Goal: Task Accomplishment & Management: Manage account settings

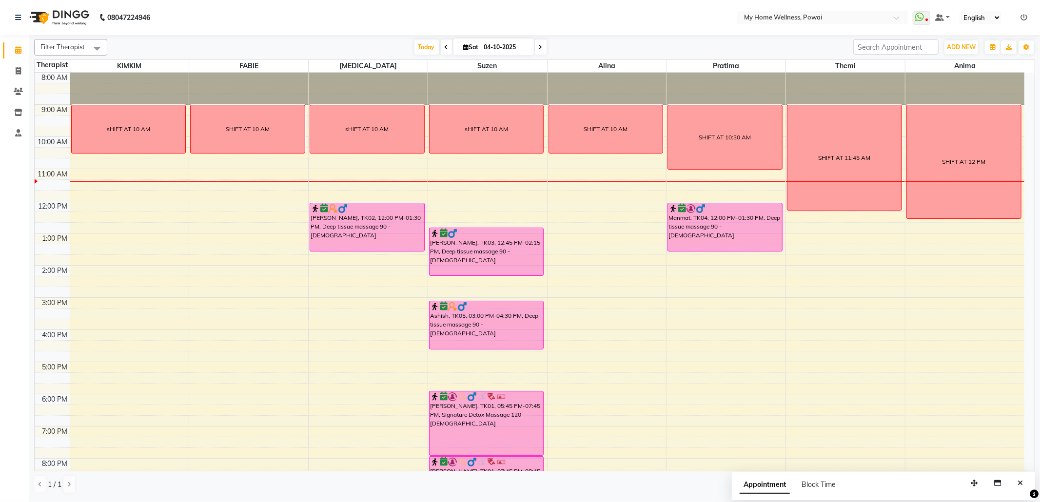
scroll to position [59, 0]
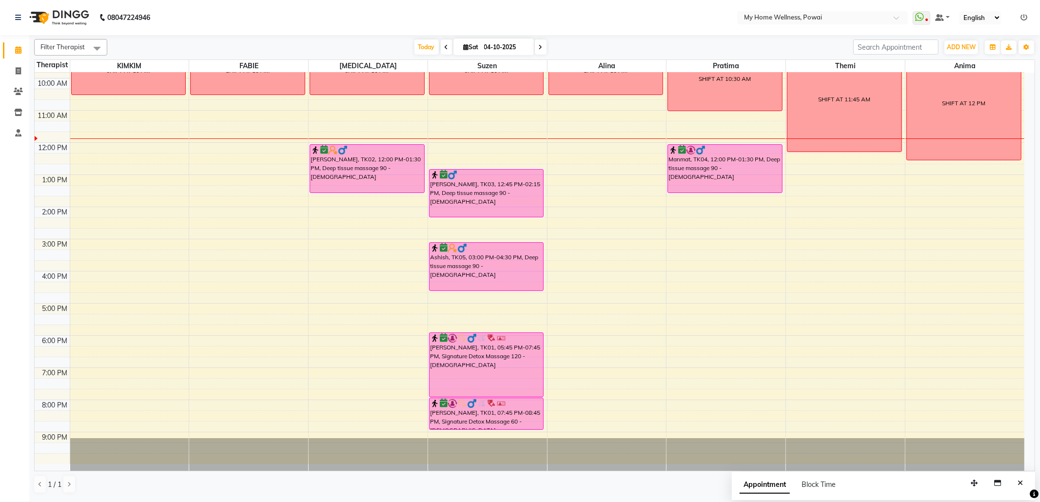
click at [86, 176] on div "8:00 AM 9:00 AM 10:00 AM 11:00 AM 12:00 PM 1:00 PM 2:00 PM 3:00 PM 4:00 PM 5:00…" at bounding box center [530, 239] width 990 height 450
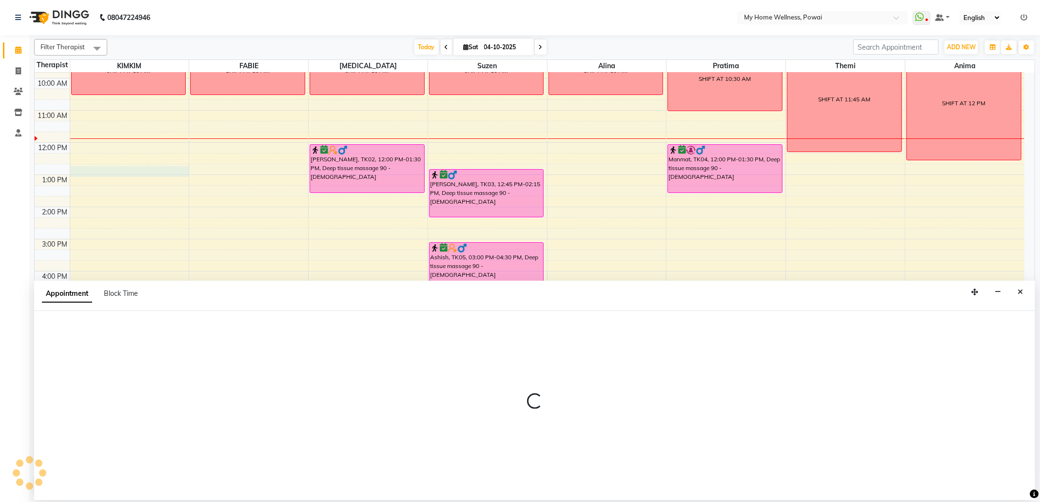
select select "87908"
select select "765"
select select "tentative"
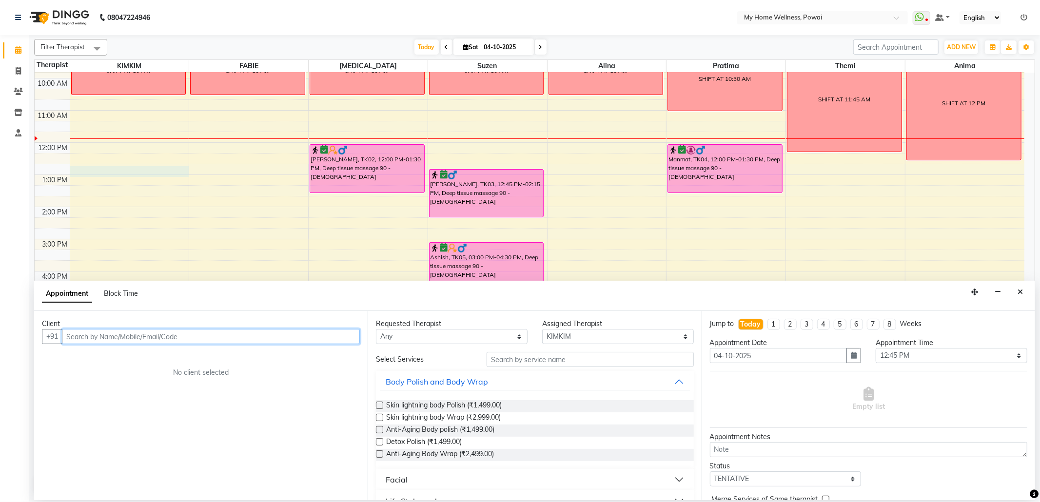
click at [197, 342] on input "text" at bounding box center [211, 336] width 298 height 15
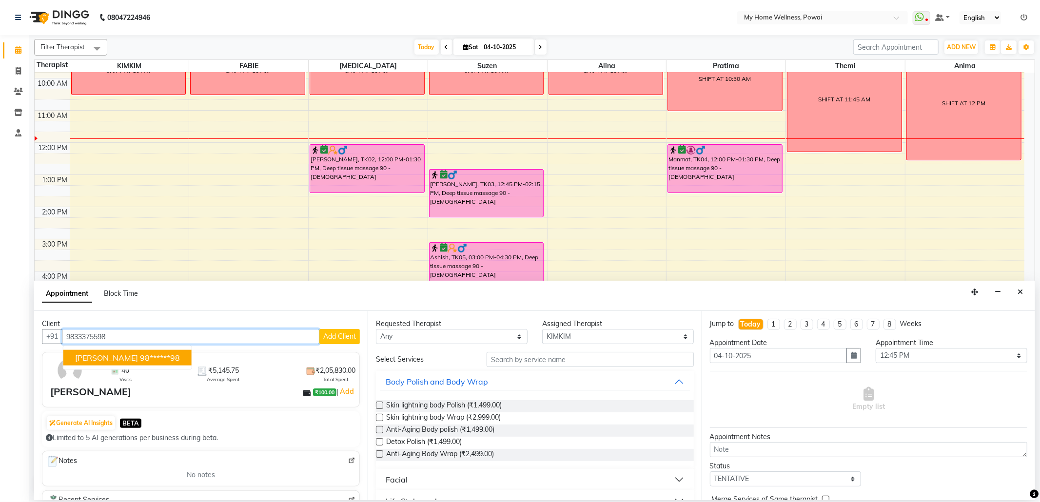
click at [74, 353] on button "Raj 98******98" at bounding box center [127, 358] width 128 height 16
type input "98******98"
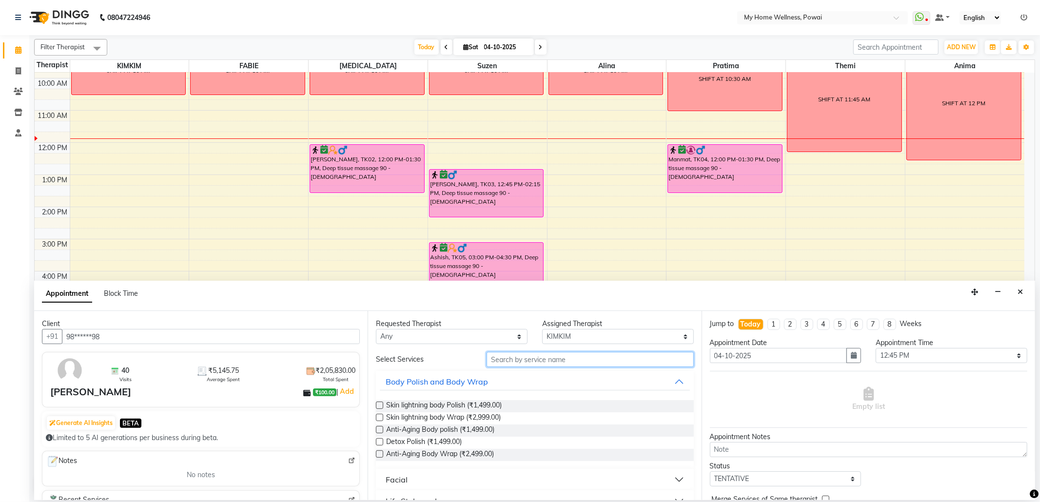
click at [546, 363] on input "text" at bounding box center [590, 359] width 207 height 15
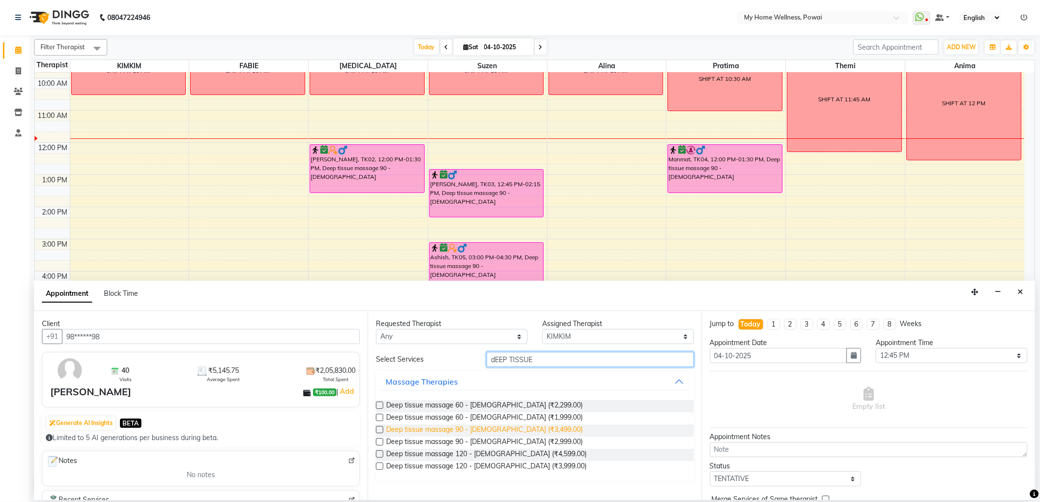
type input "dEEP TISSUE"
click at [431, 426] on span "Deep tissue massage 90 - [DEMOGRAPHIC_DATA] (₹3,499.00)" at bounding box center [484, 431] width 196 height 12
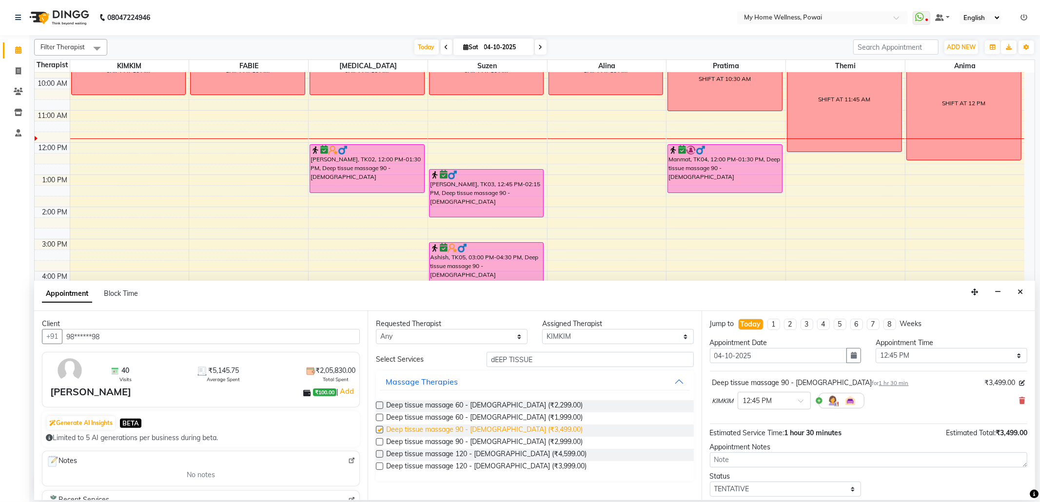
checkbox input "false"
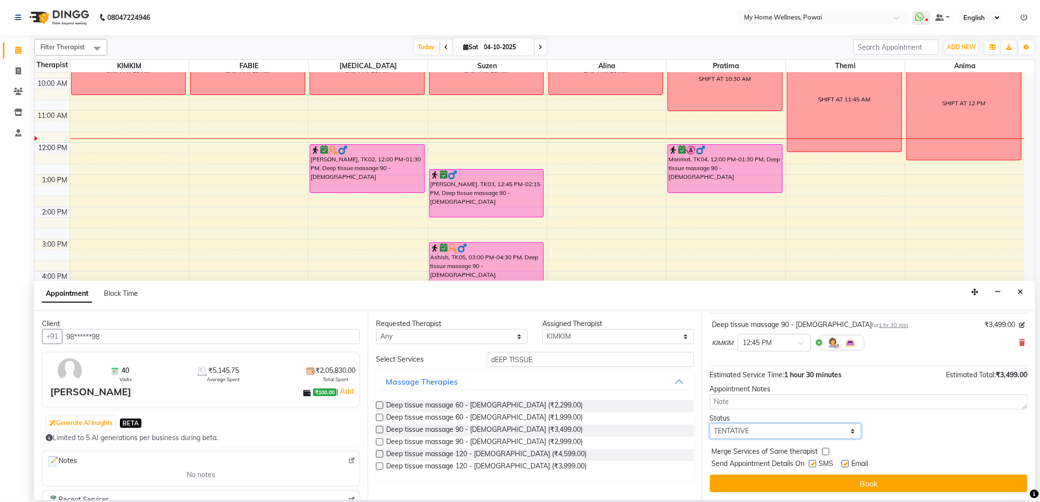
click at [847, 435] on select "Select TENTATIVE CONFIRM CHECK-IN UPCOMING" at bounding box center [786, 431] width 152 height 15
select select "confirm booking"
click at [710, 424] on select "Select TENTATIVE CONFIRM CHECK-IN UPCOMING" at bounding box center [786, 431] width 152 height 15
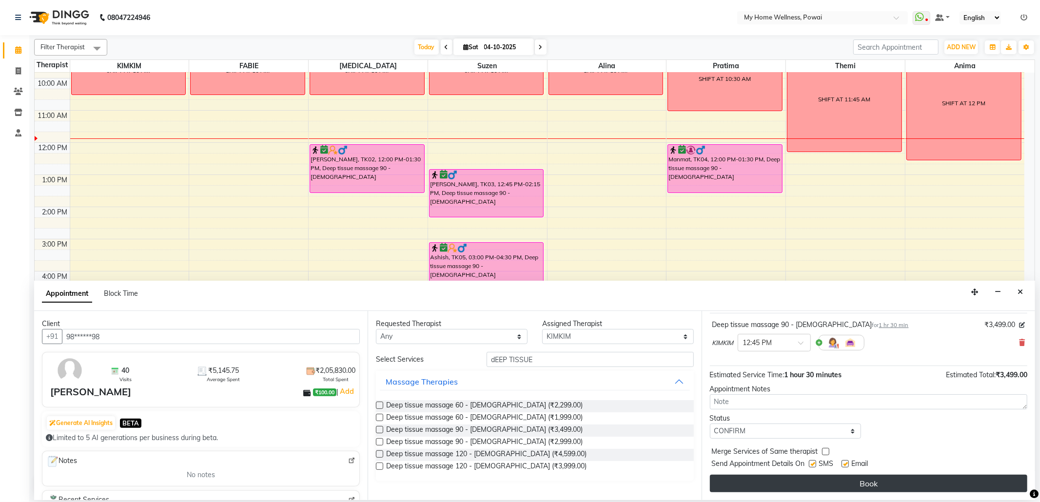
click at [750, 479] on button "Book" at bounding box center [868, 484] width 317 height 18
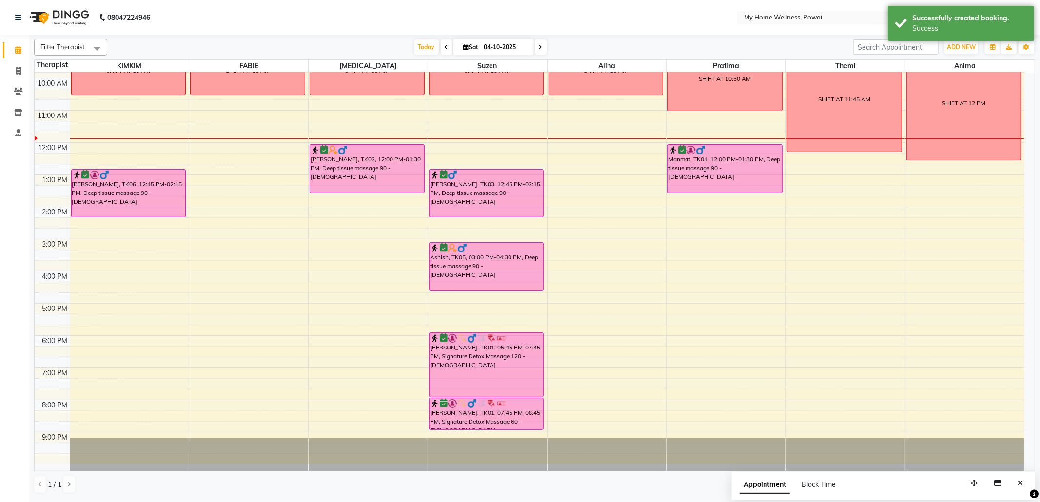
click at [203, 170] on div "8:00 AM 9:00 AM 10:00 AM 11:00 AM 12:00 PM 1:00 PM 2:00 PM 3:00 PM 4:00 PM 5:00…" at bounding box center [530, 239] width 990 height 450
select select "86797"
select select "tentative"
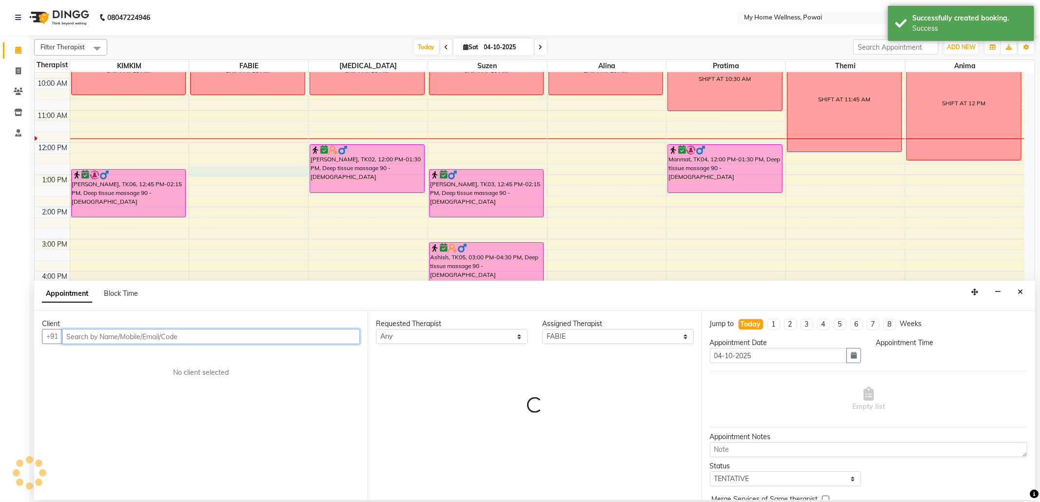
select select "765"
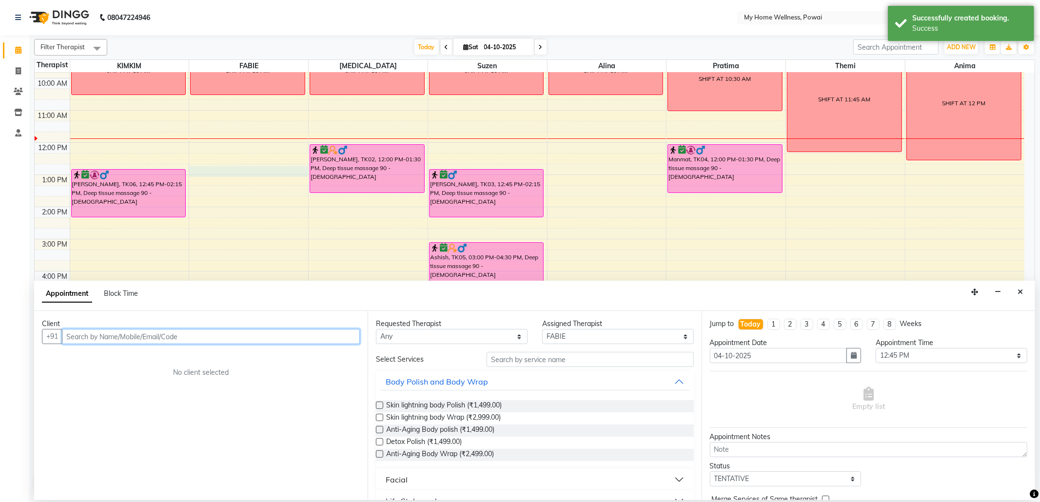
click at [223, 342] on input "text" at bounding box center [211, 336] width 298 height 15
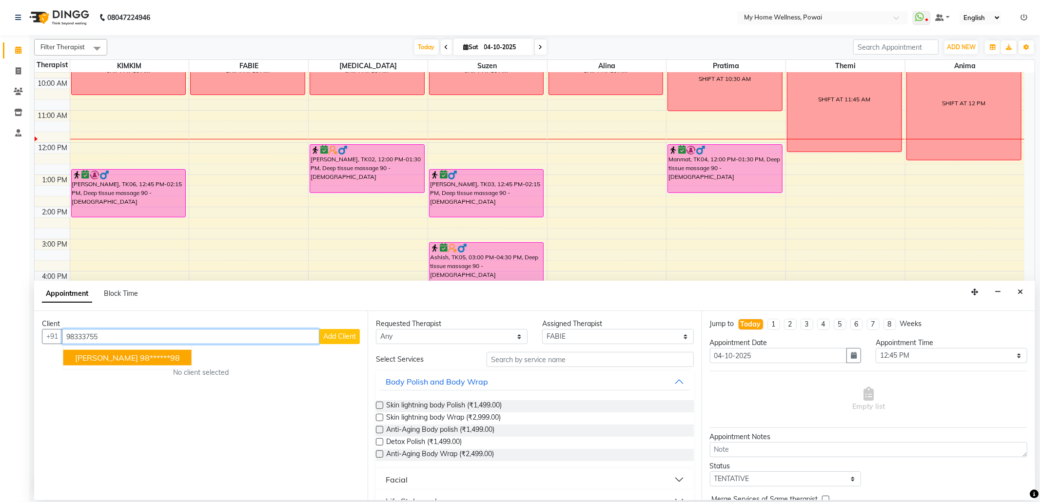
click at [140, 359] on ngb-highlight "98******98" at bounding box center [160, 358] width 40 height 10
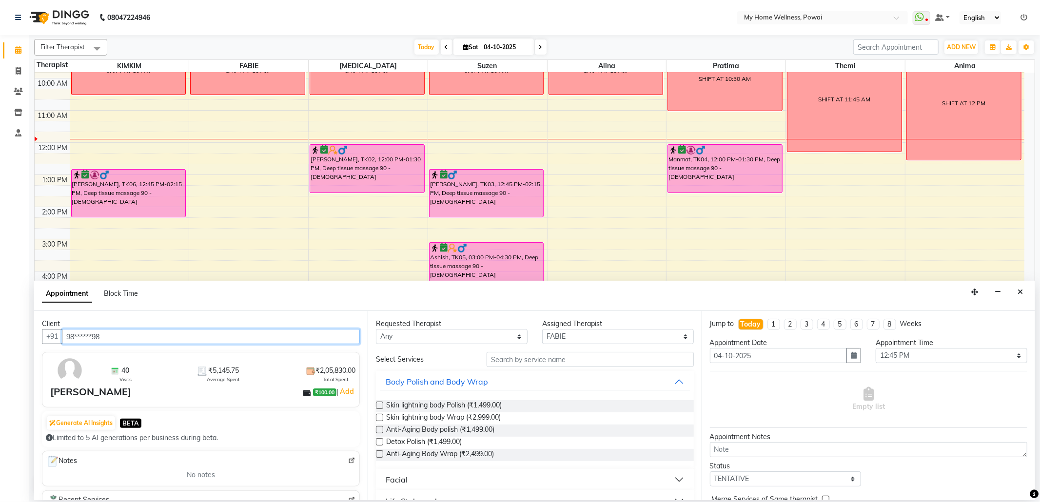
type input "98******98"
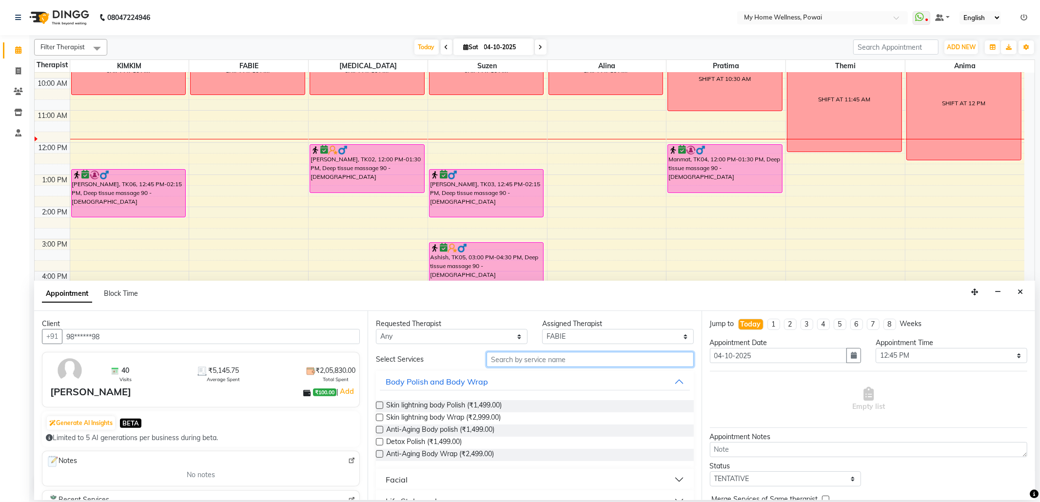
click at [572, 366] on input "text" at bounding box center [590, 359] width 207 height 15
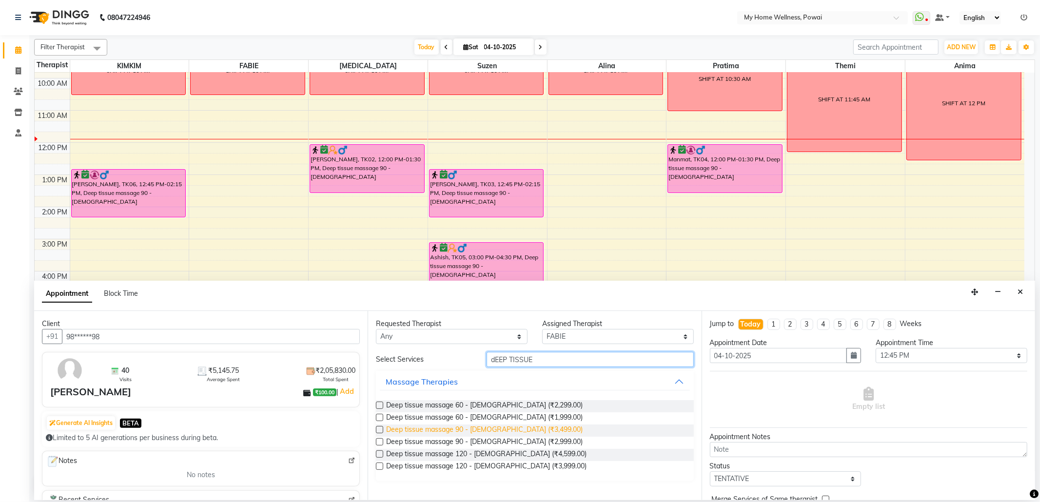
type input "dEEP TISSUE"
click at [418, 430] on span "Deep tissue massage 90 - [DEMOGRAPHIC_DATA] (₹3,499.00)" at bounding box center [484, 431] width 196 height 12
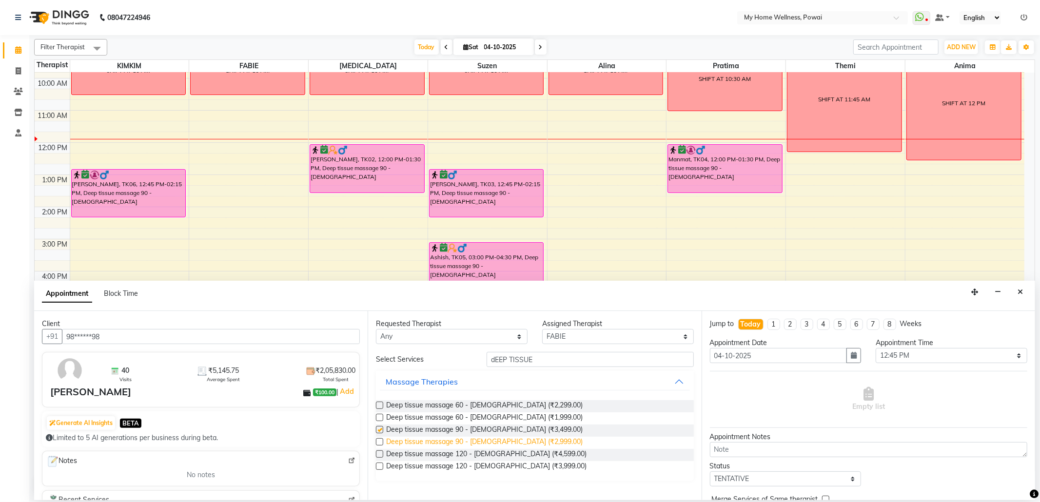
checkbox input "false"
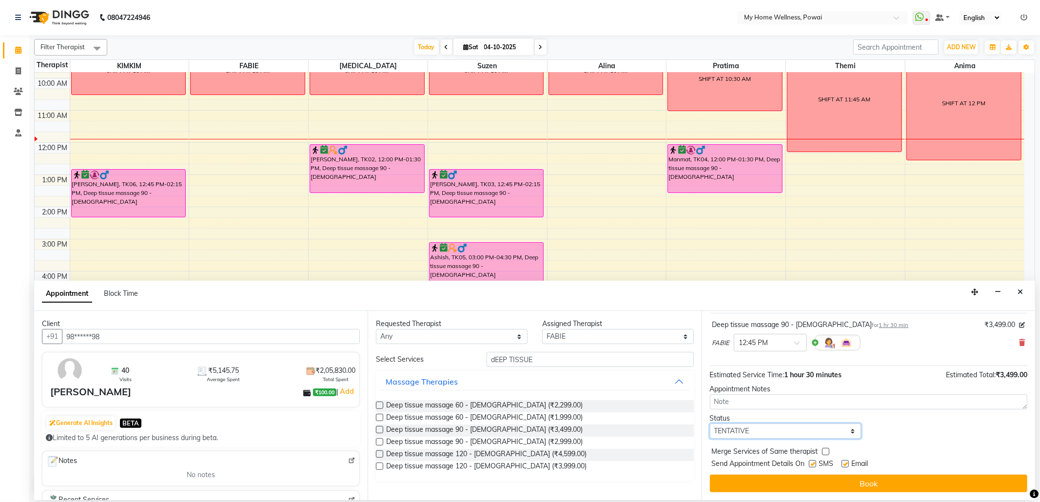
click at [844, 431] on select "Select TENTATIVE CONFIRM CHECK-IN UPCOMING" at bounding box center [786, 431] width 152 height 15
select select "confirm booking"
click at [710, 424] on select "Select TENTATIVE CONFIRM CHECK-IN UPCOMING" at bounding box center [786, 431] width 152 height 15
click at [792, 484] on button "Book" at bounding box center [868, 484] width 317 height 18
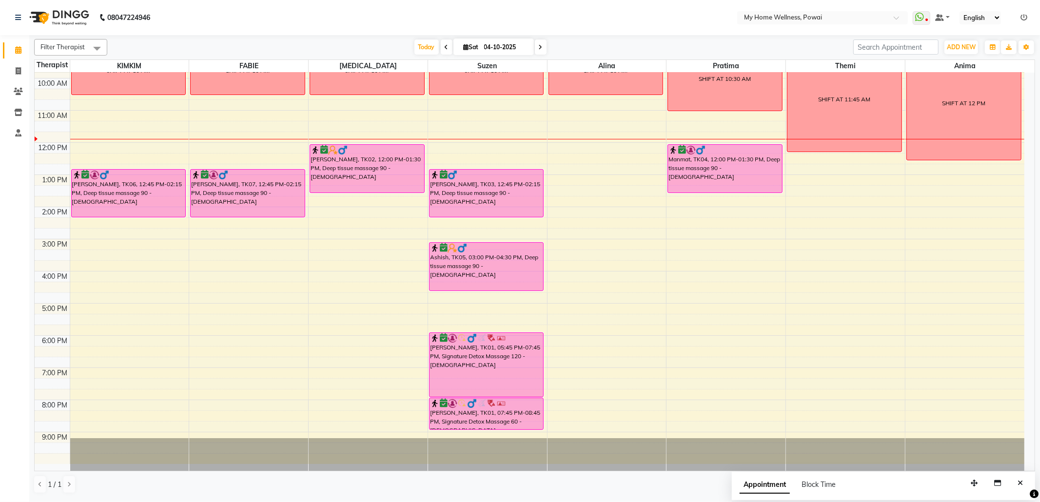
click at [569, 173] on div "8:00 AM 9:00 AM 10:00 AM 11:00 AM 12:00 PM 1:00 PM 2:00 PM 3:00 PM 4:00 PM 5:00…" at bounding box center [530, 239] width 990 height 450
select select "30586"
select select "tentative"
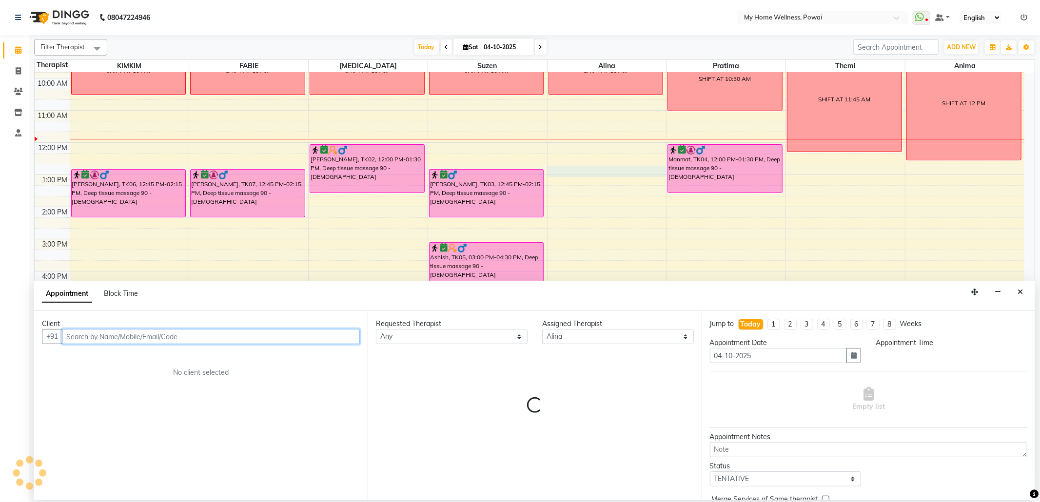
select select "765"
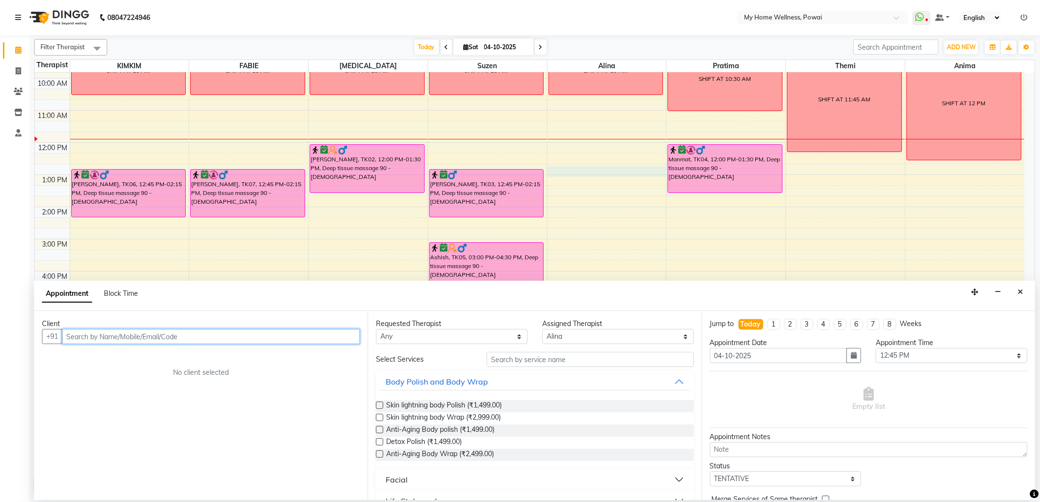
click at [268, 336] on input "text" at bounding box center [211, 336] width 298 height 15
click at [268, 342] on input "text" at bounding box center [211, 336] width 298 height 15
type input "9910006341"
click at [333, 340] on span "Add Client" at bounding box center [339, 336] width 33 height 9
select select "22"
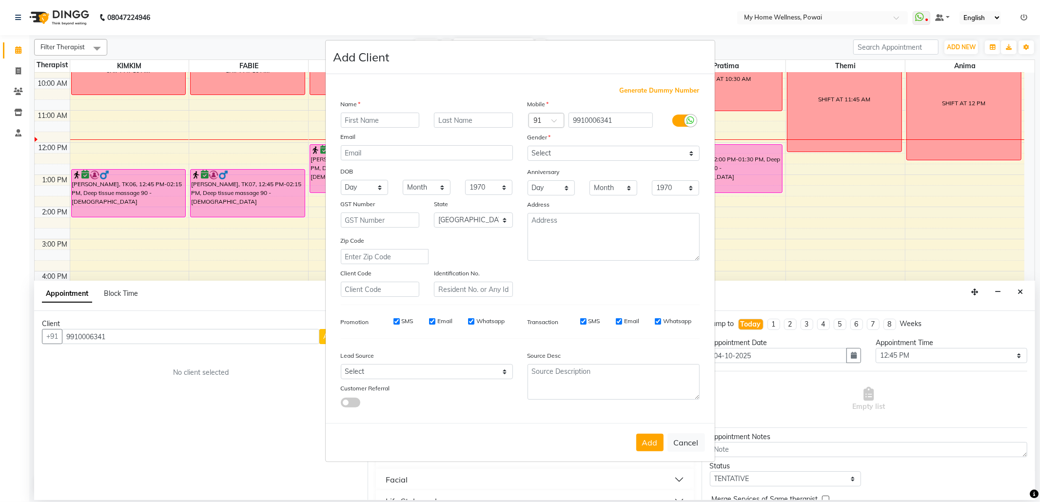
click at [400, 121] on input "text" at bounding box center [380, 120] width 79 height 15
type input "p"
type input "Pankaj"
click at [588, 229] on textarea at bounding box center [614, 237] width 172 height 48
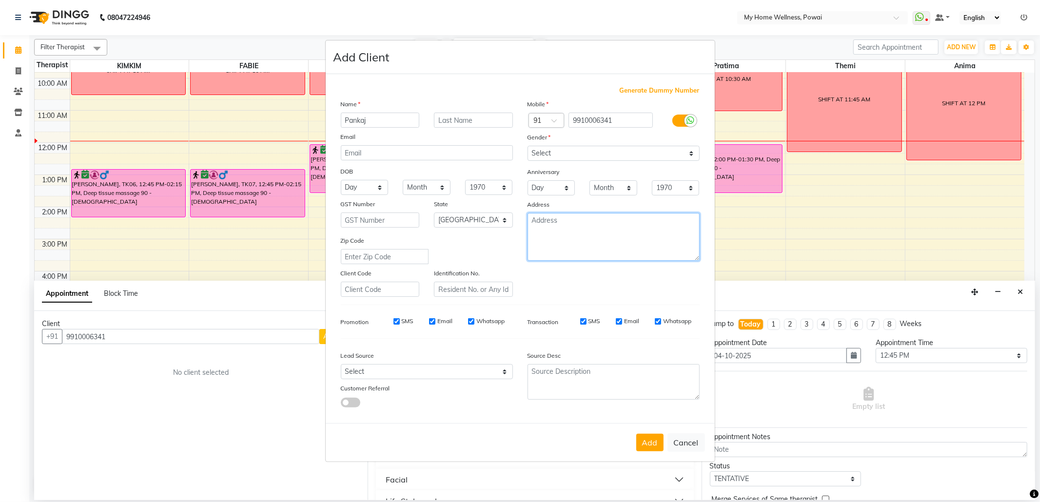
type textarea "f"
type textarea "[STREET_ADDRESS][PERSON_NAME]"
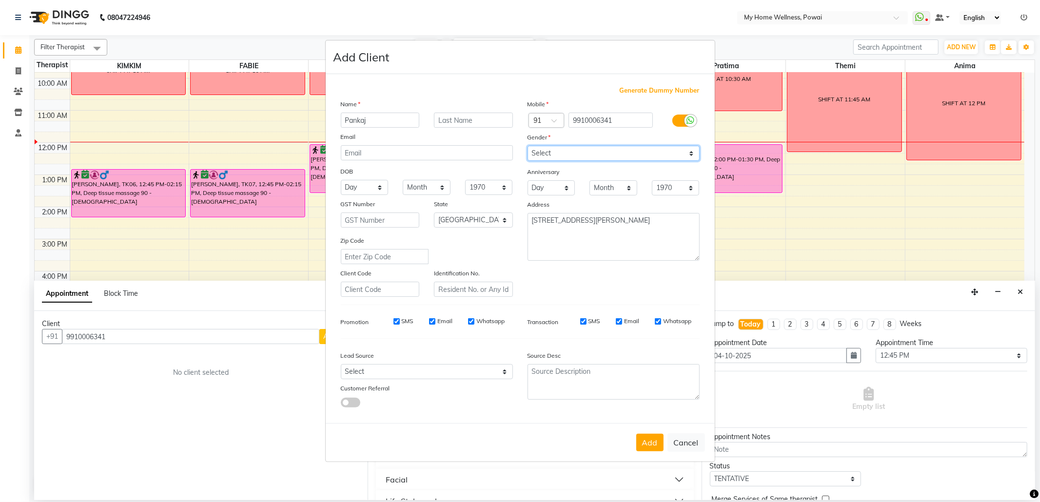
click at [691, 156] on select "Select [DEMOGRAPHIC_DATA] [DEMOGRAPHIC_DATA] Other Prefer Not To Say" at bounding box center [614, 153] width 172 height 15
select select "[DEMOGRAPHIC_DATA]"
click at [528, 147] on select "Select [DEMOGRAPHIC_DATA] [DEMOGRAPHIC_DATA] Other Prefer Not To Say" at bounding box center [614, 153] width 172 height 15
click at [503, 370] on select "Select Walk-in Referral Internet Friend Word of Mouth Advertisement Facebook Ju…" at bounding box center [427, 371] width 172 height 15
select select "20563"
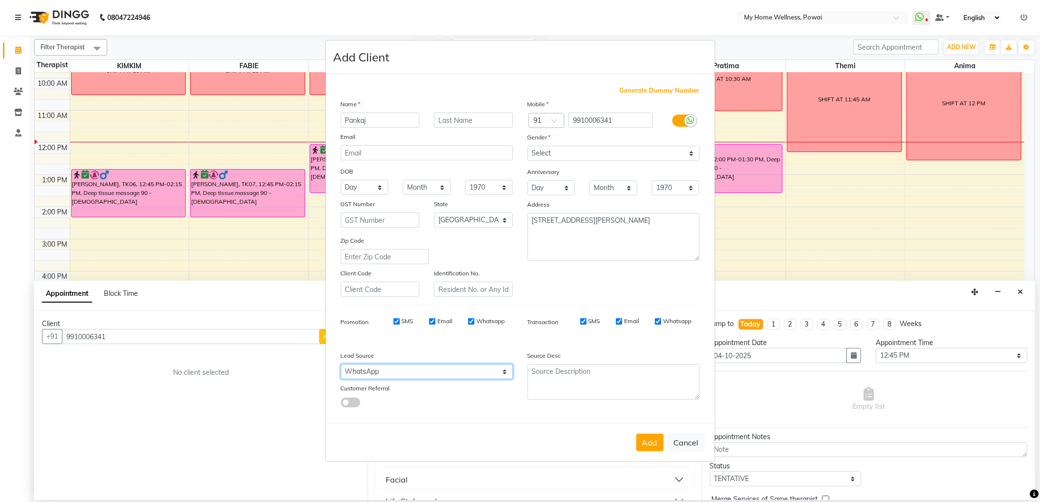
click at [341, 364] on select "Select Walk-in Referral Internet Friend Word of Mouth Advertisement Facebook Ju…" at bounding box center [427, 371] width 172 height 15
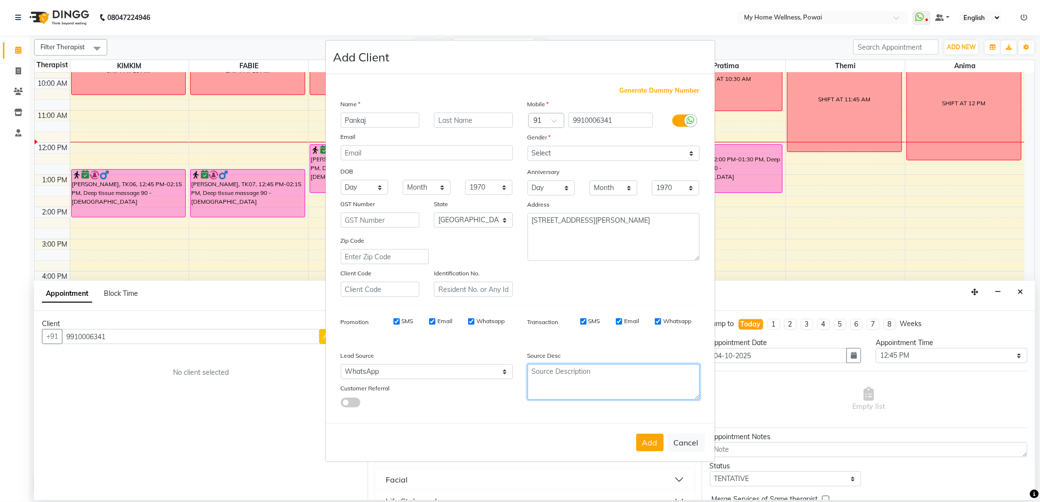
click at [582, 377] on textarea at bounding box center [614, 382] width 172 height 36
type textarea "NEW"
click at [651, 445] on button "Add" at bounding box center [649, 443] width 27 height 18
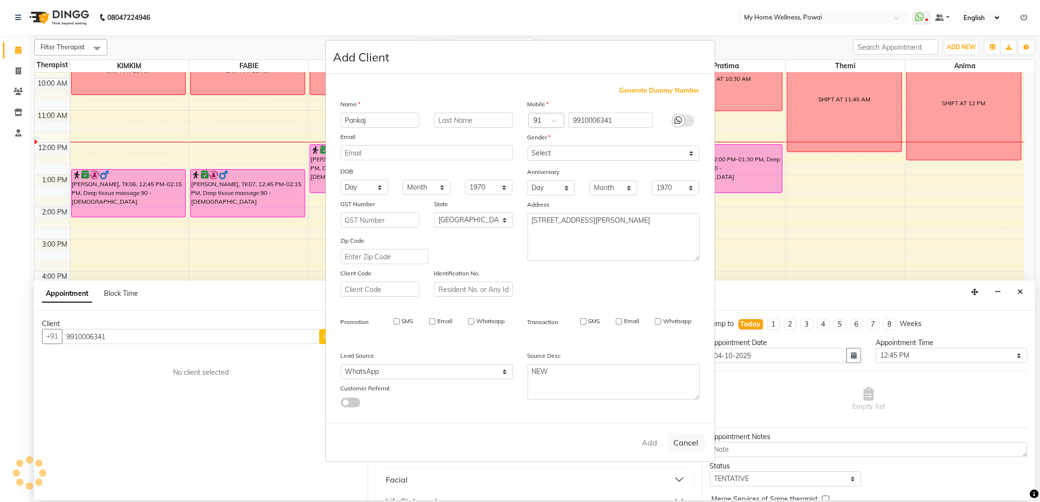
type input "99******41"
select select
select select "null"
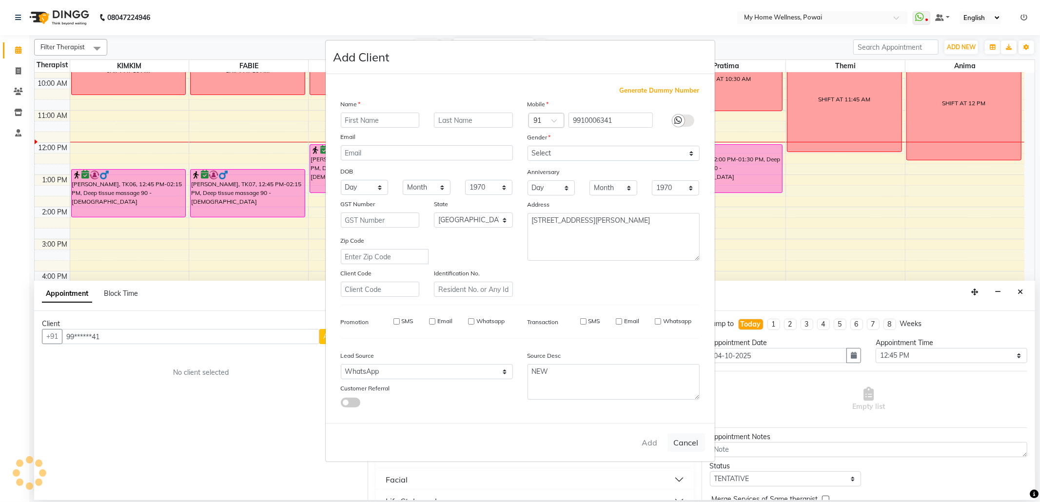
select select
checkbox input "false"
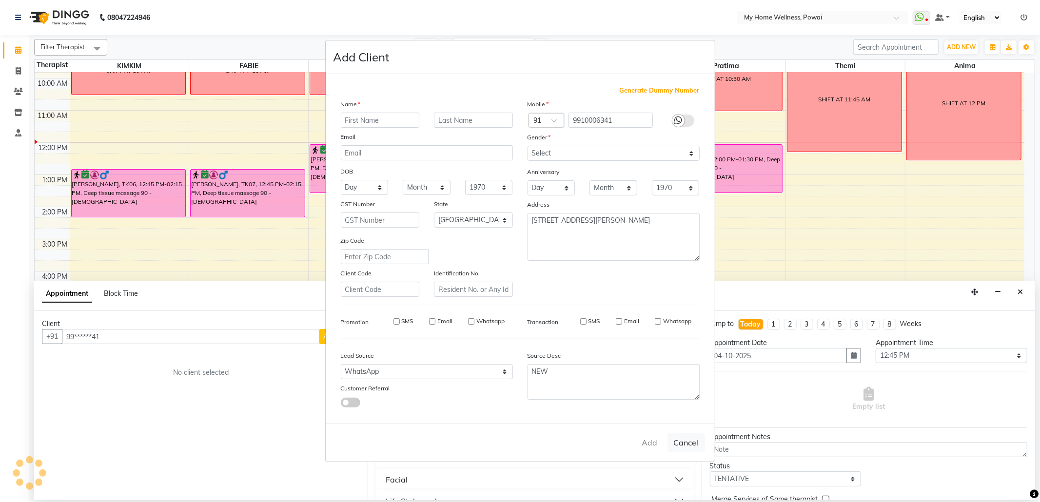
checkbox input "false"
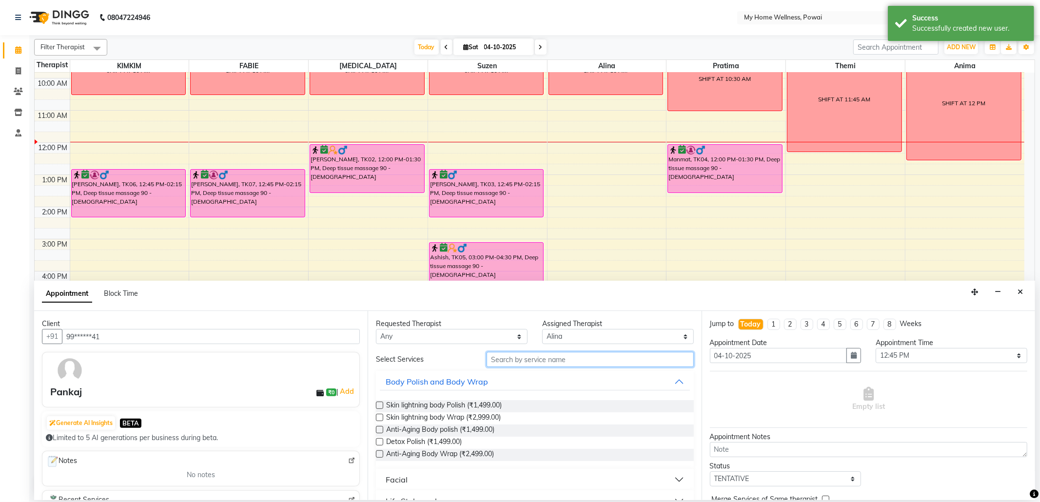
click at [523, 365] on input "text" at bounding box center [590, 359] width 207 height 15
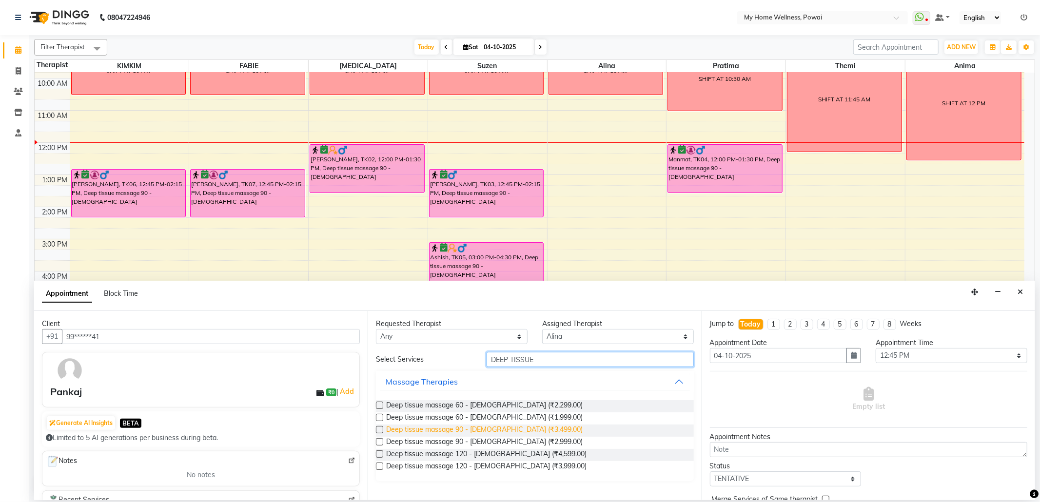
type input "DEEP TISSUE"
click at [461, 430] on span "Deep tissue massage 90 - [DEMOGRAPHIC_DATA] (₹3,499.00)" at bounding box center [484, 431] width 196 height 12
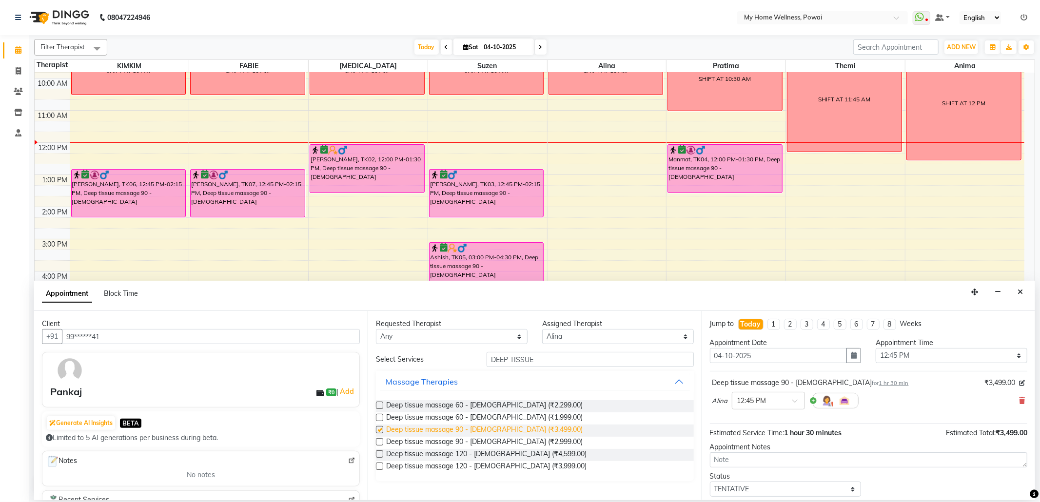
checkbox input "false"
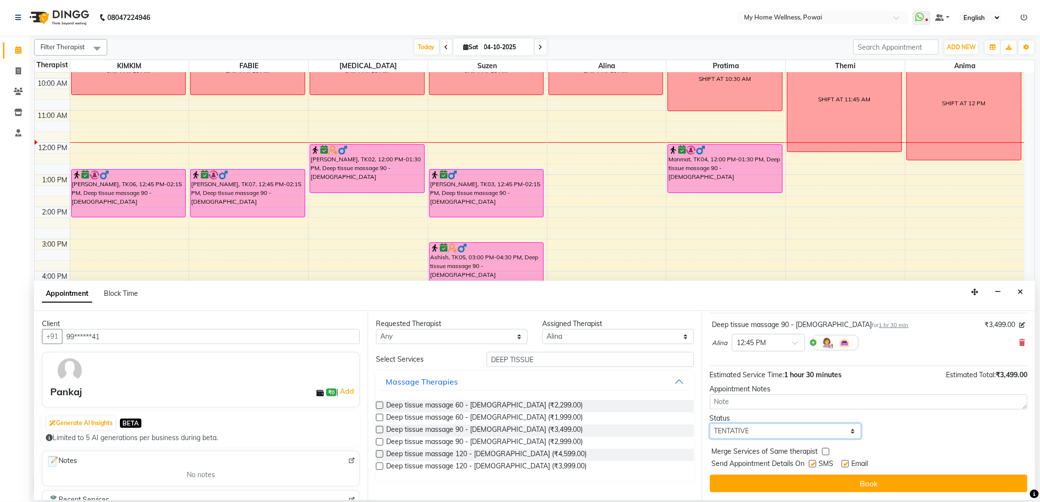
click at [844, 433] on select "Select TENTATIVE CONFIRM CHECK-IN UPCOMING" at bounding box center [786, 431] width 152 height 15
select select "confirm booking"
click at [710, 424] on select "Select TENTATIVE CONFIRM CHECK-IN UPCOMING" at bounding box center [786, 431] width 152 height 15
click at [793, 344] on span at bounding box center [798, 346] width 12 height 10
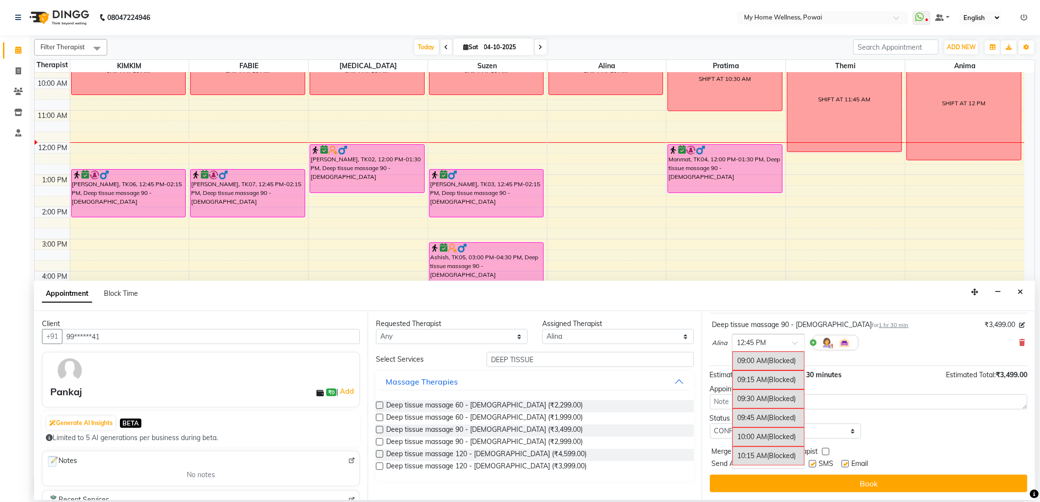
scroll to position [278, 0]
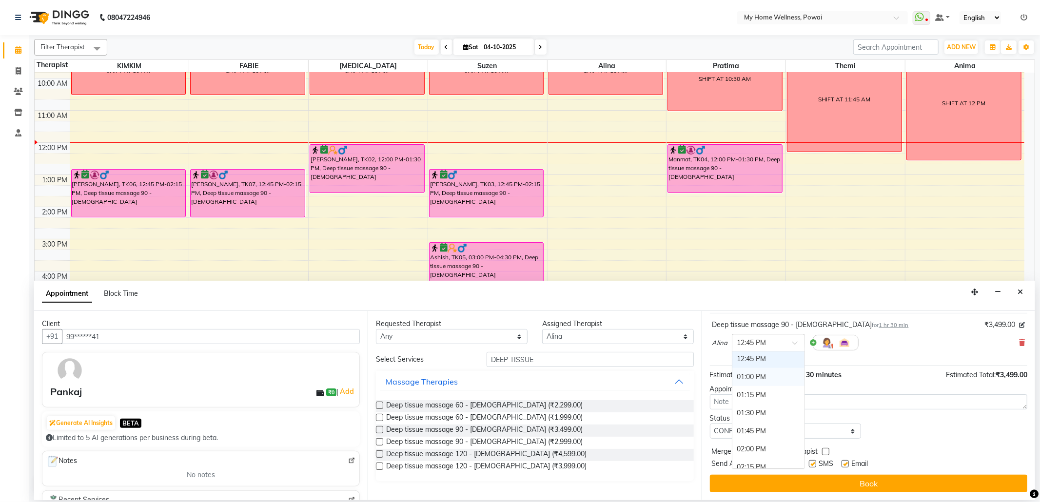
click at [767, 378] on div "01:00 PM" at bounding box center [768, 377] width 72 height 18
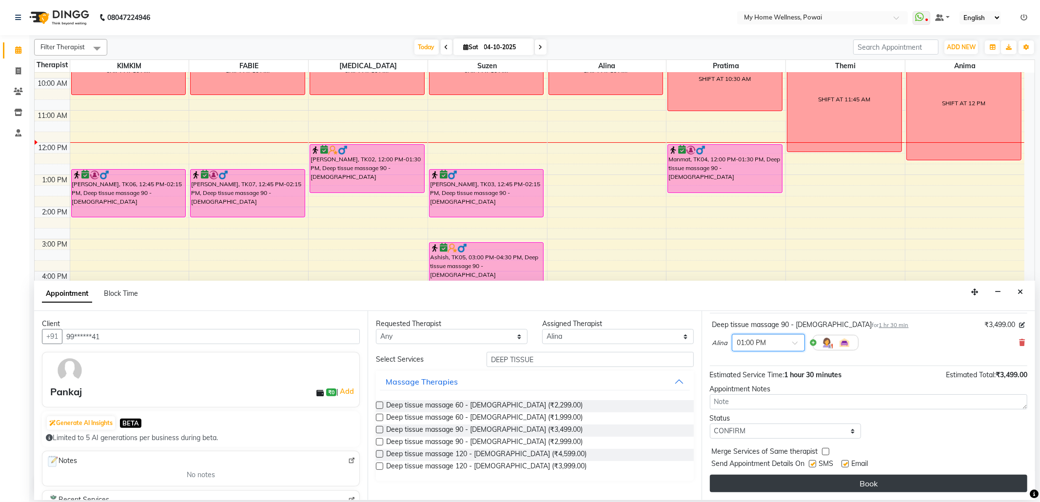
click at [761, 484] on button "Book" at bounding box center [868, 484] width 317 height 18
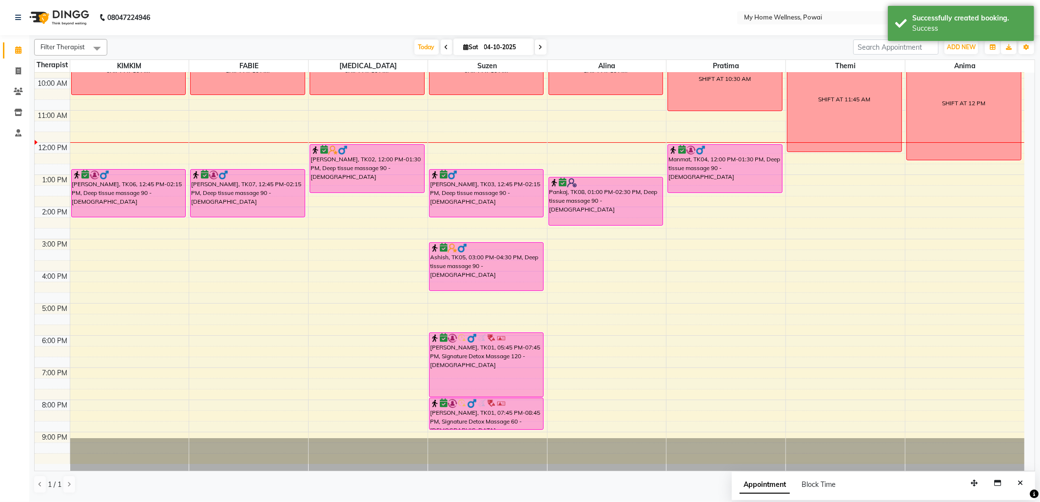
click at [946, 195] on div "8:00 AM 9:00 AM 10:00 AM 11:00 AM 12:00 PM 1:00 PM 2:00 PM 3:00 PM 4:00 PM 5:00…" at bounding box center [530, 239] width 990 height 450
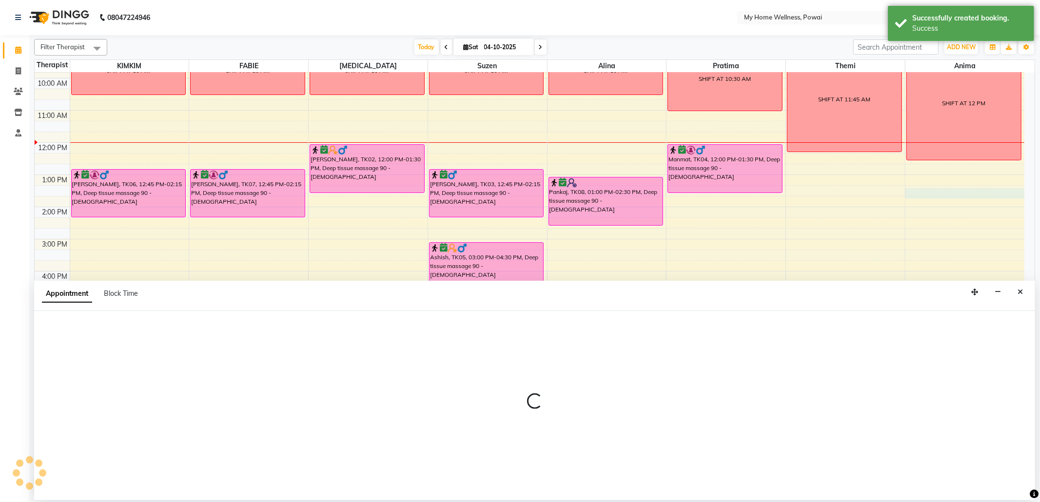
select select "89436"
select select "tentative"
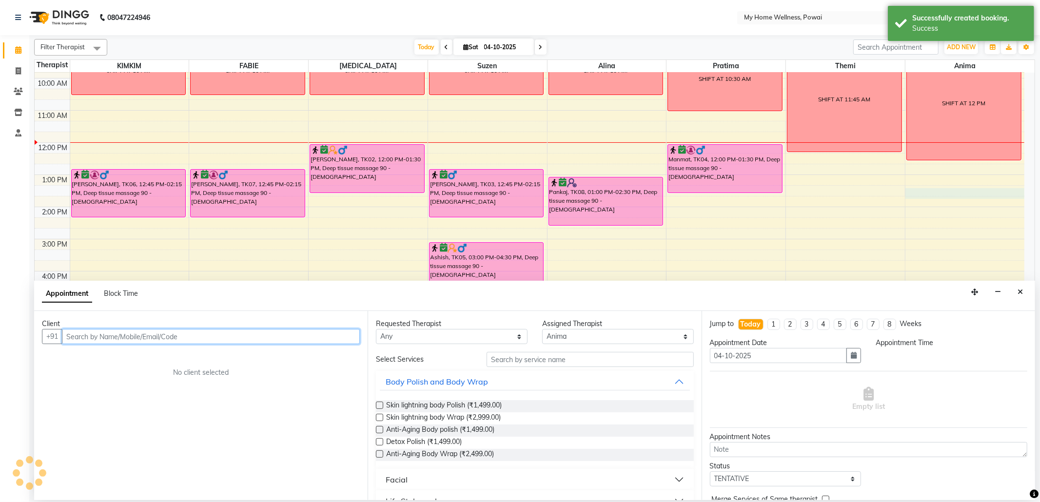
select select "795"
click at [352, 338] on input "text" at bounding box center [211, 336] width 298 height 15
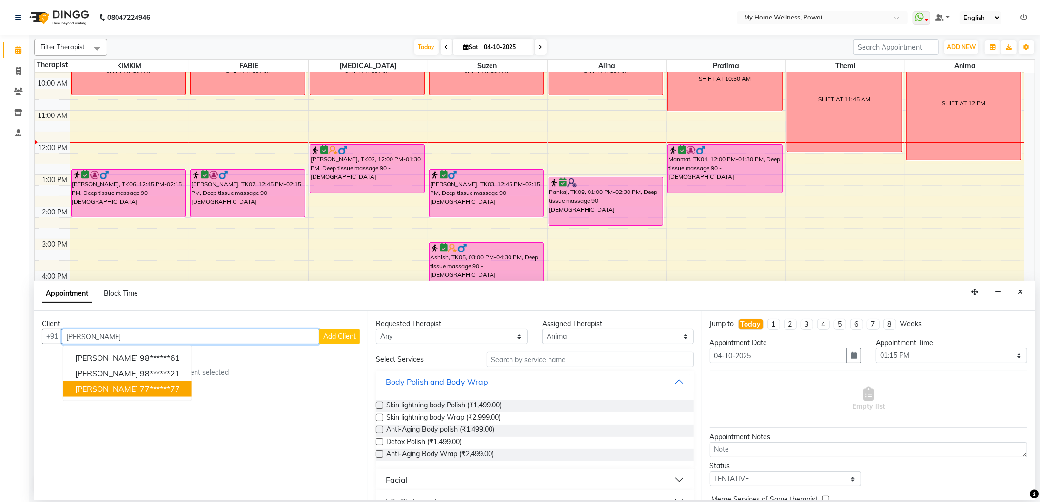
click at [176, 389] on button "[PERSON_NAME] 77******77" at bounding box center [127, 389] width 128 height 16
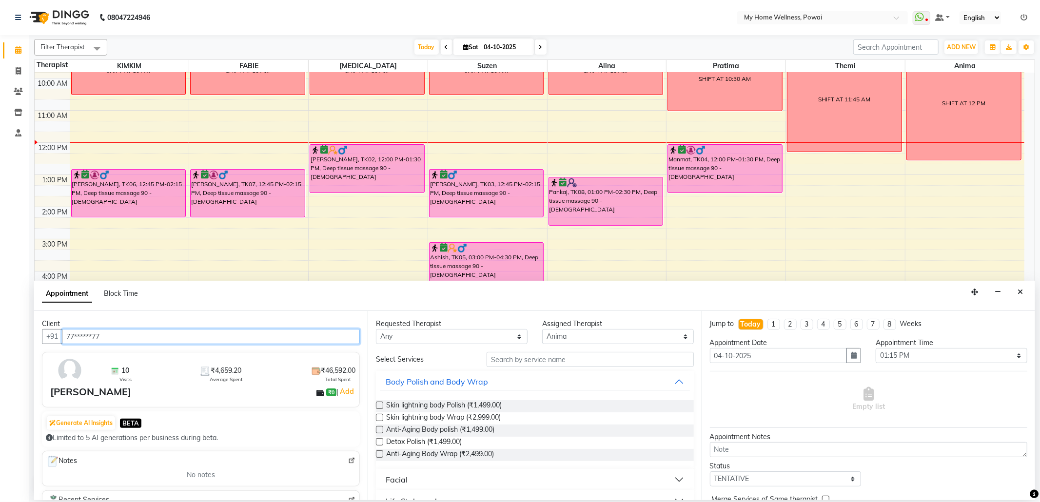
type input "77******77"
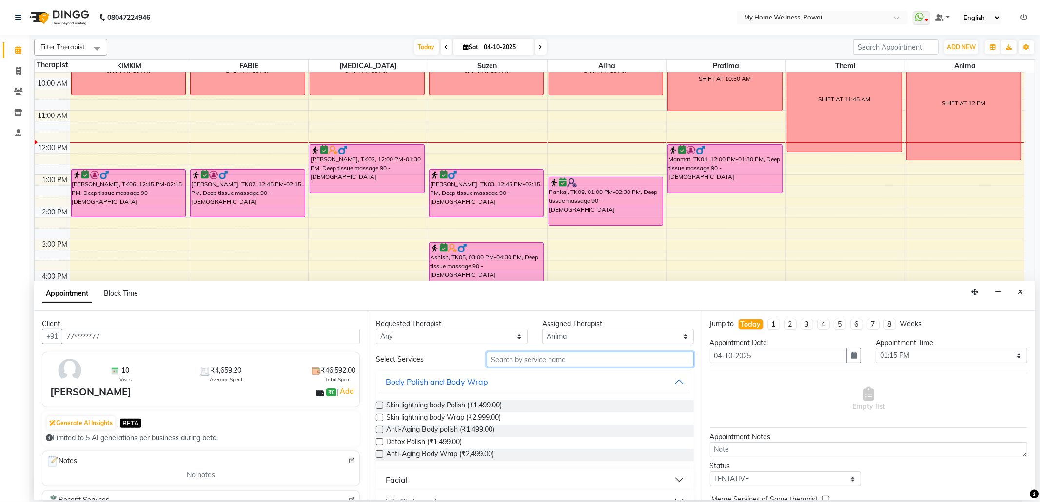
click at [528, 360] on input "text" at bounding box center [590, 359] width 207 height 15
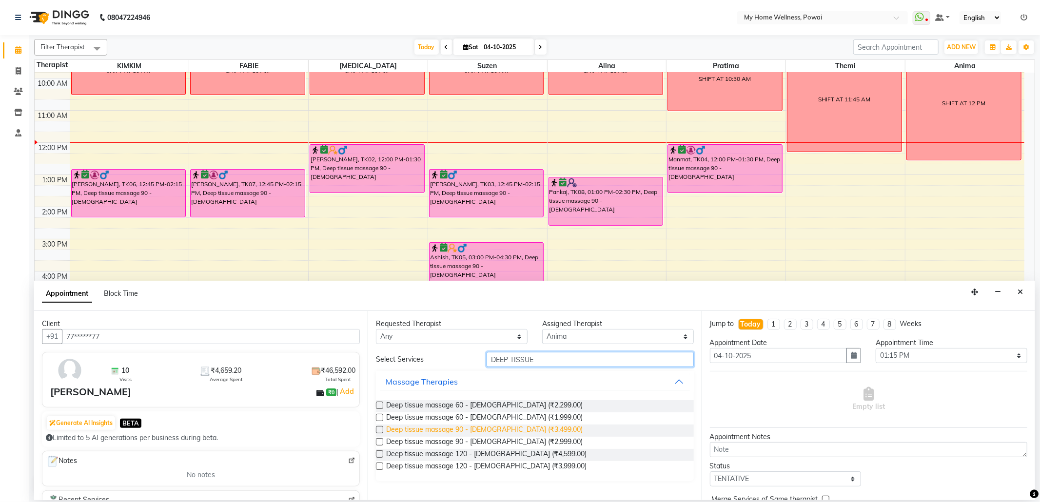
type input "DEEP TISSUE"
click at [463, 426] on span "Deep tissue massage 90 - [DEMOGRAPHIC_DATA] (₹3,499.00)" at bounding box center [484, 431] width 196 height 12
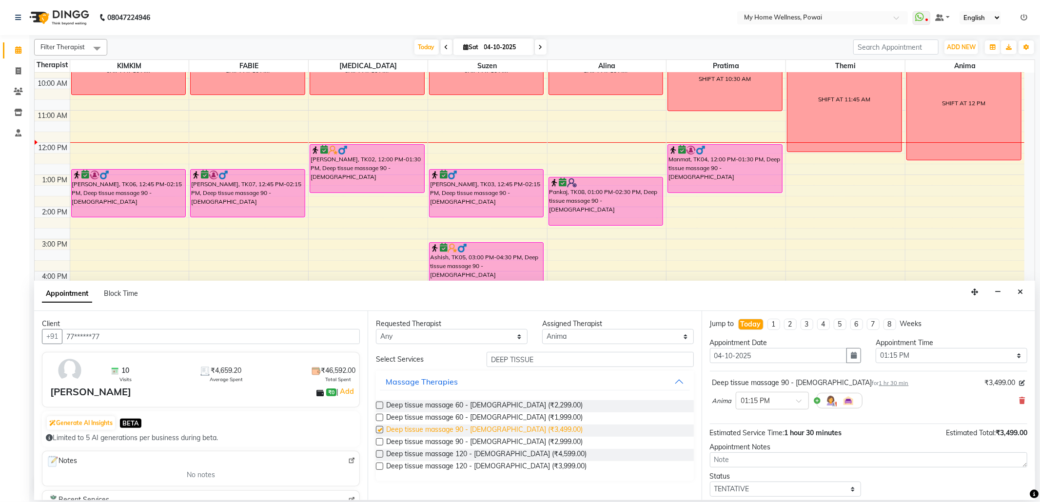
checkbox input "false"
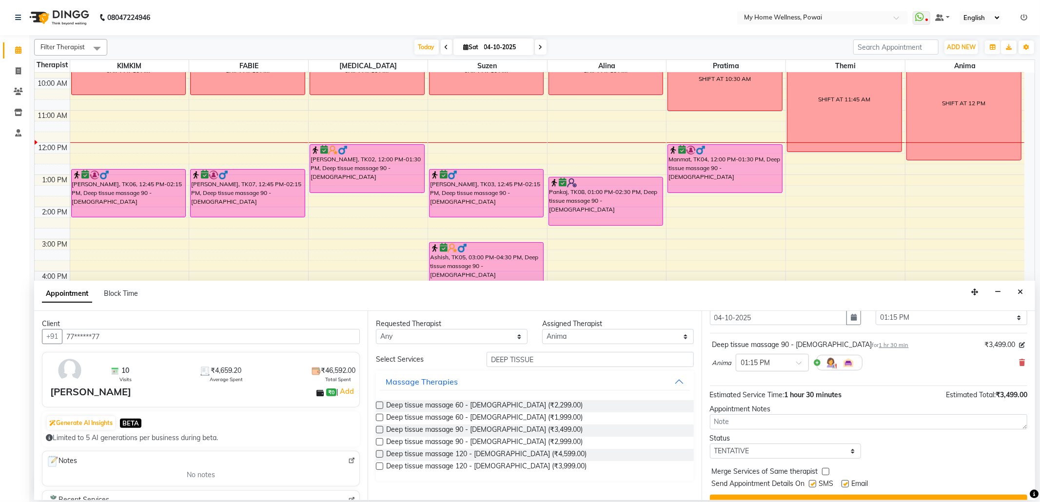
scroll to position [59, 0]
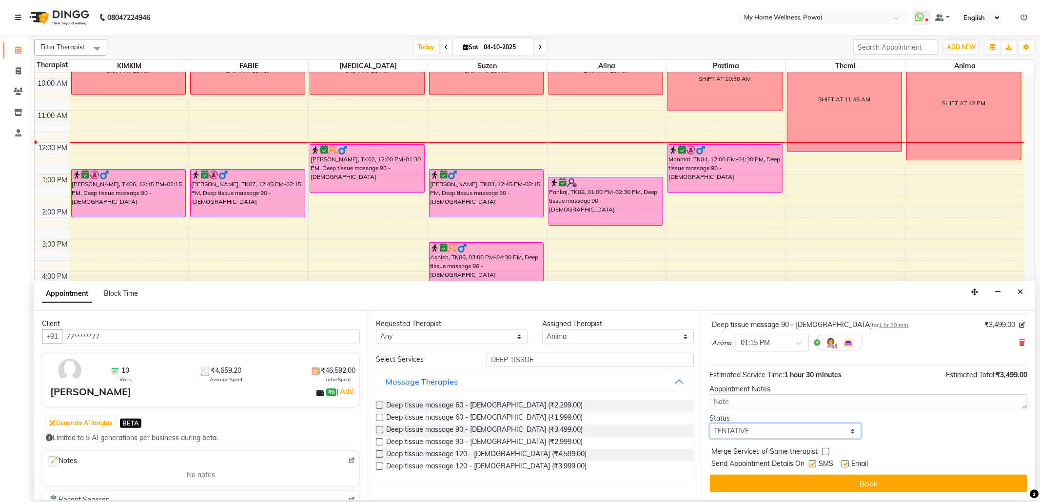
click at [847, 433] on select "Select TENTATIVE CONFIRM CHECK-IN UPCOMING" at bounding box center [786, 431] width 152 height 15
select select "confirm booking"
click at [710, 424] on select "Select TENTATIVE CONFIRM CHECK-IN UPCOMING" at bounding box center [786, 431] width 152 height 15
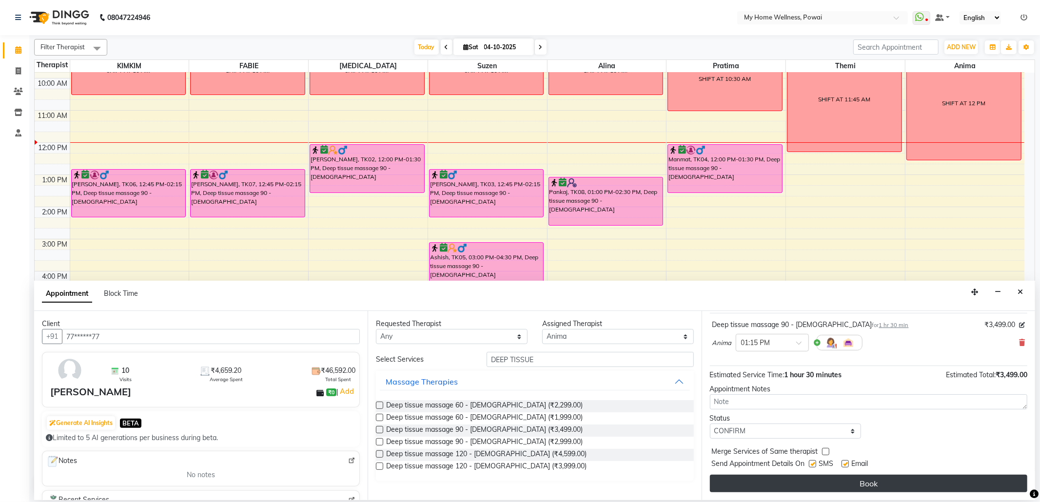
click at [788, 486] on button "Book" at bounding box center [868, 484] width 317 height 18
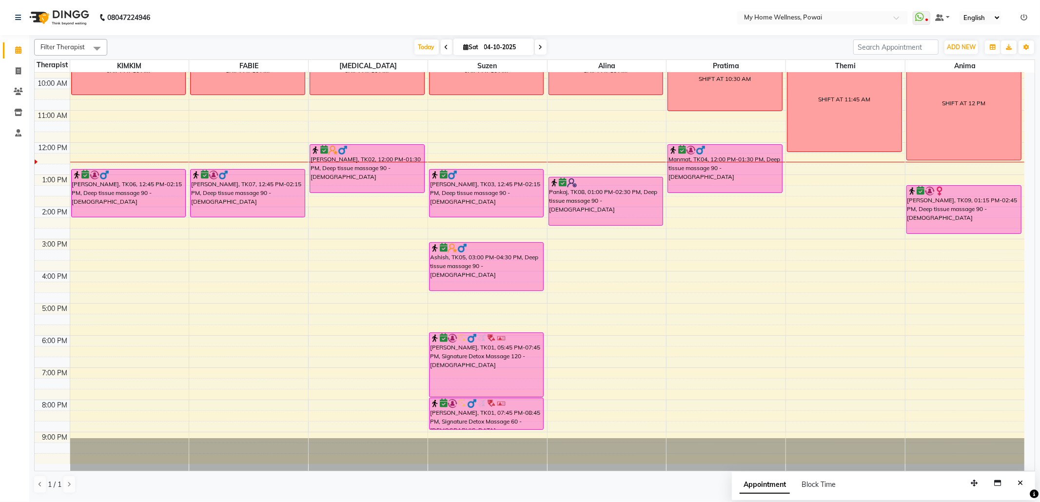
click at [790, 184] on div "8:00 AM 9:00 AM 10:00 AM 11:00 AM 12:00 PM 1:00 PM 2:00 PM 3:00 PM 4:00 PM 5:00…" at bounding box center [530, 239] width 990 height 450
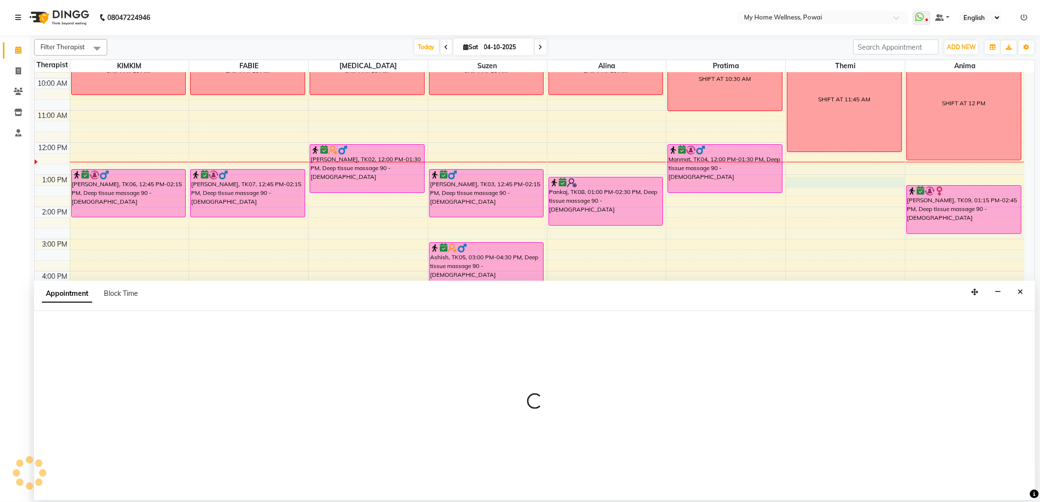
select select "65929"
select select "780"
select select "tentative"
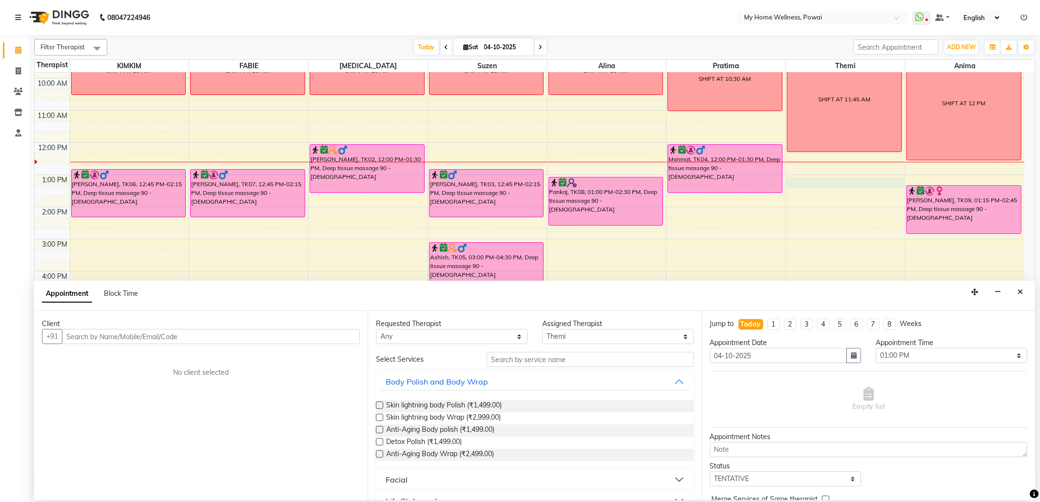
click at [240, 337] on input "text" at bounding box center [211, 336] width 298 height 15
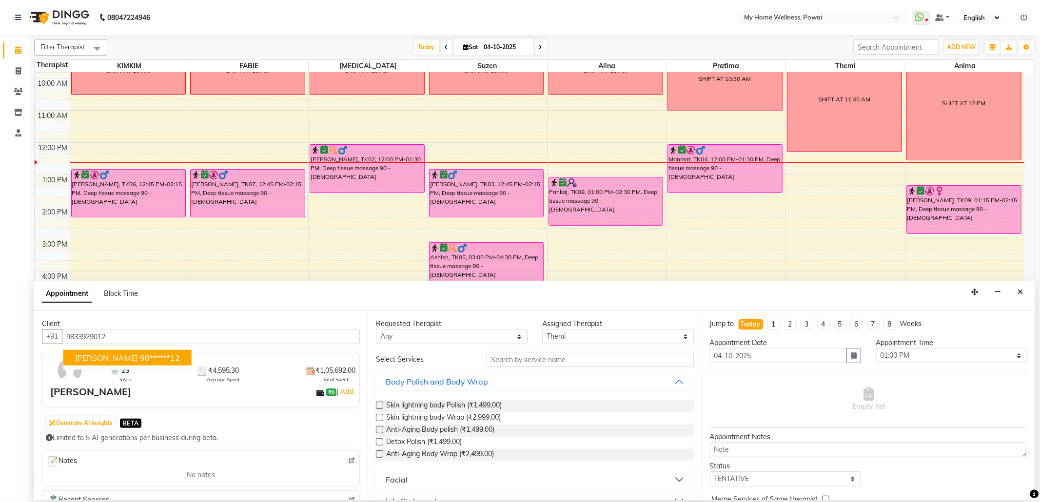
click at [133, 355] on span "[PERSON_NAME]" at bounding box center [106, 358] width 63 height 10
type input "98******12"
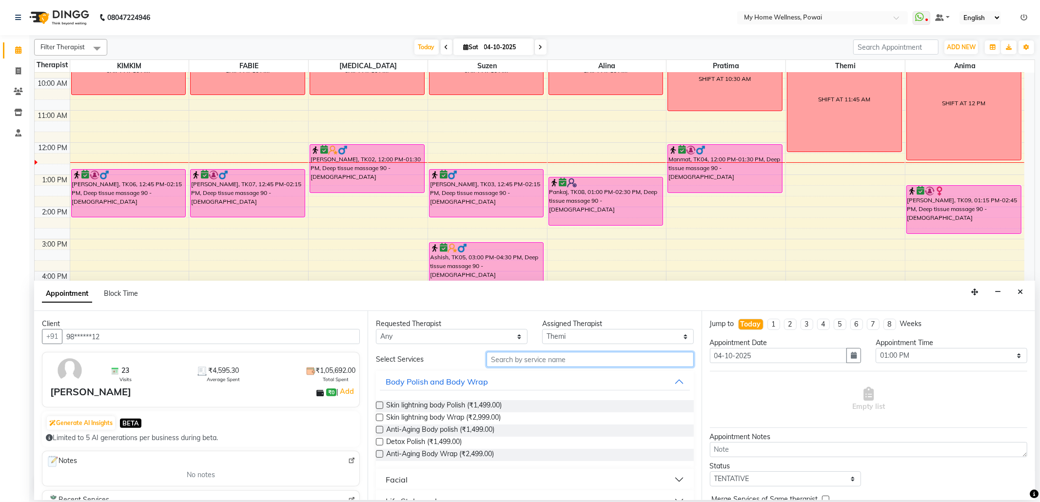
click at [540, 363] on input "text" at bounding box center [590, 359] width 207 height 15
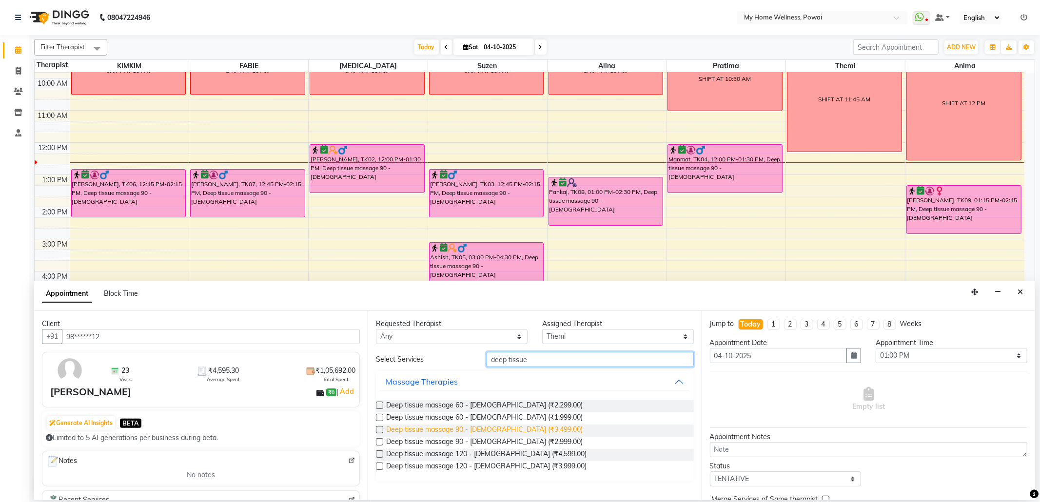
type input "deep tissue"
click at [497, 430] on span "Deep tissue massage 90 - [DEMOGRAPHIC_DATA] (₹3,499.00)" at bounding box center [484, 431] width 196 height 12
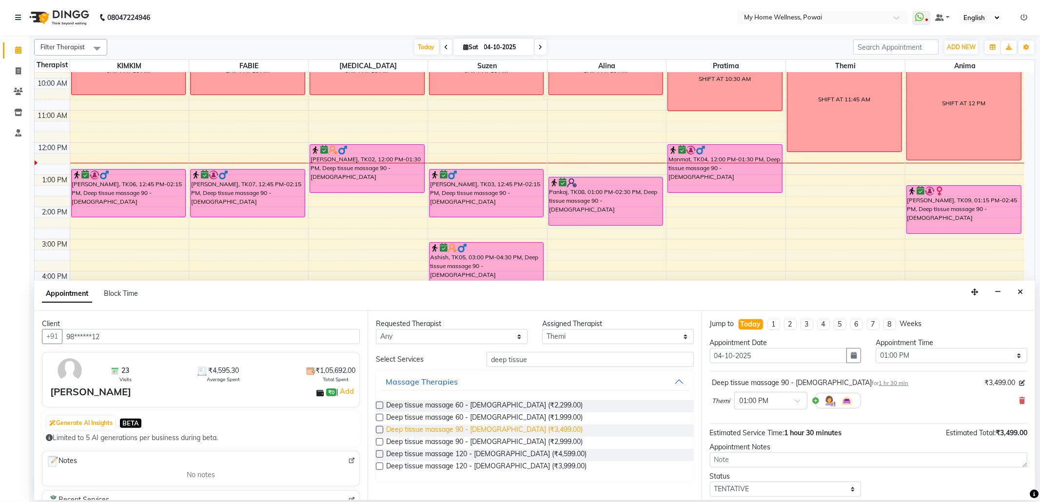
click at [482, 431] on span "Deep tissue massage 90 - [DEMOGRAPHIC_DATA] (₹3,499.00)" at bounding box center [484, 431] width 196 height 12
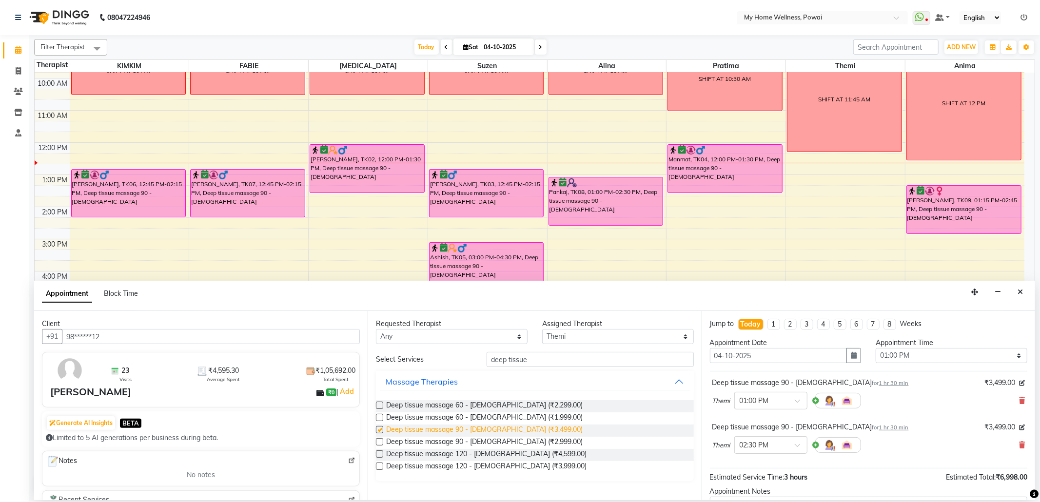
checkbox input "false"
click at [1019, 443] on icon at bounding box center [1022, 445] width 6 height 7
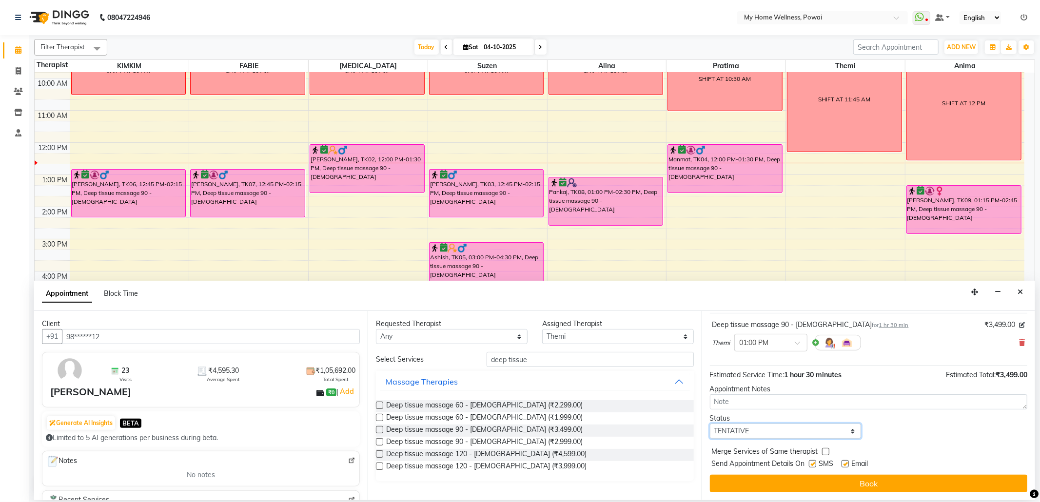
click at [850, 435] on select "Select TENTATIVE CONFIRM CHECK-IN UPCOMING" at bounding box center [786, 431] width 152 height 15
select select "confirm booking"
click at [710, 424] on select "Select TENTATIVE CONFIRM CHECK-IN UPCOMING" at bounding box center [786, 431] width 152 height 15
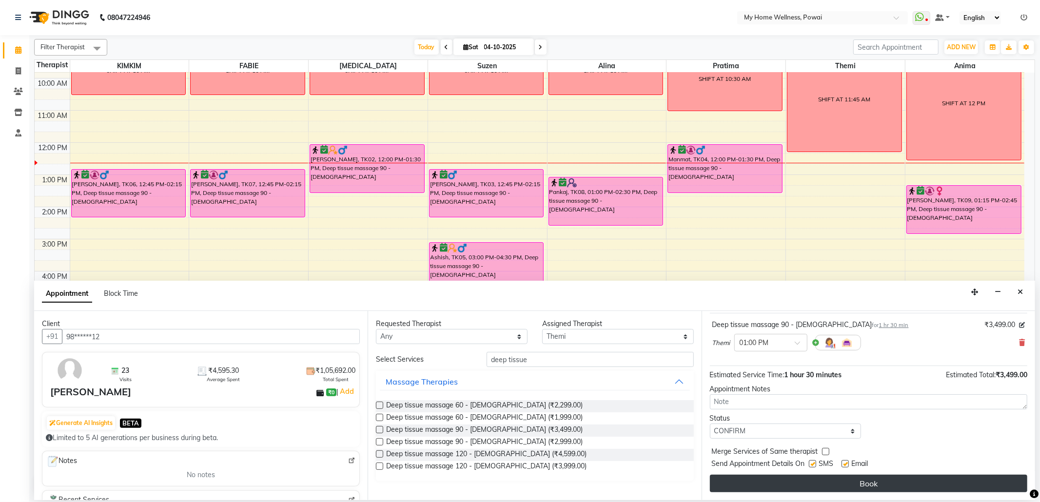
click at [775, 486] on button "Book" at bounding box center [868, 484] width 317 height 18
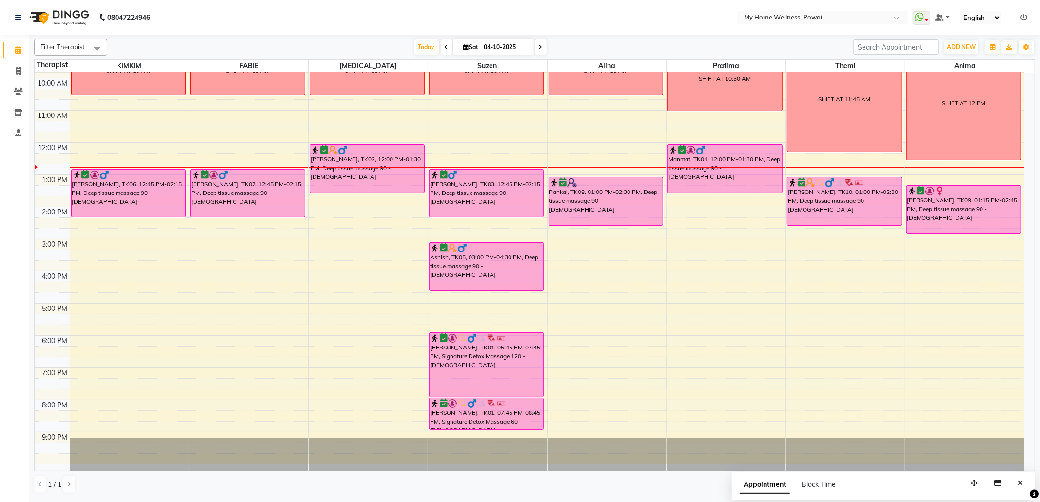
click at [453, 49] on span "[DATE]" at bounding box center [493, 47] width 80 height 17
click at [443, 53] on span at bounding box center [447, 46] width 12 height 15
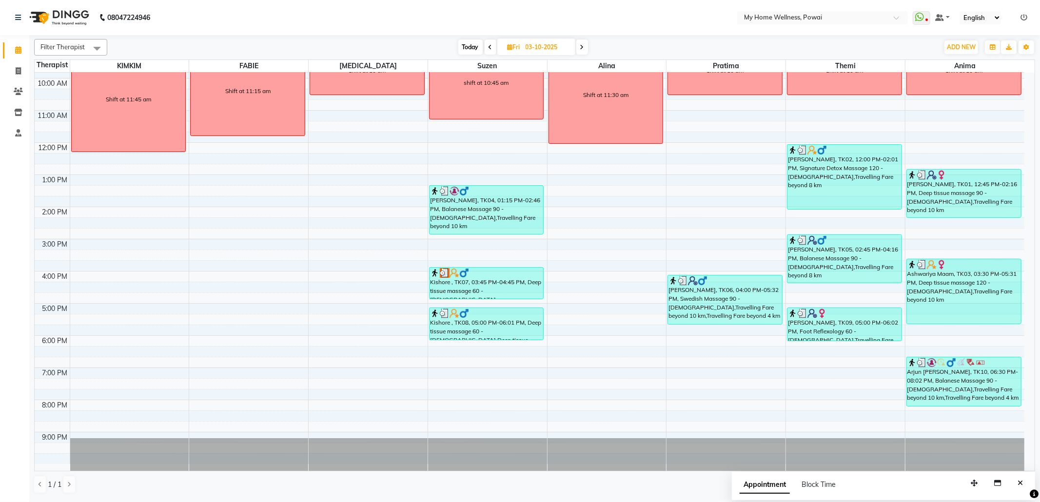
click at [475, 51] on span "Today" at bounding box center [470, 46] width 24 height 15
type input "04-10-2025"
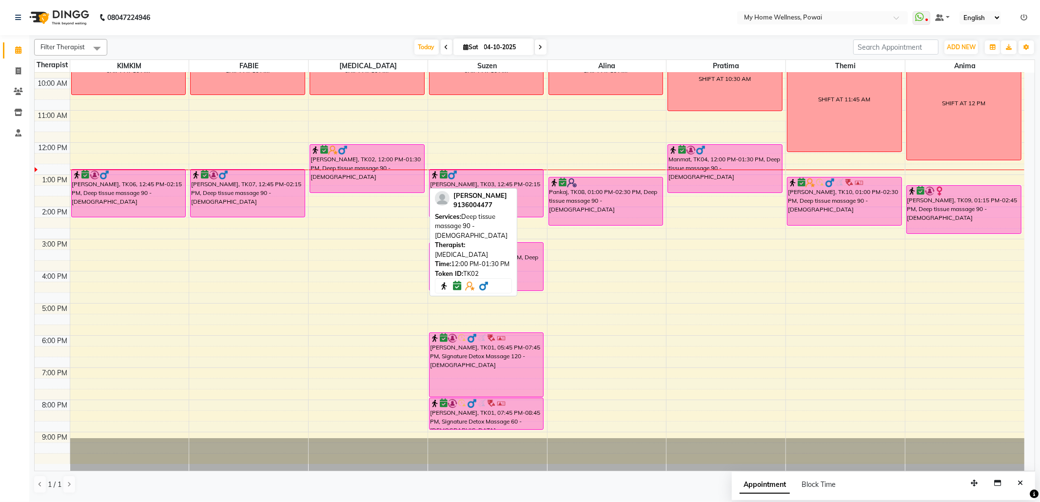
click at [361, 174] on div "[PERSON_NAME], TK02, 12:00 PM-01:30 PM, Deep tissue massage 90 - [DEMOGRAPHIC_D…" at bounding box center [367, 169] width 114 height 48
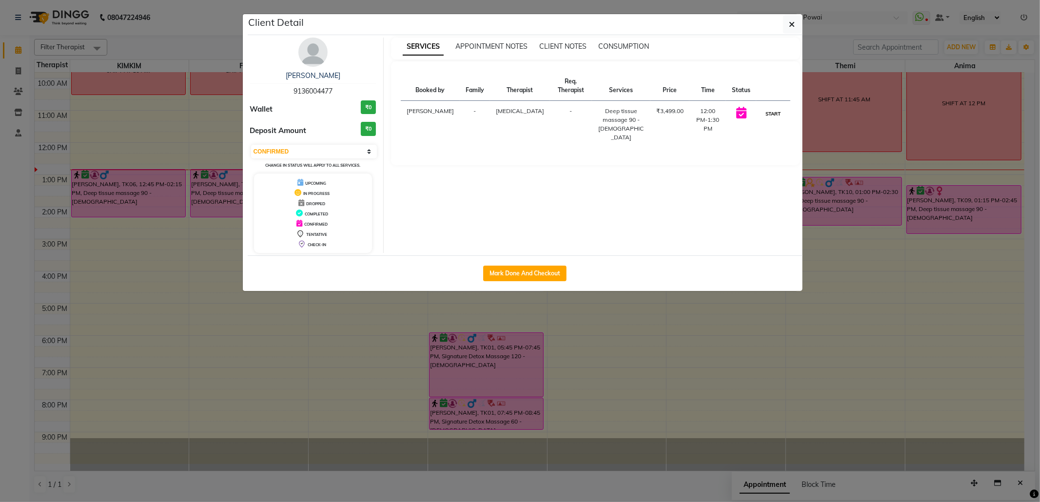
click at [776, 117] on button "START" at bounding box center [773, 114] width 20 height 12
select select "1"
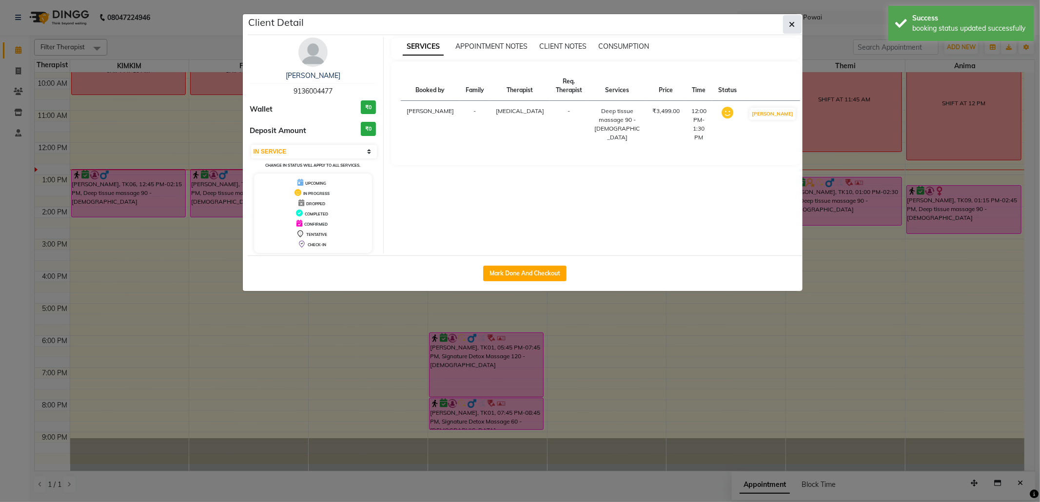
click at [789, 26] on icon "button" at bounding box center [792, 24] width 6 height 8
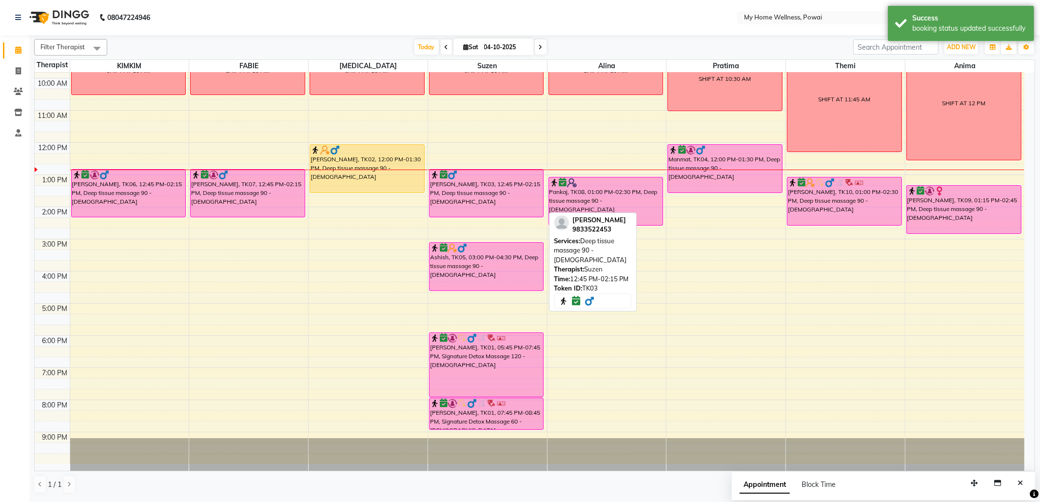
click at [490, 197] on div "[PERSON_NAME], TK03, 12:45 PM-02:15 PM, Deep tissue massage 90 - [DEMOGRAPHIC_D…" at bounding box center [487, 193] width 114 height 47
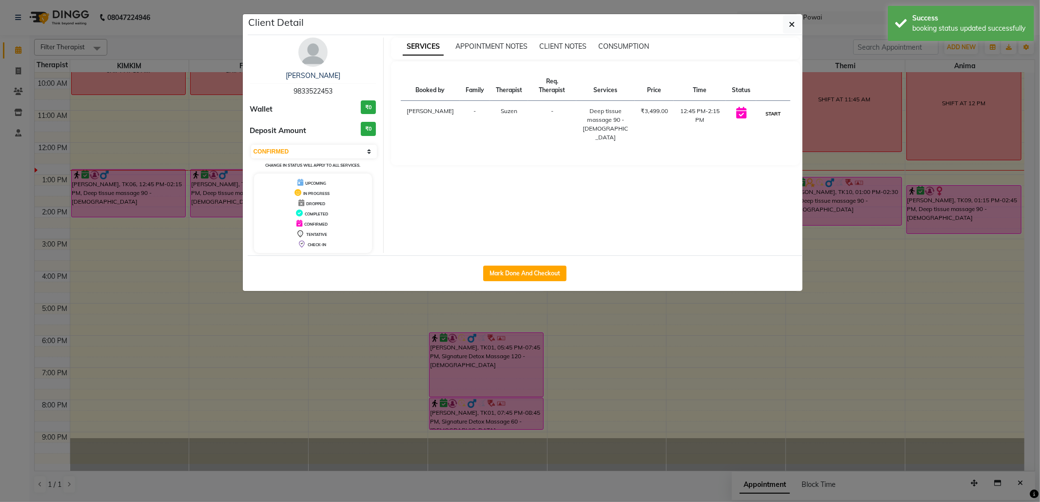
click at [768, 111] on button "START" at bounding box center [773, 114] width 20 height 12
select select "1"
click at [794, 28] on icon "button" at bounding box center [792, 24] width 6 height 8
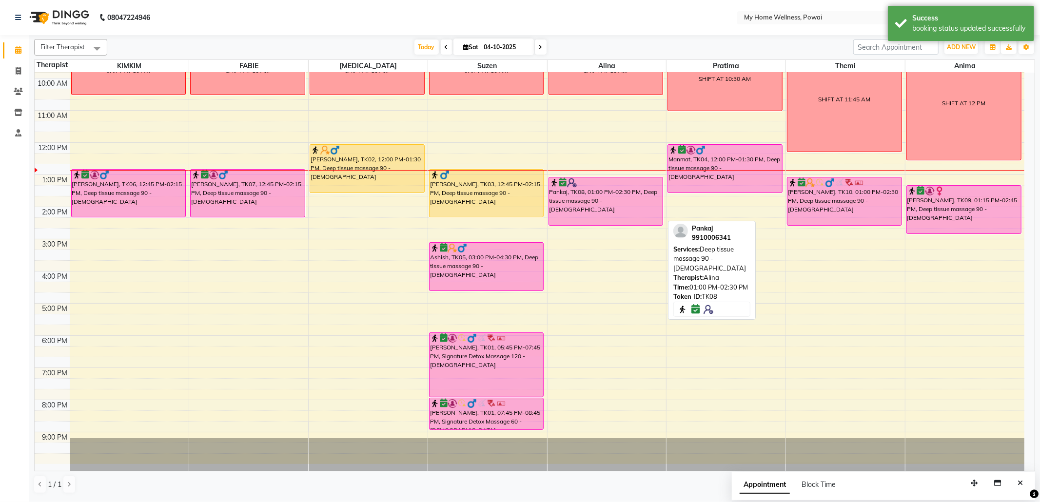
click at [568, 192] on div "Pankaj, TK08, 01:00 PM-02:30 PM, Deep tissue massage 90 - [DEMOGRAPHIC_DATA]" at bounding box center [606, 201] width 114 height 48
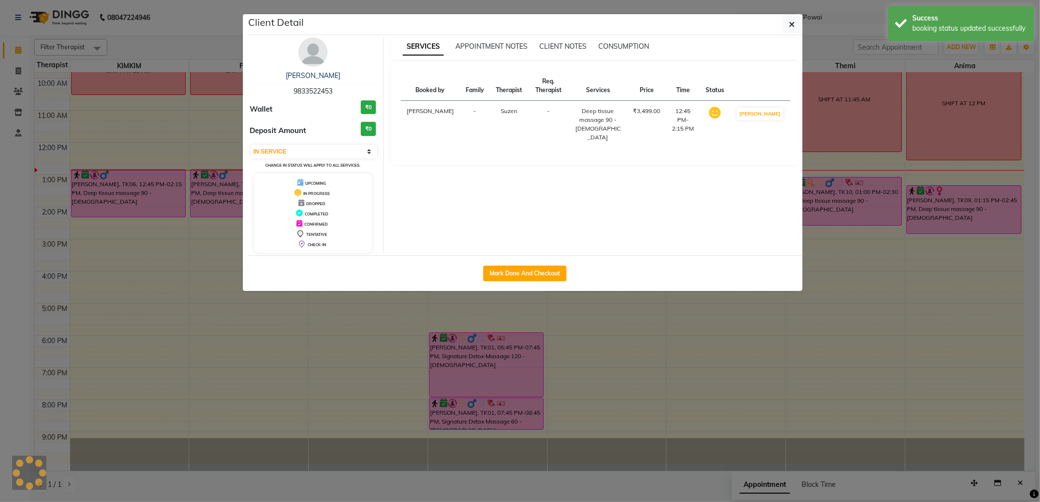
select select "6"
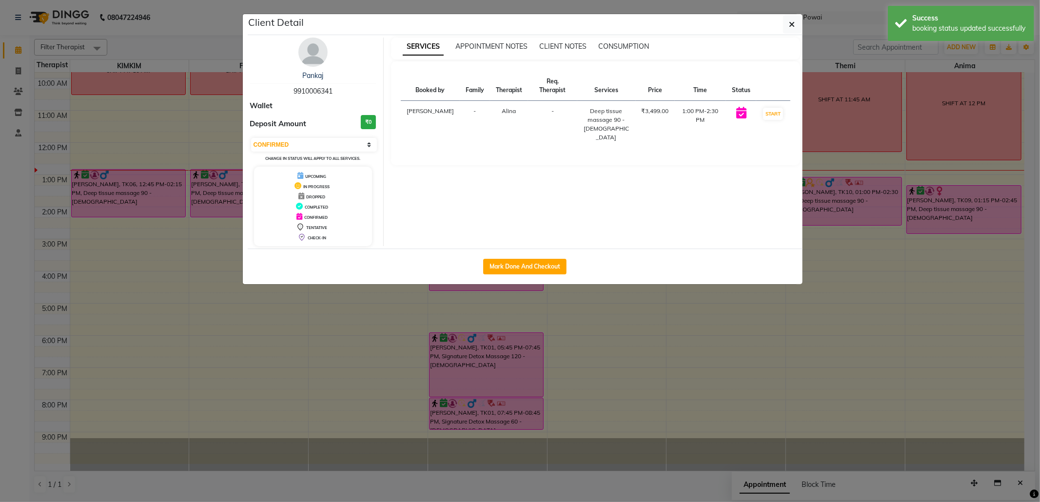
click at [790, 34] on div "Client Detail" at bounding box center [525, 24] width 555 height 21
click at [797, 17] on button "button" at bounding box center [792, 24] width 19 height 19
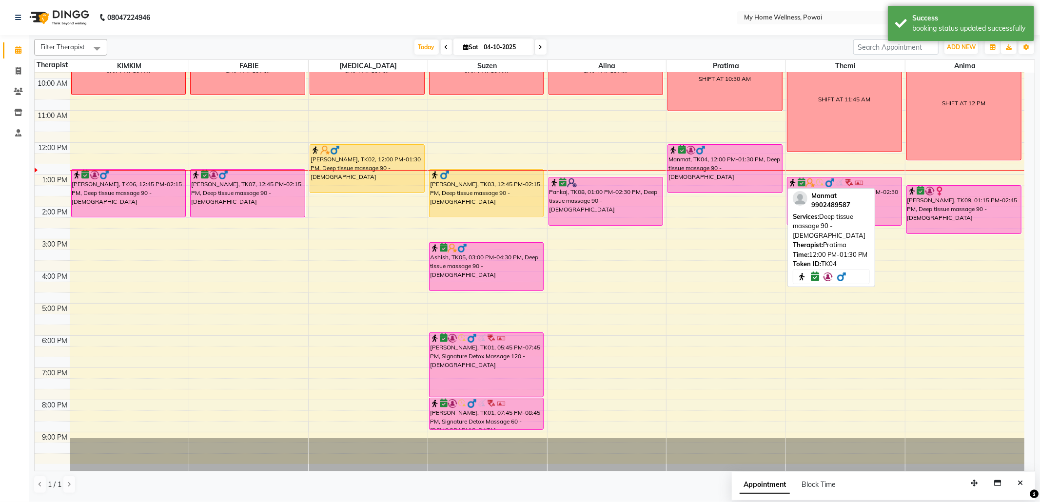
click at [726, 164] on div "Manmat, TK04, 12:00 PM-01:30 PM, Deep tissue massage 90 - [DEMOGRAPHIC_DATA]" at bounding box center [725, 169] width 114 height 48
select select "6"
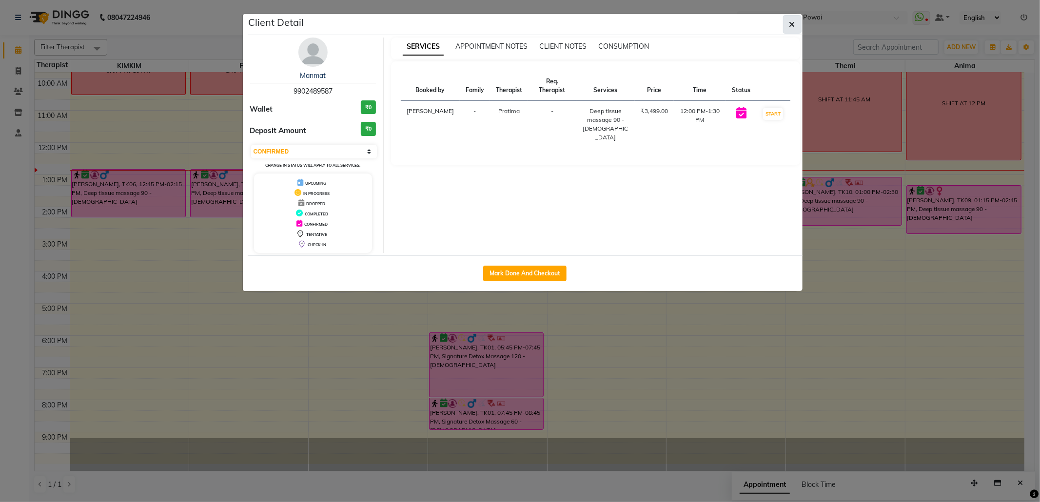
click at [786, 16] on button "button" at bounding box center [792, 24] width 19 height 19
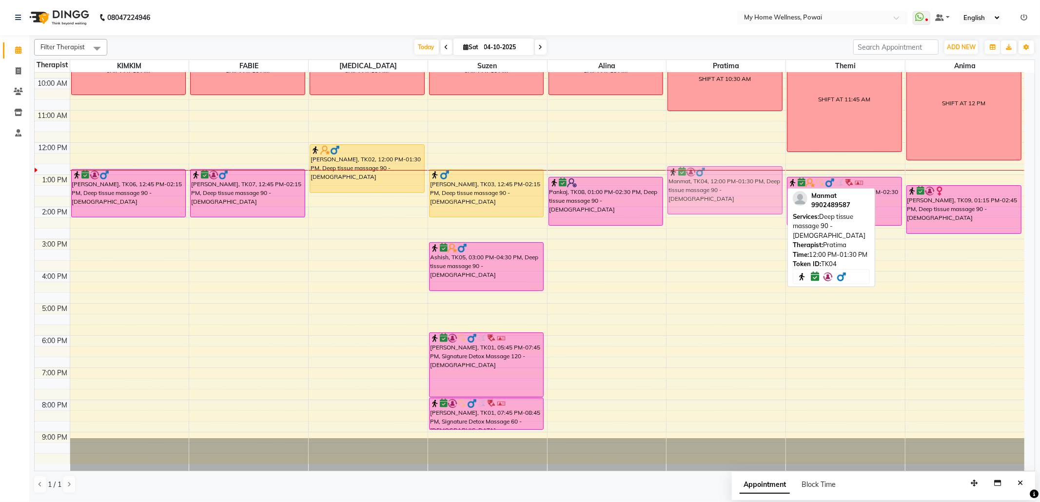
drag, startPoint x: 738, startPoint y: 157, endPoint x: 731, endPoint y: 177, distance: 21.9
click at [731, 177] on div "SHIFT AT 10:30 AM Manmat, TK04, 12:00 PM-01:30 PM, Deep tissue massage 90 - [DE…" at bounding box center [726, 239] width 119 height 450
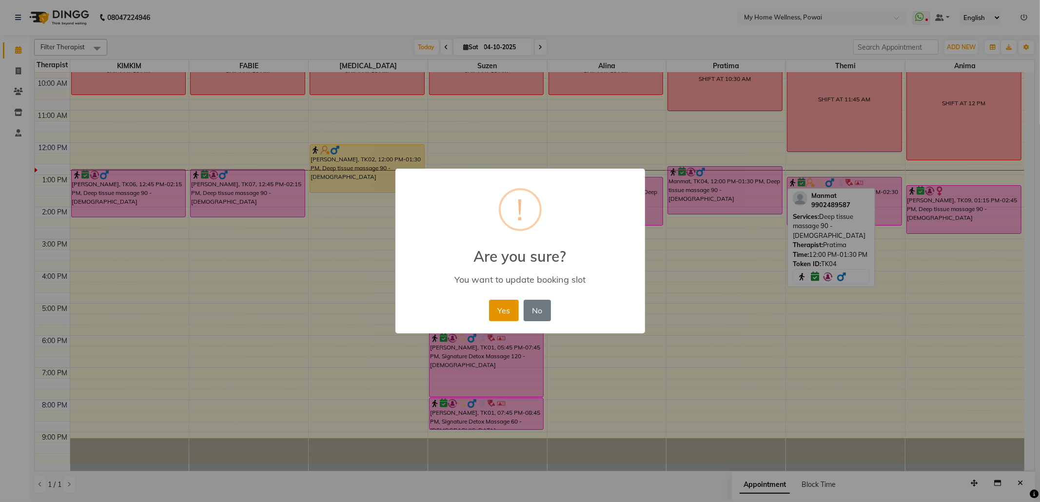
click at [506, 312] on button "Yes" at bounding box center [504, 310] width 30 height 21
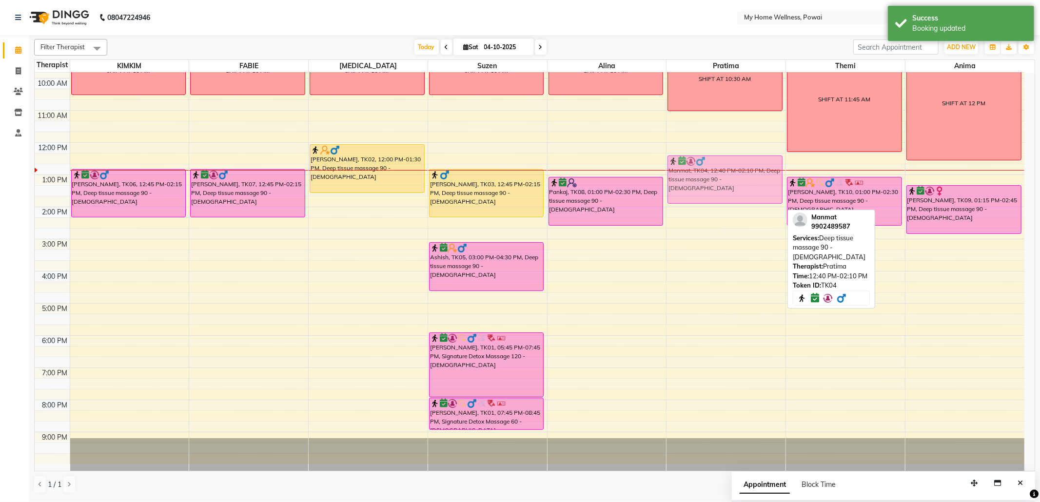
drag, startPoint x: 713, startPoint y: 186, endPoint x: 713, endPoint y: 179, distance: 6.3
click at [713, 179] on div "SHIFT AT 10:30 AM Manmat, TK04, 12:40 PM-02:10 PM, Deep tissue massage 90 - [DE…" at bounding box center [726, 239] width 119 height 450
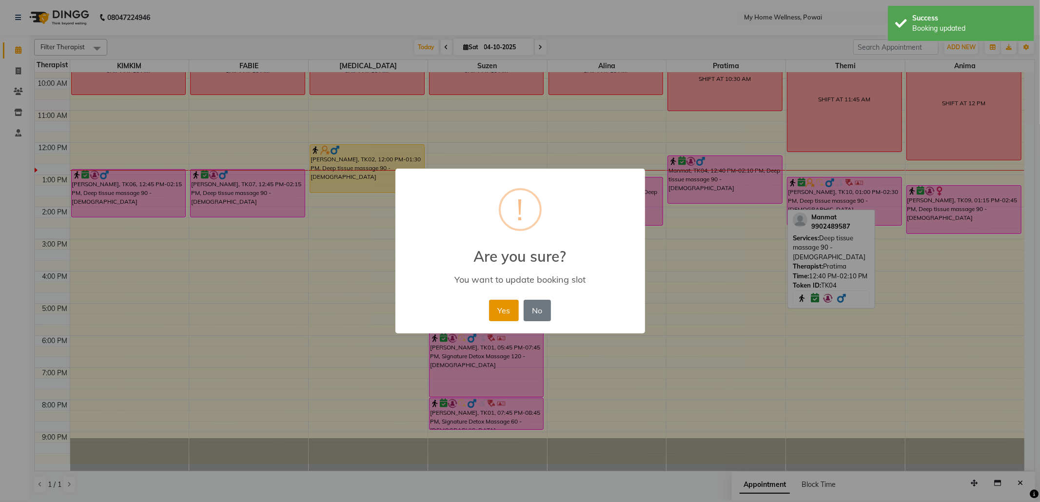
click at [506, 314] on button "Yes" at bounding box center [504, 310] width 30 height 21
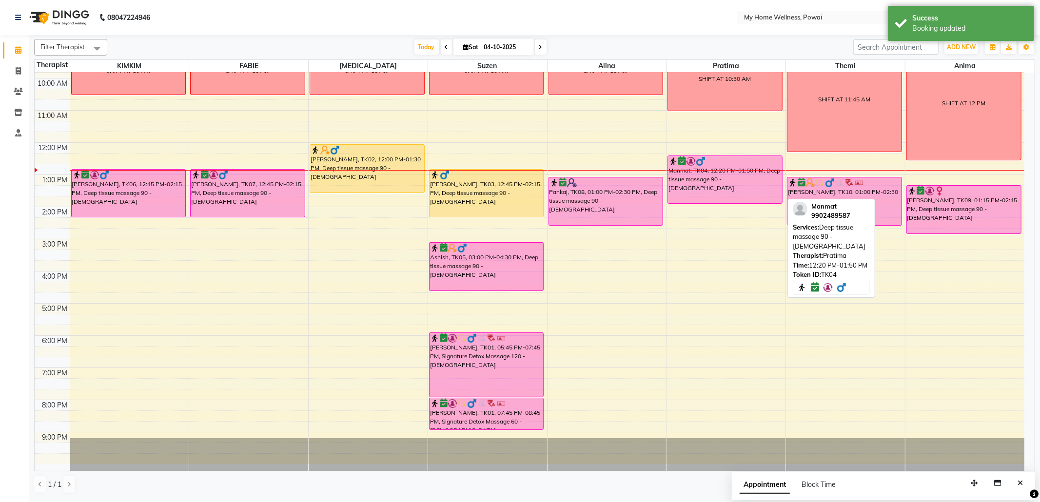
click at [705, 178] on div "Manmat, TK04, 12:20 PM-01:50 PM, Deep tissue massage 90 - [DEMOGRAPHIC_DATA]" at bounding box center [725, 179] width 114 height 47
click at [728, 194] on div "Manmat, TK04, 12:20 PM-01:50 PM, Deep tissue massage 90 - [DEMOGRAPHIC_DATA]" at bounding box center [725, 179] width 114 height 47
select select "6"
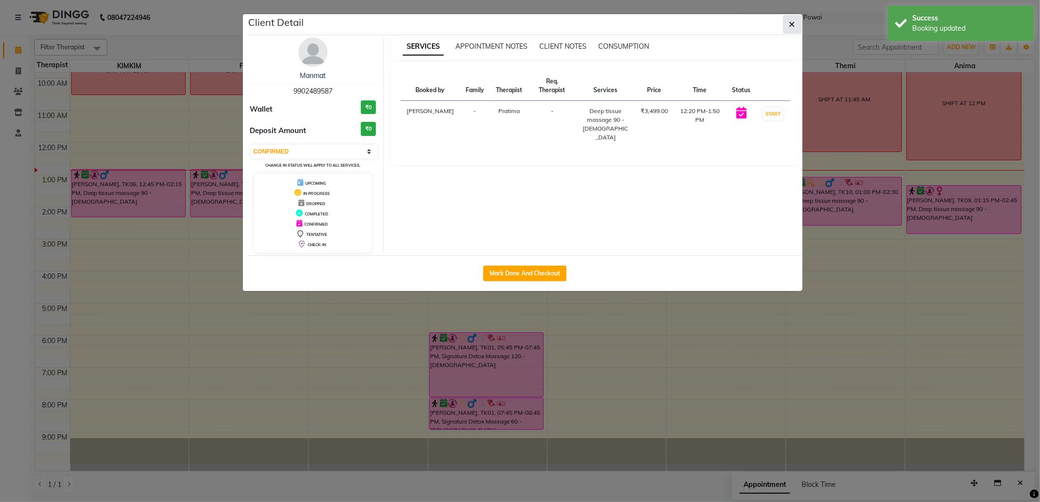
click at [786, 28] on button "button" at bounding box center [792, 24] width 19 height 19
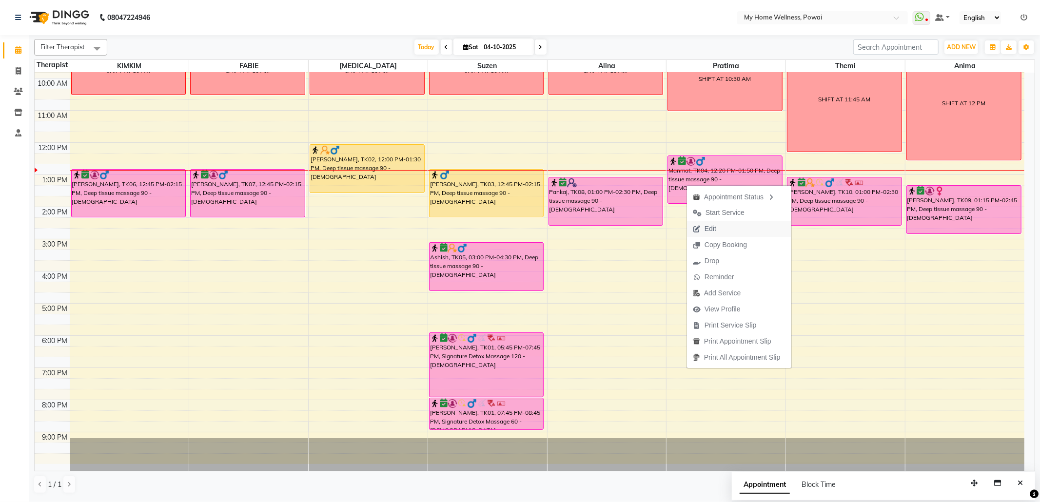
click at [728, 231] on button "Edit" at bounding box center [739, 229] width 104 height 16
select select "tentative"
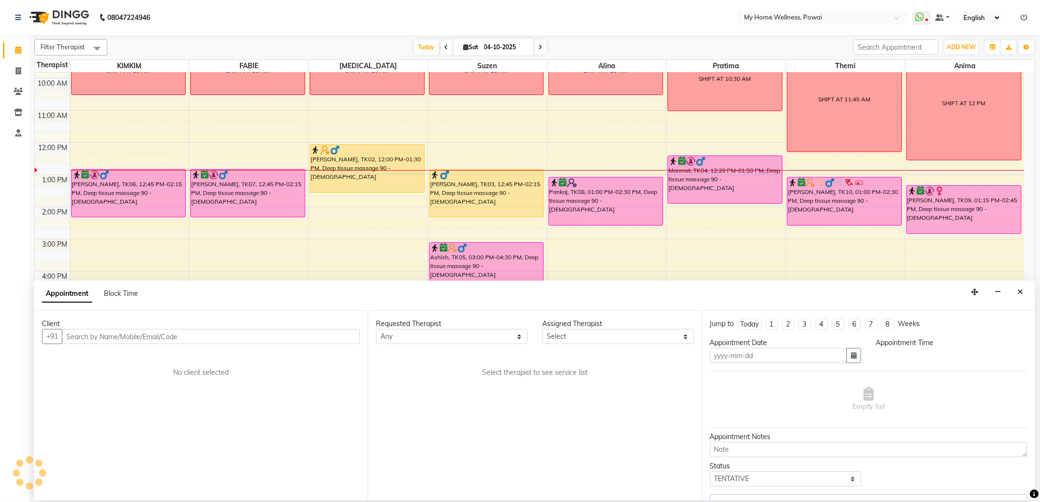
type input "04-10-2025"
select select "confirm booking"
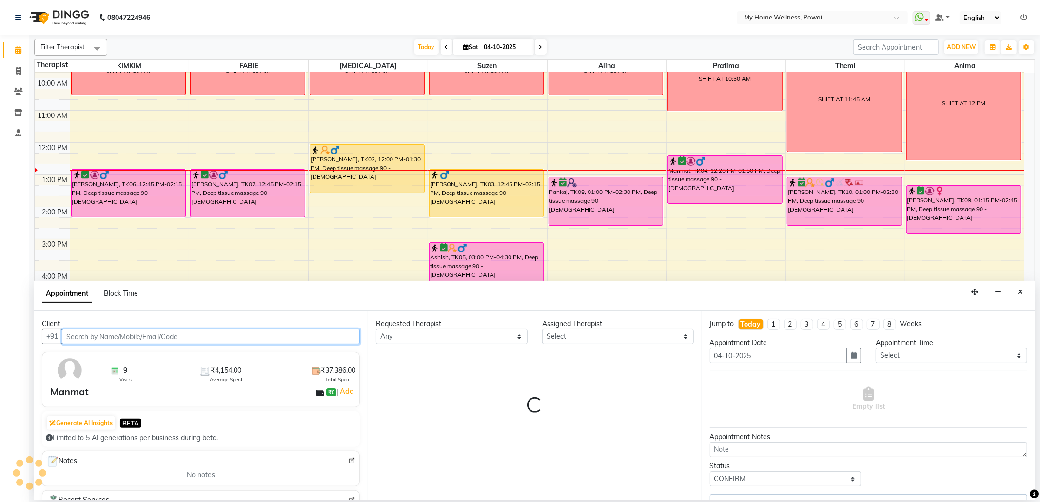
select select "85690"
select select "756"
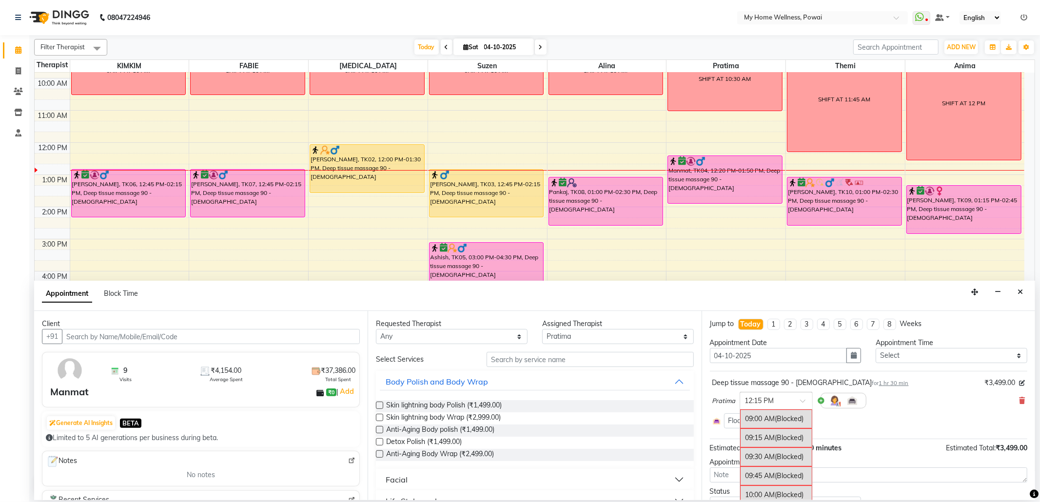
click at [804, 404] on span at bounding box center [806, 404] width 12 height 10
click at [786, 437] on div "12:30 PM" at bounding box center [776, 434] width 72 height 18
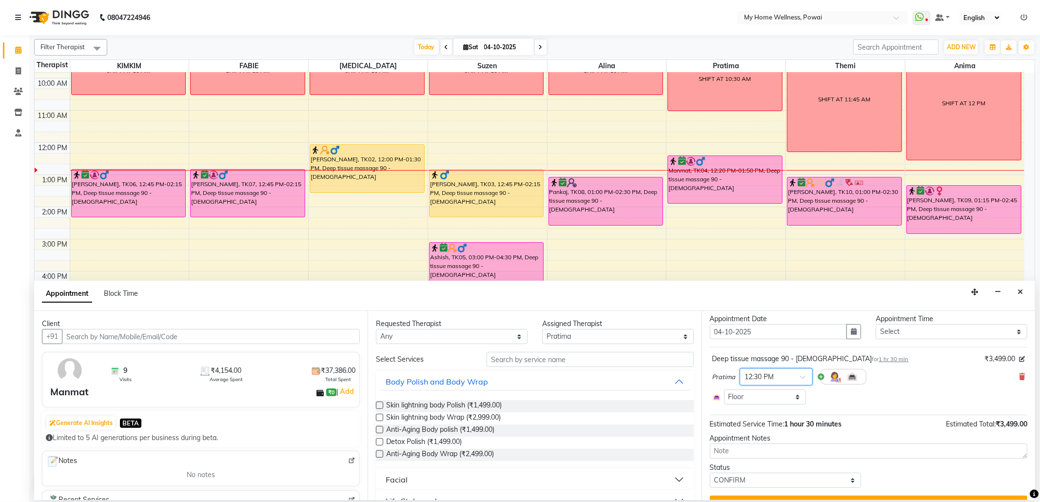
scroll to position [46, 0]
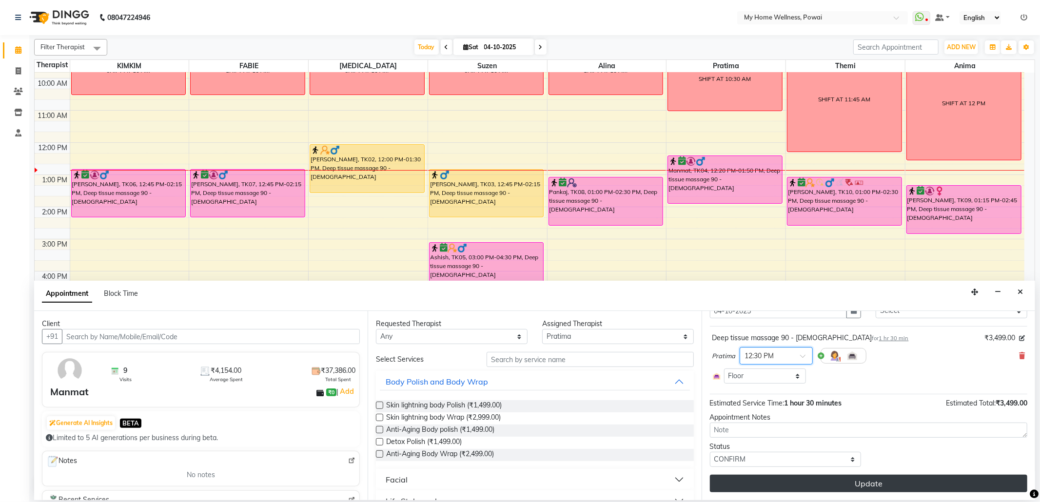
click at [786, 484] on button "Update" at bounding box center [868, 484] width 317 height 18
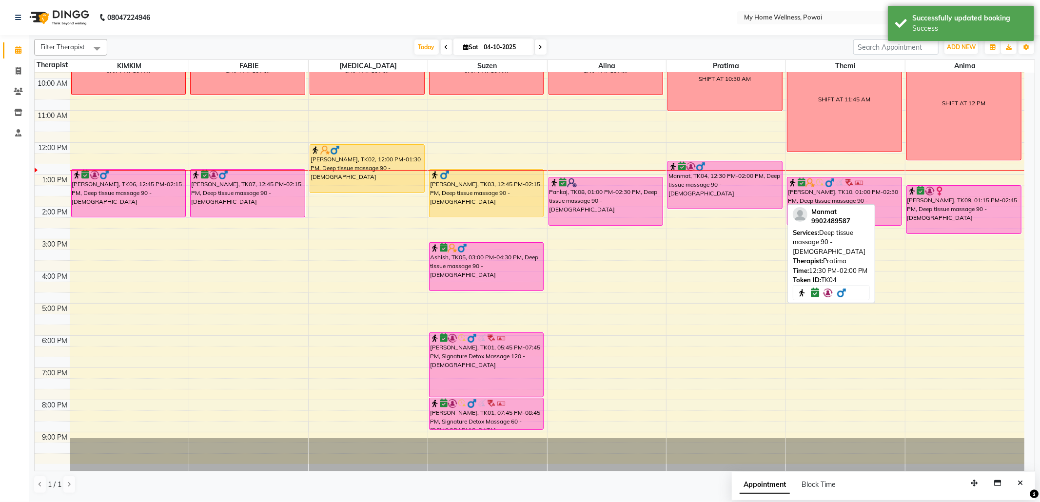
click at [726, 189] on div "Manmat, TK04, 12:30 PM-02:00 PM, Deep tissue massage 90 - [DEMOGRAPHIC_DATA]" at bounding box center [725, 184] width 114 height 47
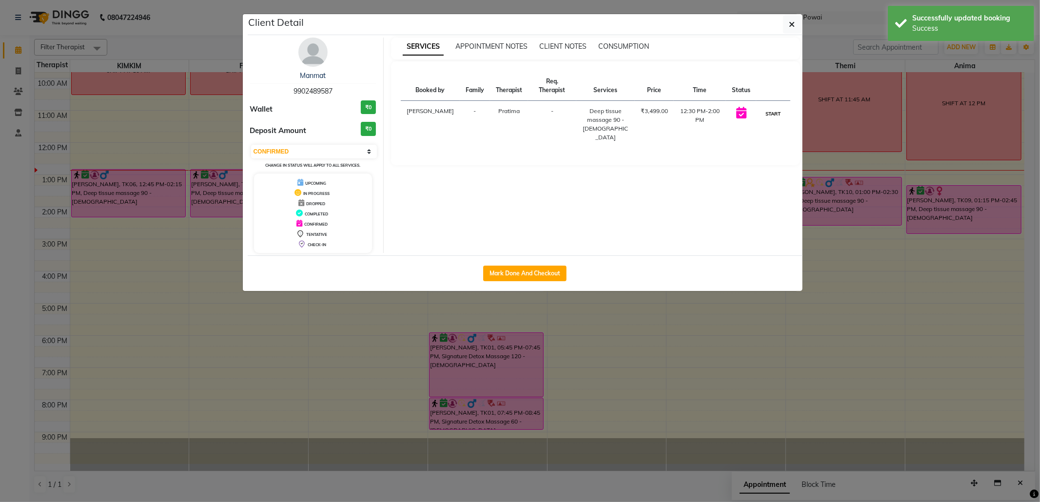
click at [769, 119] on button "START" at bounding box center [773, 114] width 20 height 12
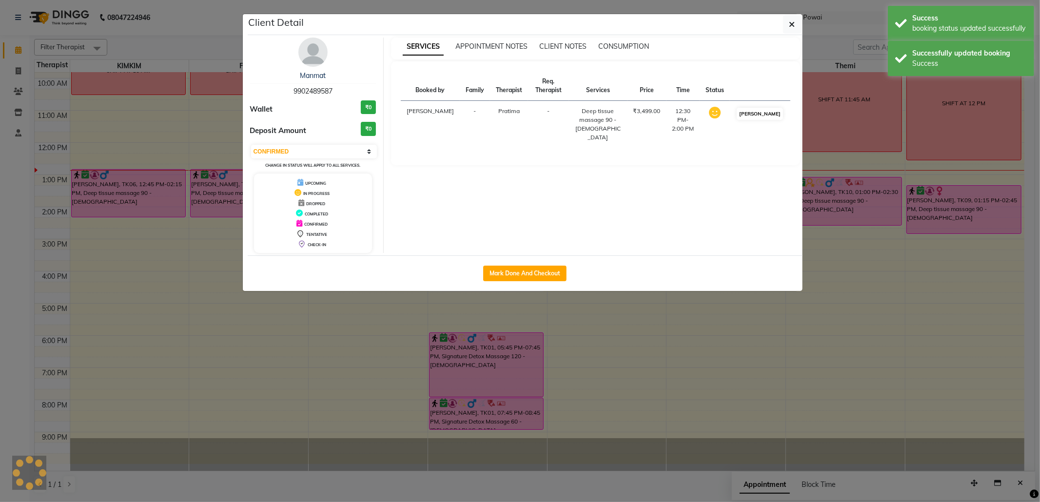
select select "1"
click at [785, 26] on button "button" at bounding box center [792, 24] width 19 height 19
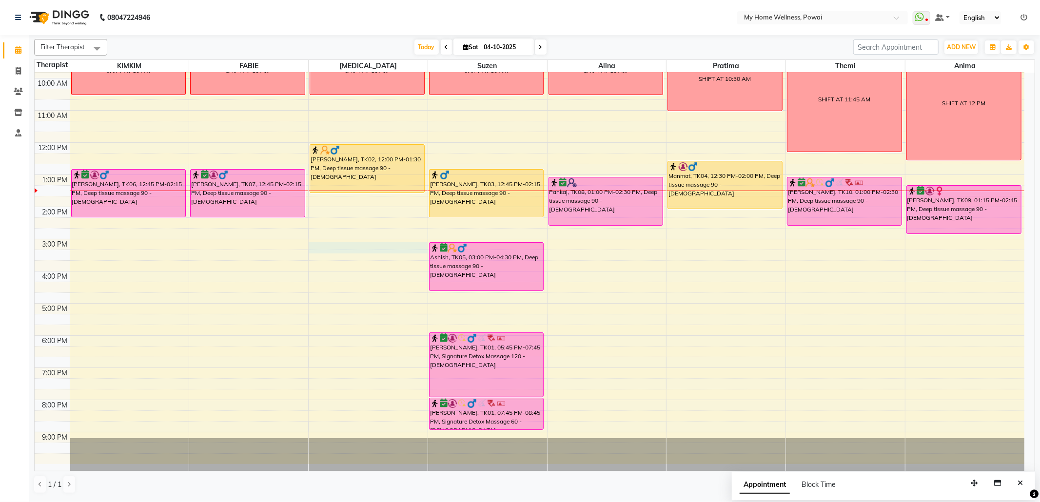
click at [324, 250] on div "8:00 AM 9:00 AM 10:00 AM 11:00 AM 12:00 PM 1:00 PM 2:00 PM 3:00 PM 4:00 PM 5:00…" at bounding box center [530, 239] width 990 height 450
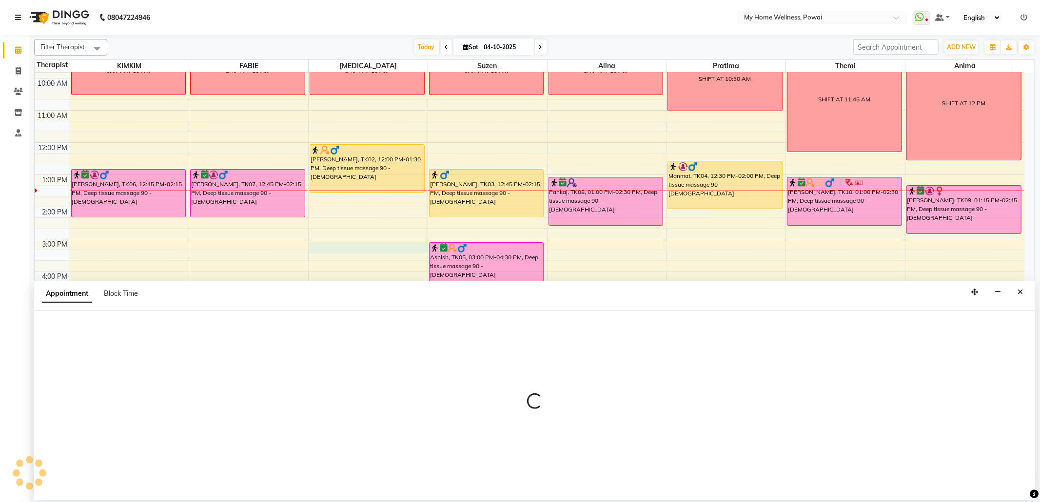
select select "77701"
select select "tentative"
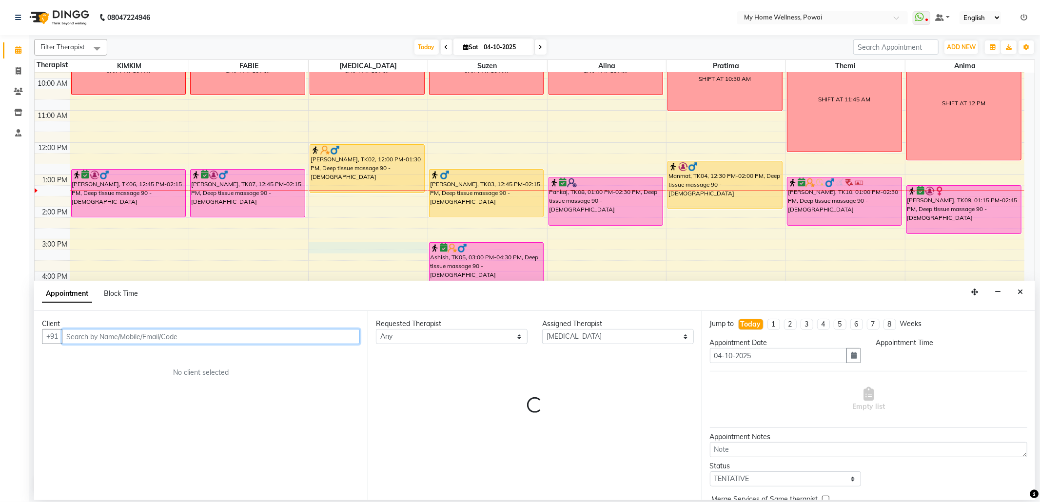
select select "900"
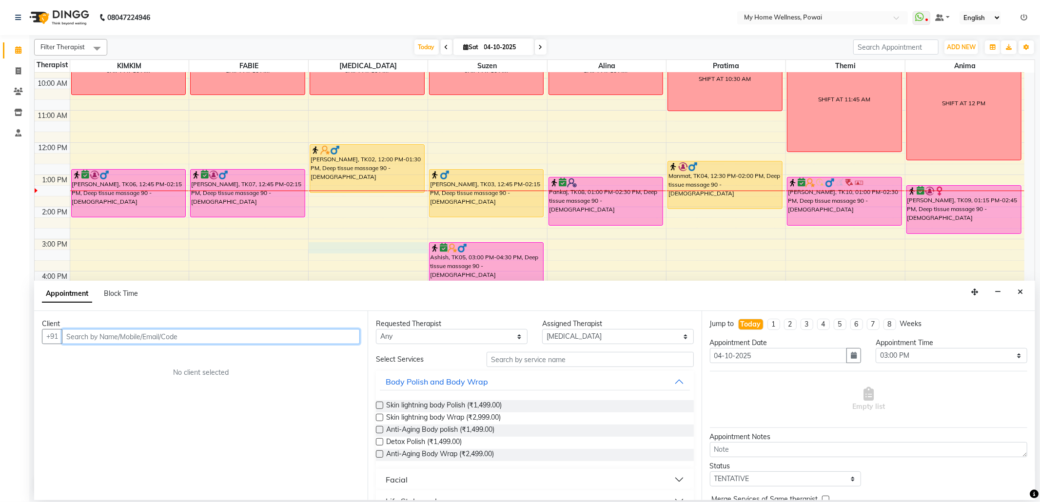
click at [151, 338] on input "text" at bounding box center [211, 336] width 298 height 15
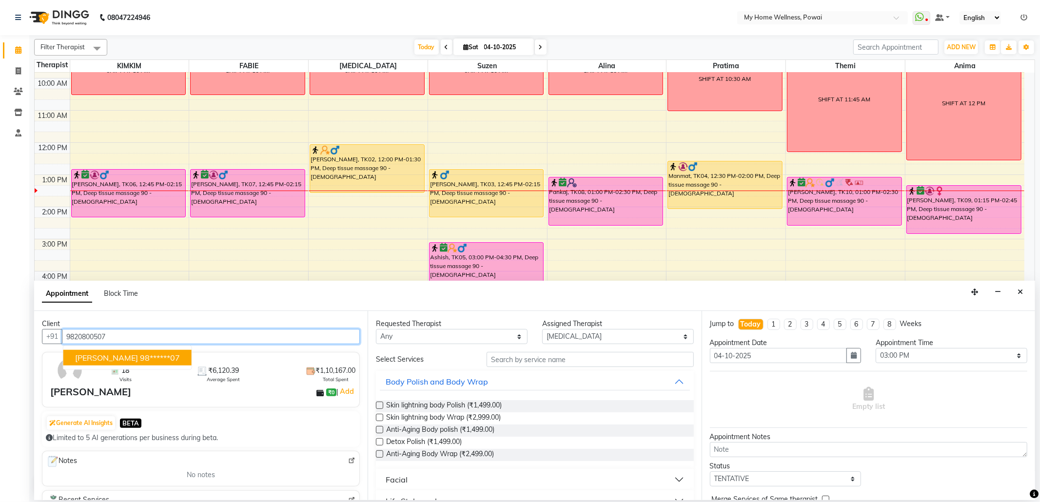
click at [140, 355] on ngb-highlight "98******07" at bounding box center [160, 358] width 40 height 10
type input "98******07"
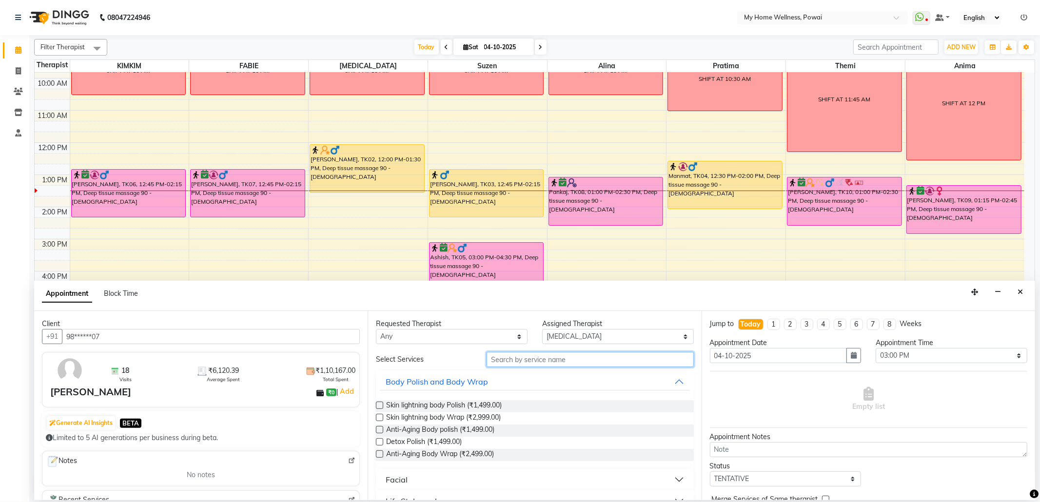
click at [577, 364] on input "text" at bounding box center [590, 359] width 207 height 15
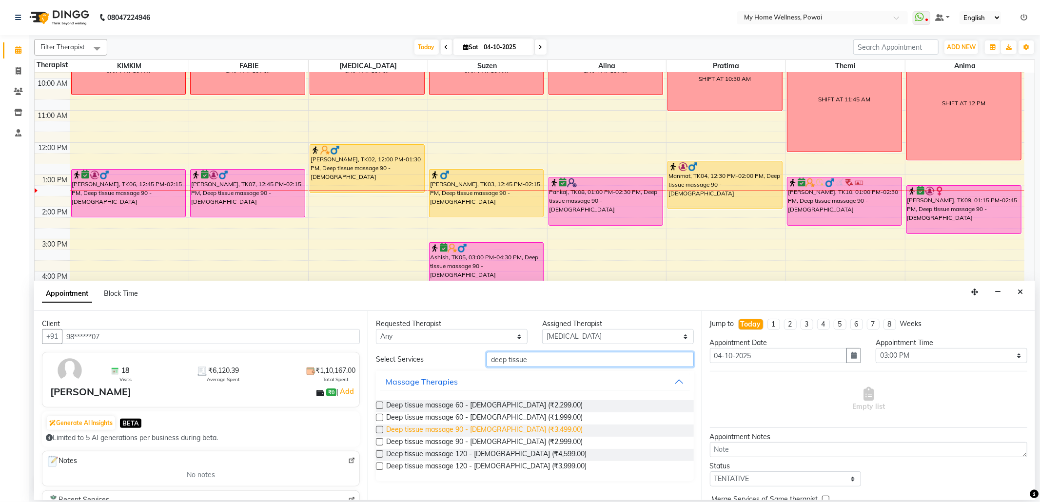
type input "deep tissue"
click at [486, 429] on span "Deep tissue massage 90 - [DEMOGRAPHIC_DATA] (₹3,499.00)" at bounding box center [484, 431] width 196 height 12
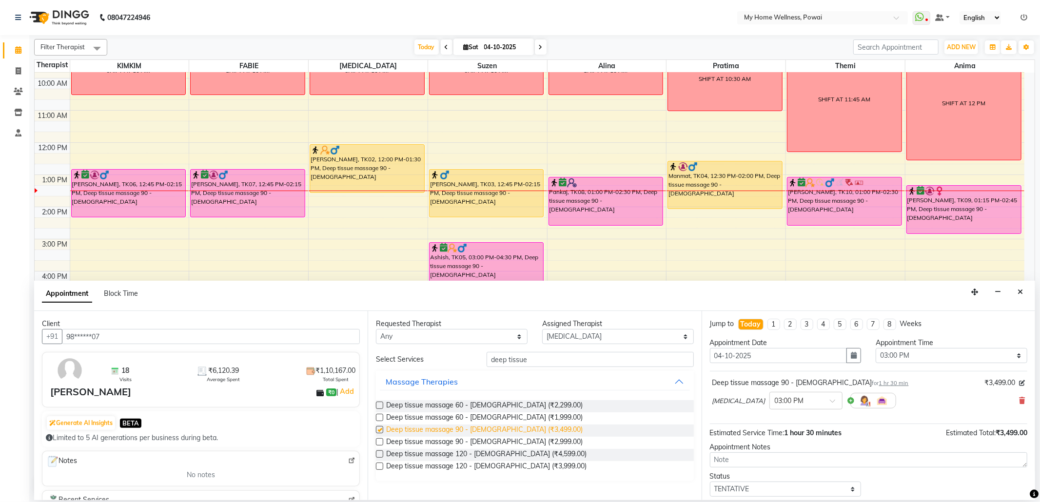
checkbox input "false"
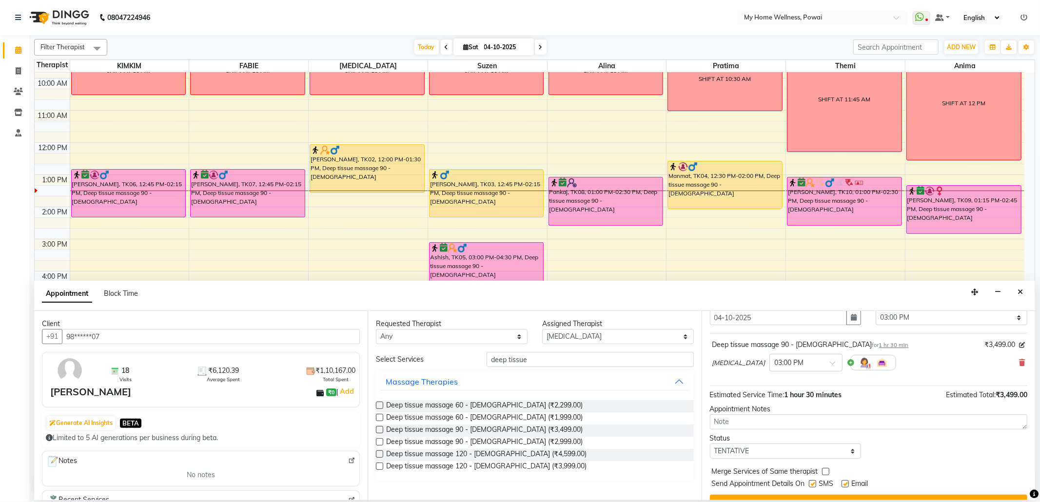
scroll to position [59, 0]
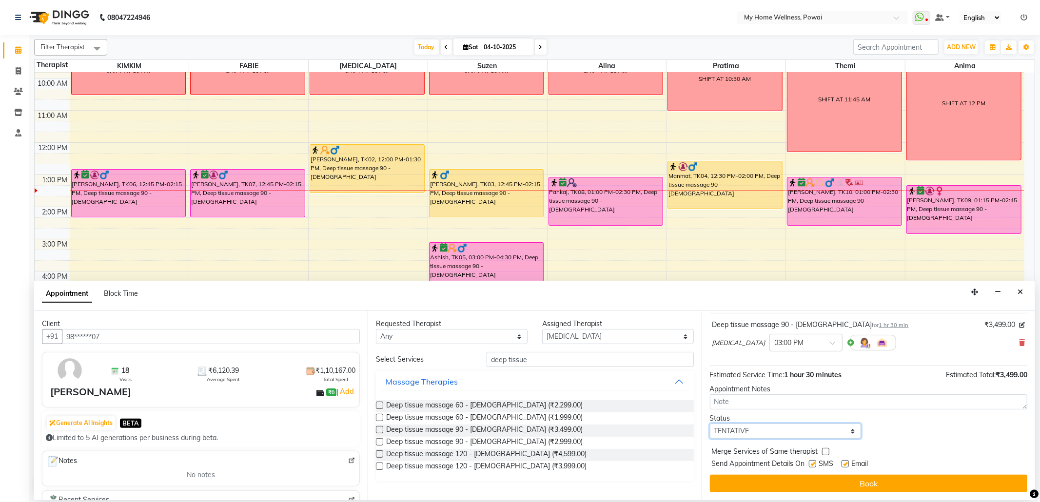
click at [847, 431] on select "Select TENTATIVE CONFIRM CHECK-IN UPCOMING" at bounding box center [786, 431] width 152 height 15
select select "confirm booking"
click at [710, 424] on select "Select TENTATIVE CONFIRM CHECK-IN UPCOMING" at bounding box center [786, 431] width 152 height 15
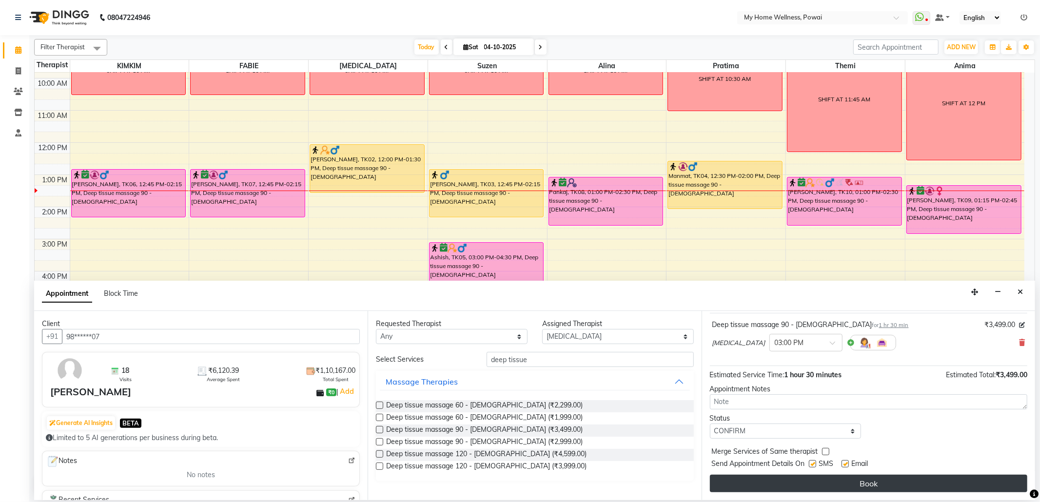
click at [729, 483] on button "Book" at bounding box center [868, 484] width 317 height 18
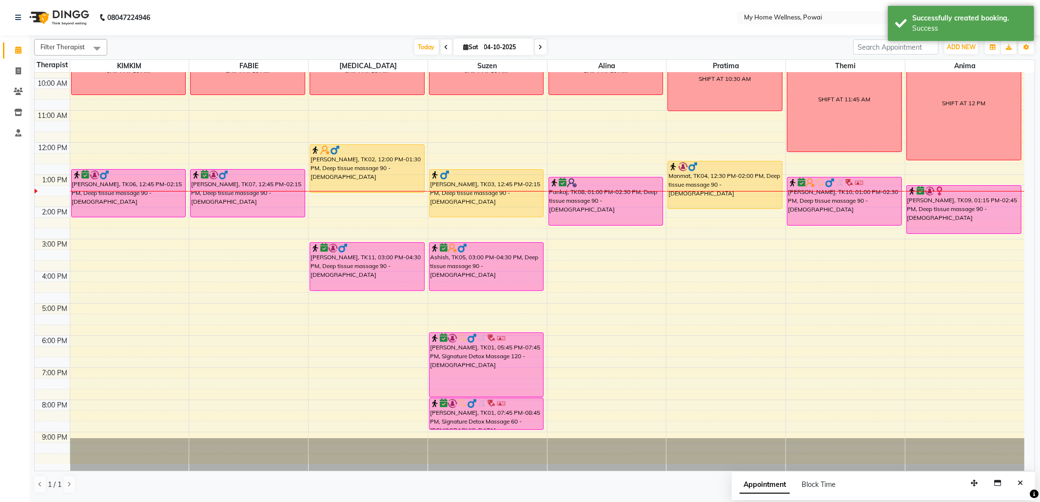
click at [365, 294] on div "8:00 AM 9:00 AM 10:00 AM 11:00 AM 12:00 PM 1:00 PM 2:00 PM 3:00 PM 4:00 PM 5:00…" at bounding box center [530, 239] width 990 height 450
select select "77701"
select select "tentative"
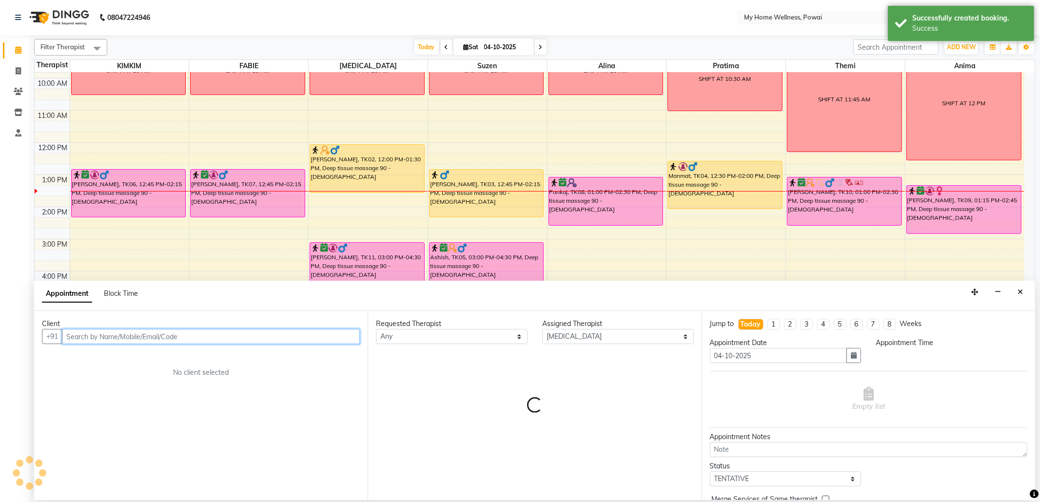
select select "975"
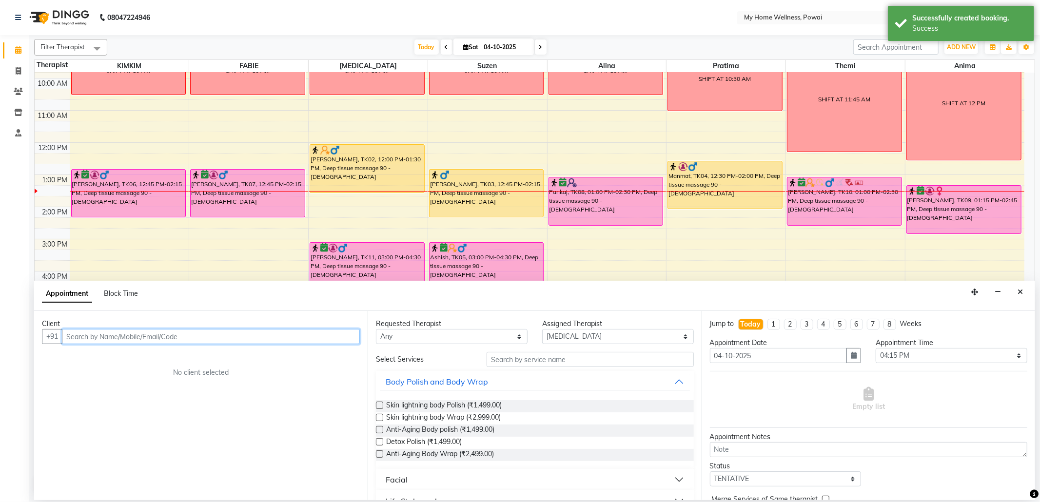
click at [303, 342] on input "text" at bounding box center [211, 336] width 298 height 15
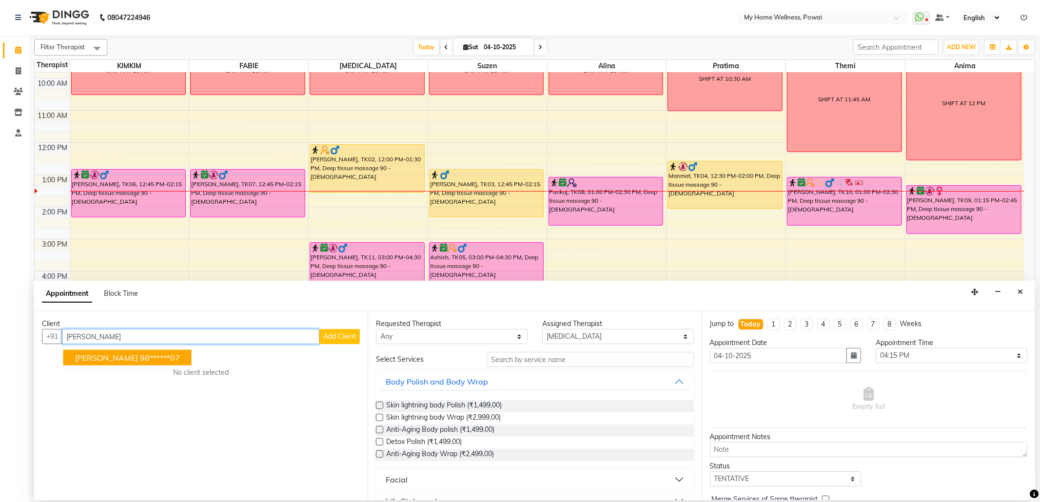
click at [140, 363] on ngb-highlight "98******07" at bounding box center [160, 358] width 40 height 10
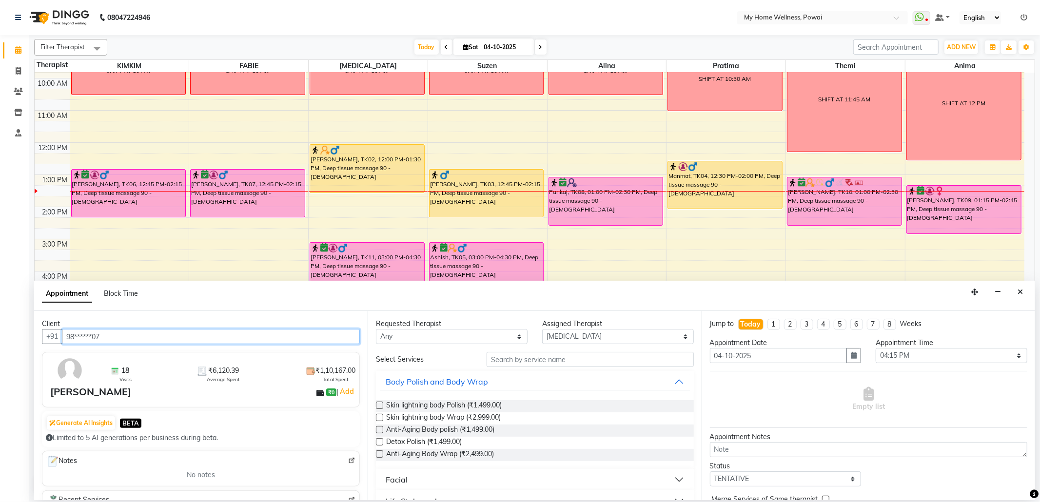
type input "98******07"
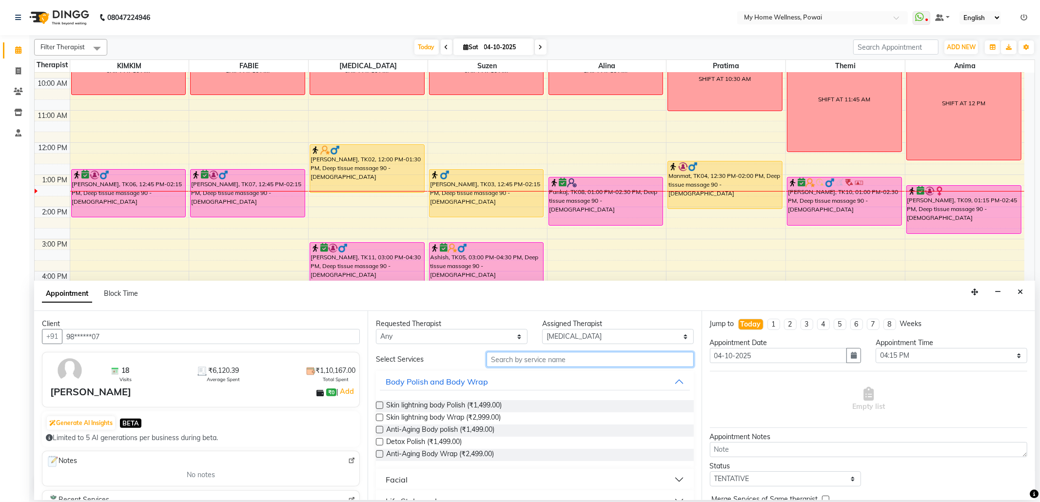
click at [572, 359] on input "text" at bounding box center [590, 359] width 207 height 15
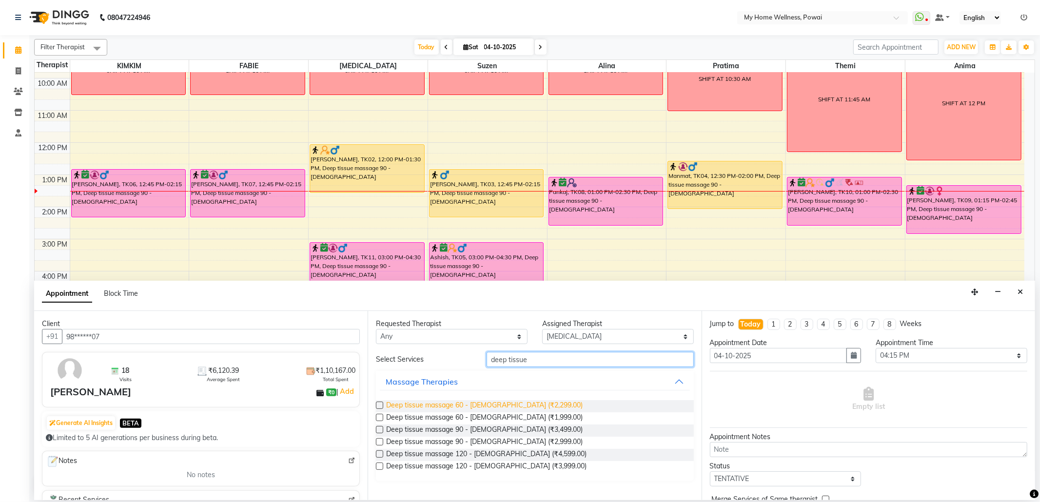
type input "deep tissue"
click at [506, 402] on span "Deep tissue massage 60 - [DEMOGRAPHIC_DATA] (₹2,299.00)" at bounding box center [484, 406] width 196 height 12
checkbox input "false"
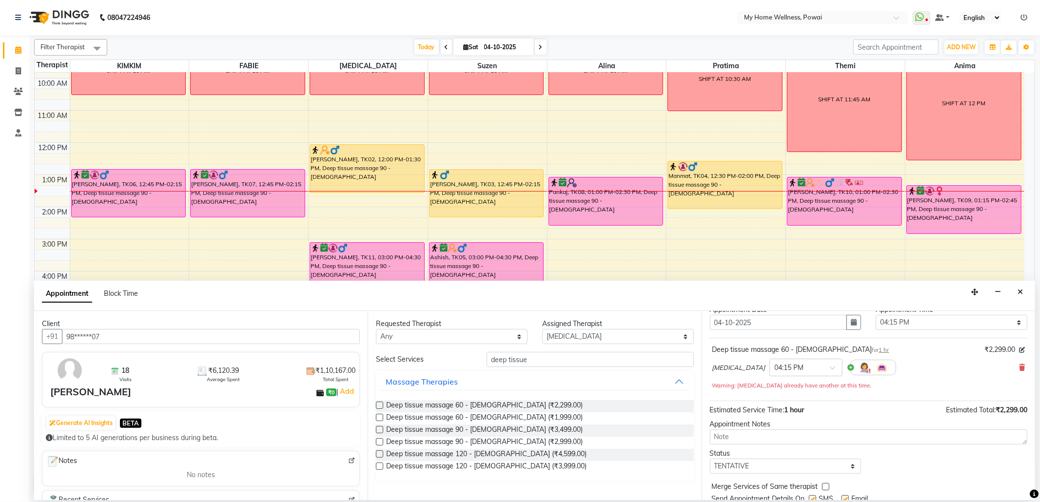
scroll to position [65, 0]
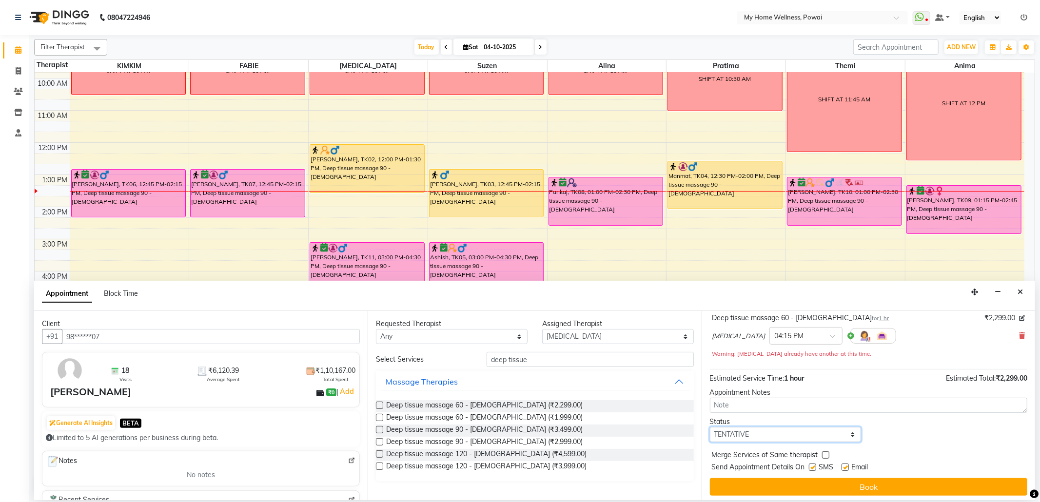
click at [849, 437] on select "Select TENTATIVE CONFIRM CHECK-IN UPCOMING" at bounding box center [786, 434] width 152 height 15
select select "confirm booking"
click at [710, 429] on select "Select TENTATIVE CONFIRM CHECK-IN UPCOMING" at bounding box center [786, 434] width 152 height 15
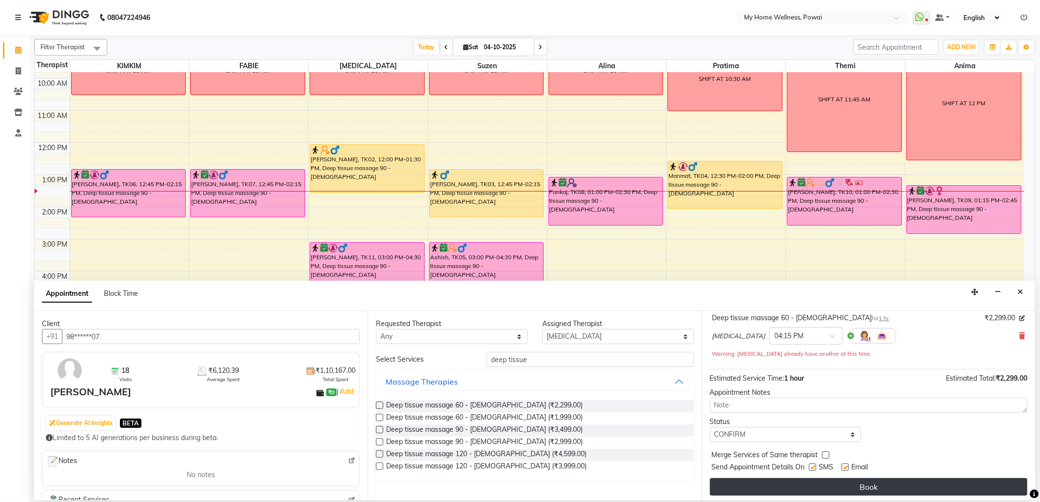
click at [794, 490] on button "Book" at bounding box center [868, 487] width 317 height 18
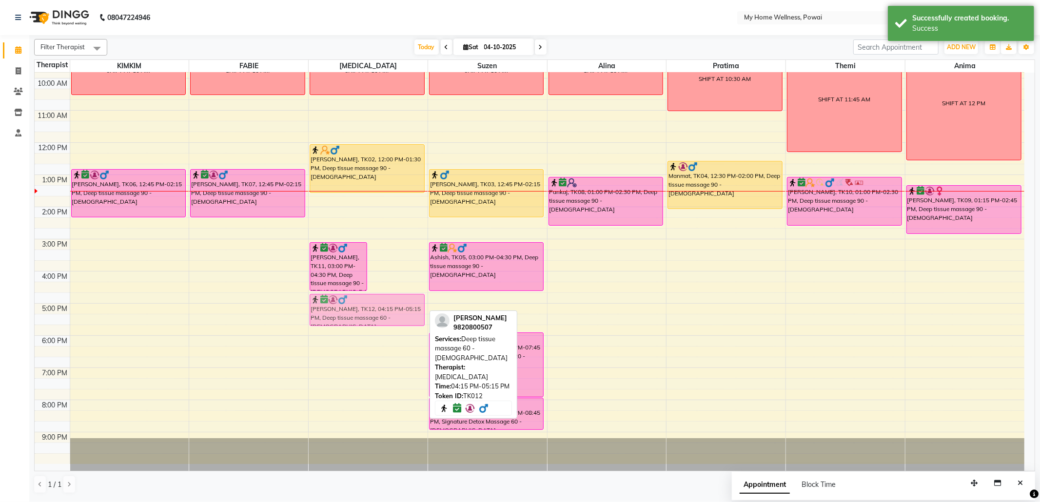
click at [412, 311] on div "[PERSON_NAME], TK11, 03:00 PM-04:30 PM, Deep tissue massage 90 - [DEMOGRAPHIC_D…" at bounding box center [368, 239] width 119 height 450
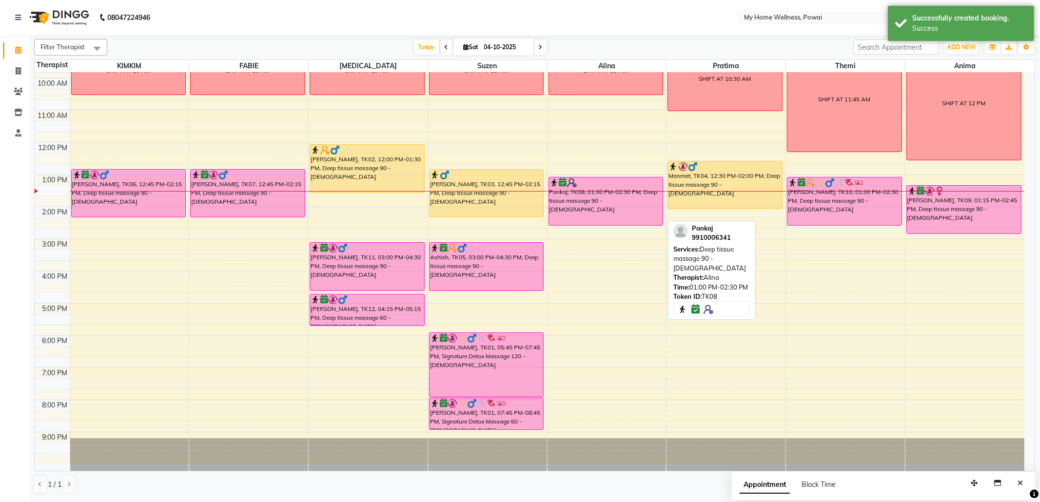
click at [597, 203] on div "Pankaj, TK08, 01:00 PM-02:30 PM, Deep tissue massage 90 - [DEMOGRAPHIC_DATA]" at bounding box center [606, 201] width 114 height 48
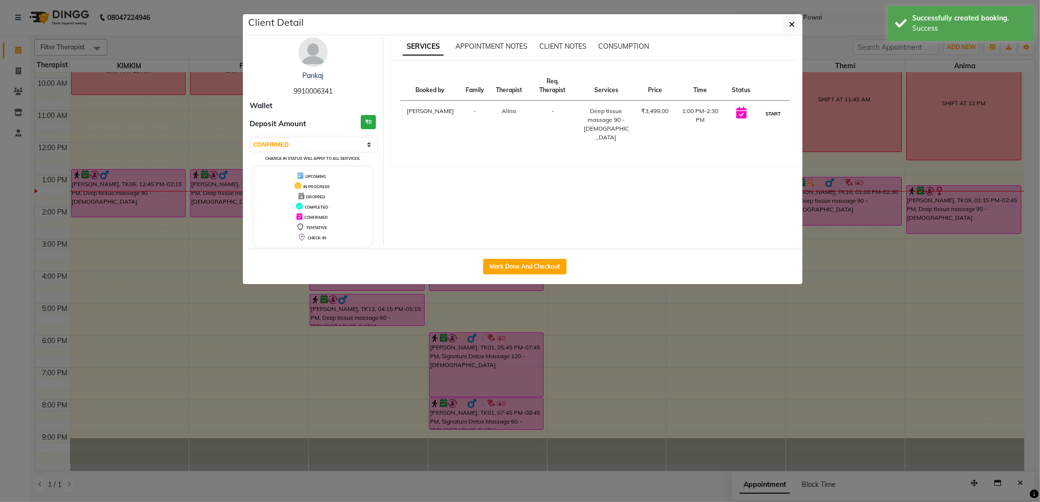
click at [775, 115] on button "START" at bounding box center [773, 114] width 20 height 12
select select "1"
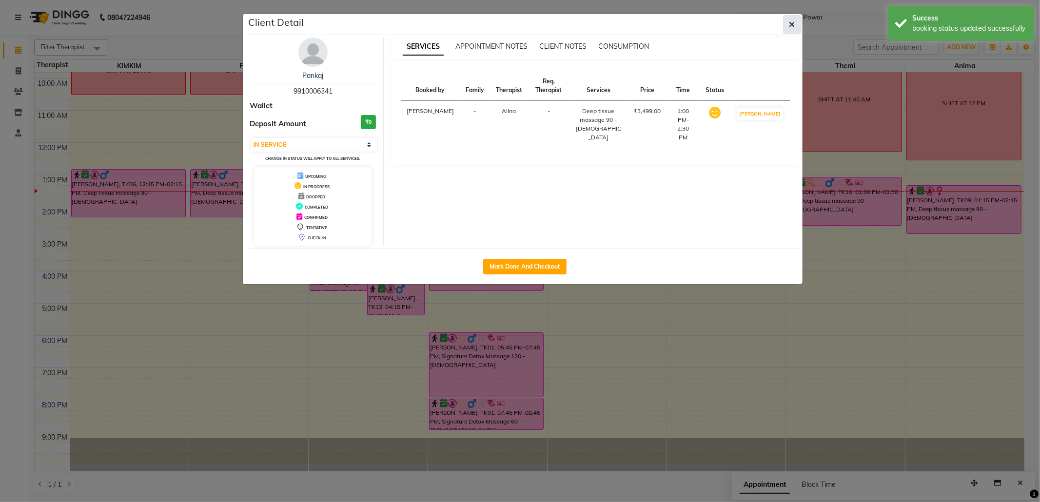
click at [791, 27] on icon "button" at bounding box center [792, 24] width 6 height 8
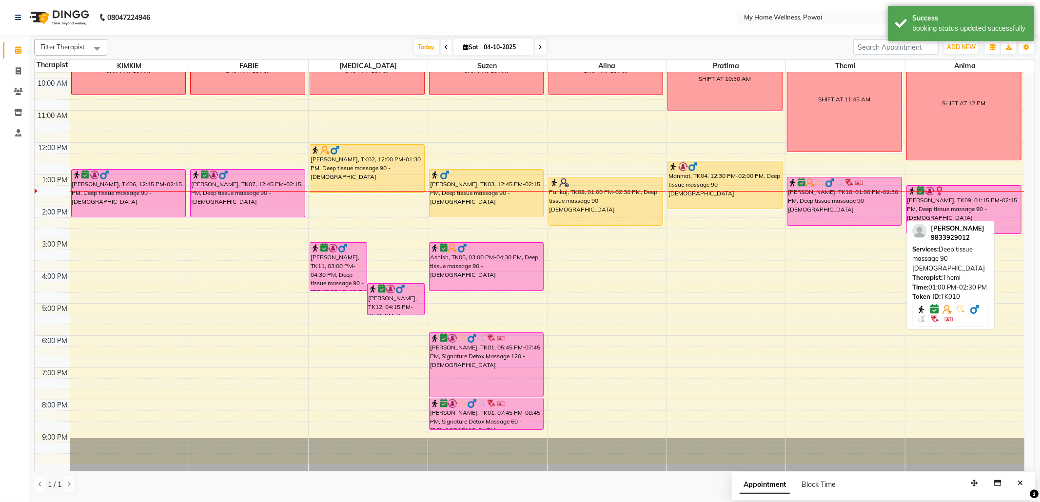
click at [828, 196] on div "[PERSON_NAME], TK10, 01:00 PM-02:30 PM, Deep tissue massage 90 - [DEMOGRAPHIC_D…" at bounding box center [844, 201] width 114 height 48
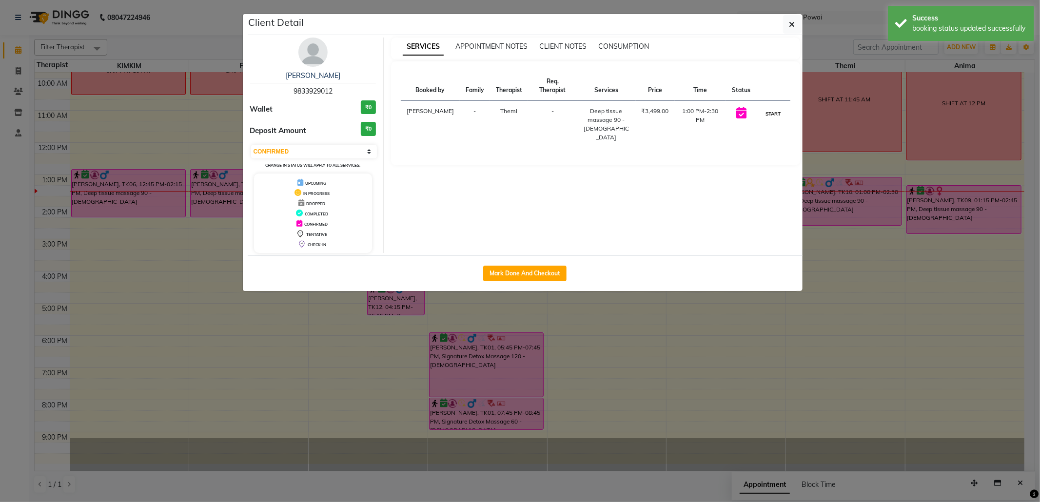
click at [775, 112] on button "START" at bounding box center [773, 114] width 20 height 12
select select "1"
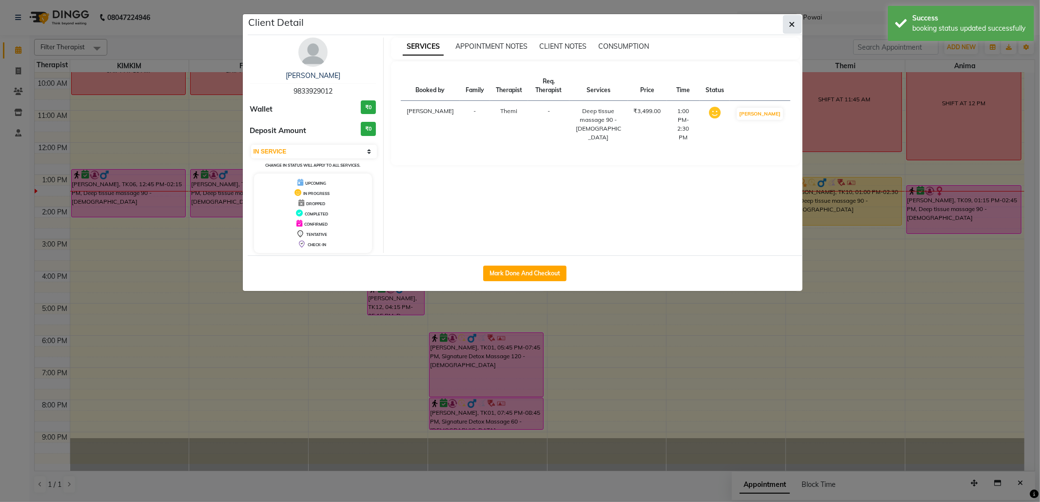
click at [801, 28] on button "button" at bounding box center [792, 24] width 19 height 19
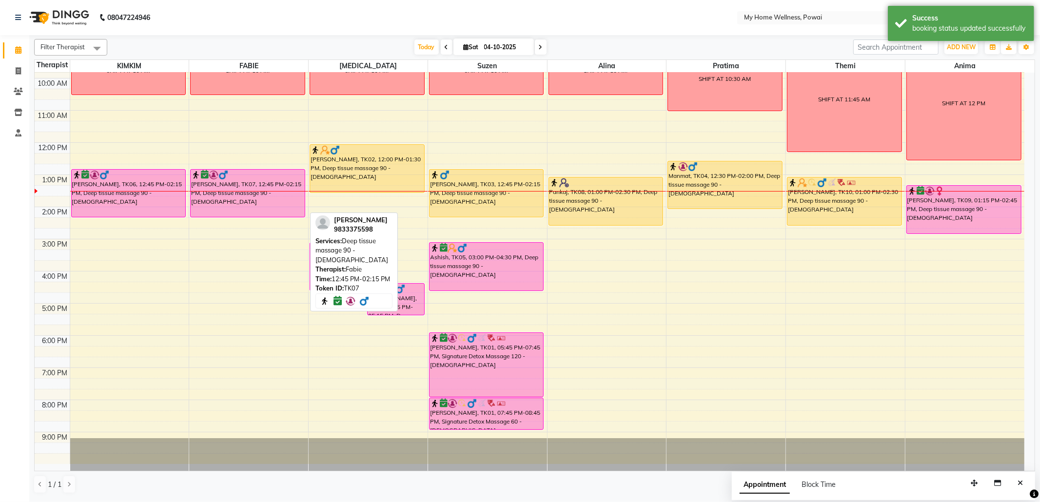
click at [240, 184] on div "[PERSON_NAME], TK07, 12:45 PM-02:15 PM, Deep tissue massage 90 - [DEMOGRAPHIC_D…" at bounding box center [248, 193] width 114 height 47
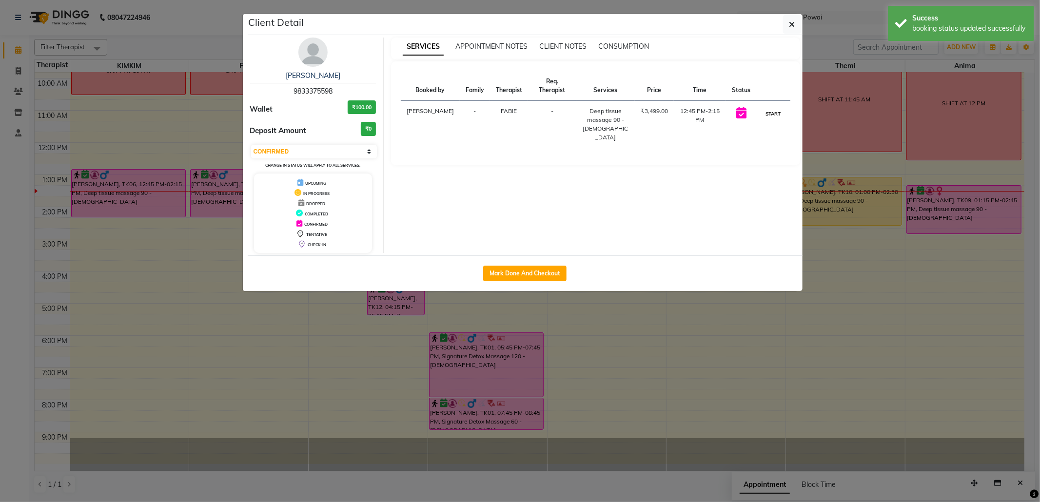
click at [770, 111] on button "START" at bounding box center [773, 114] width 20 height 12
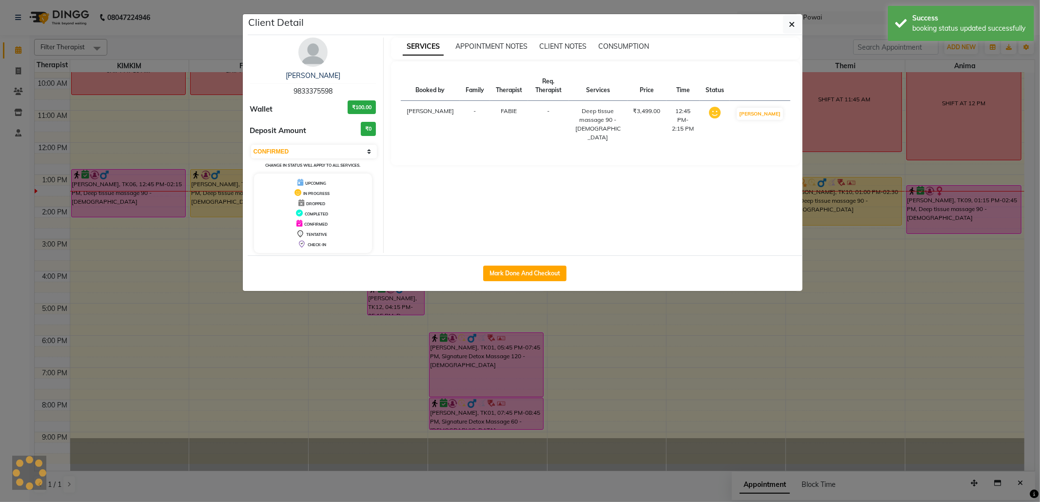
select select "1"
click at [787, 31] on button "button" at bounding box center [792, 24] width 19 height 19
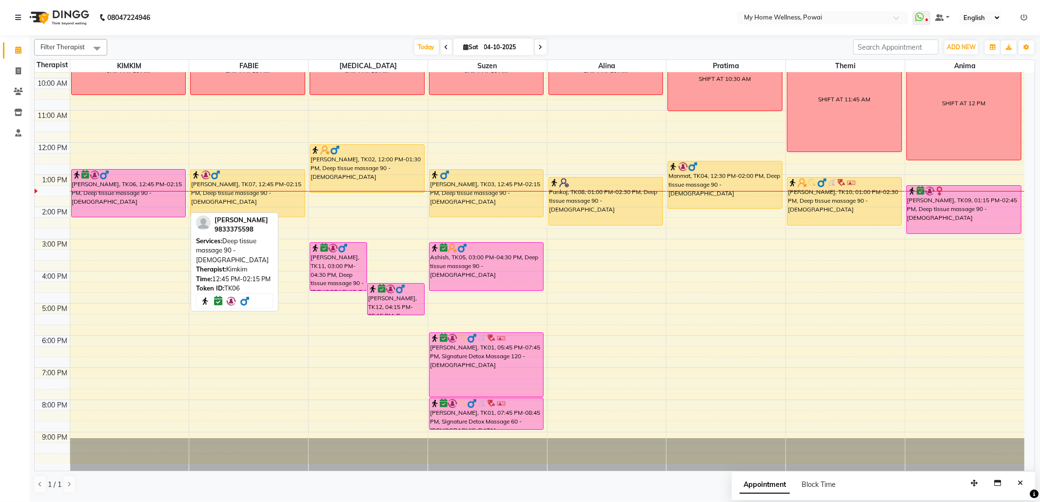
click at [113, 192] on div "[PERSON_NAME], TK06, 12:45 PM-02:15 PM, Deep tissue massage 90 - [DEMOGRAPHIC_D…" at bounding box center [129, 193] width 114 height 47
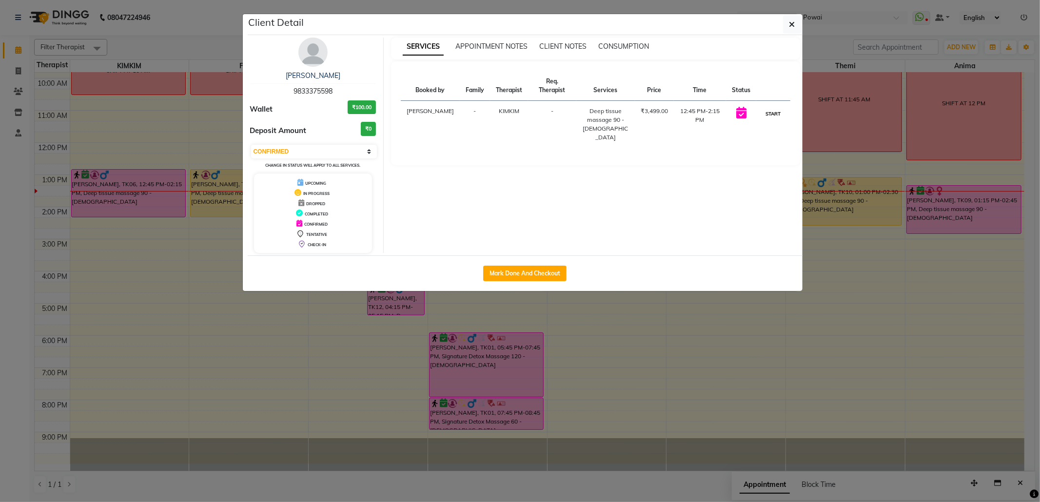
click at [767, 113] on button "START" at bounding box center [773, 114] width 20 height 12
select select "1"
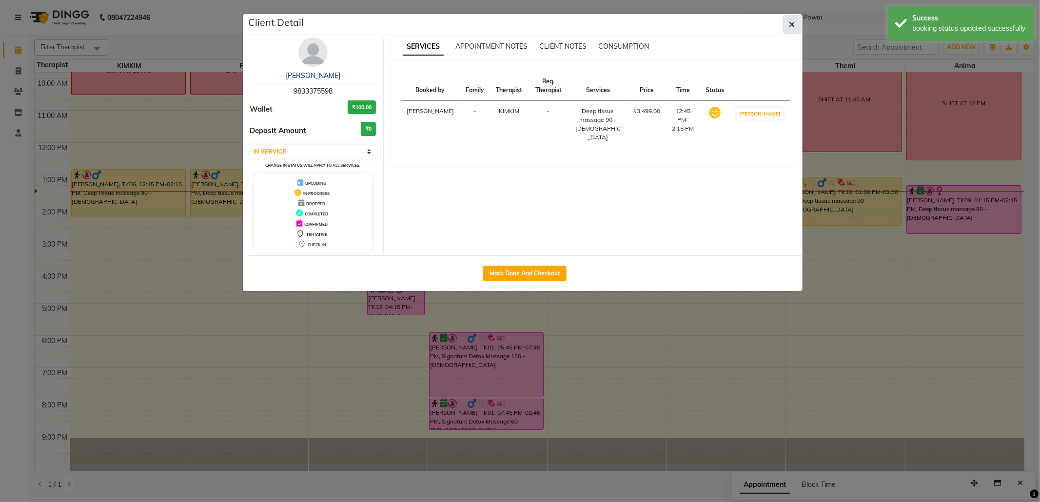
click at [792, 29] on button "button" at bounding box center [792, 24] width 19 height 19
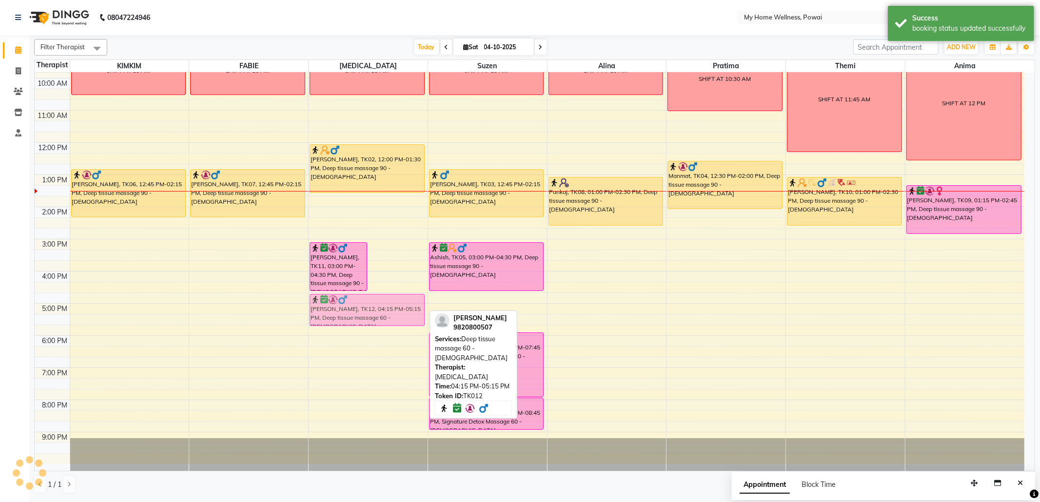
click at [382, 311] on div "[PERSON_NAME], TK11, 03:00 PM-04:30 PM, Deep tissue massage 90 - [DEMOGRAPHIC_D…" at bounding box center [368, 239] width 119 height 450
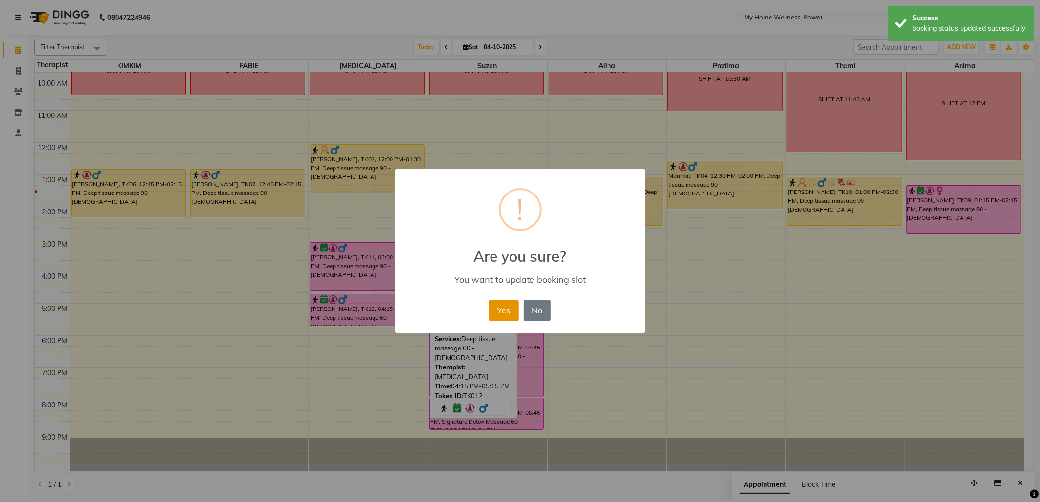
click at [502, 306] on button "Yes" at bounding box center [504, 310] width 30 height 21
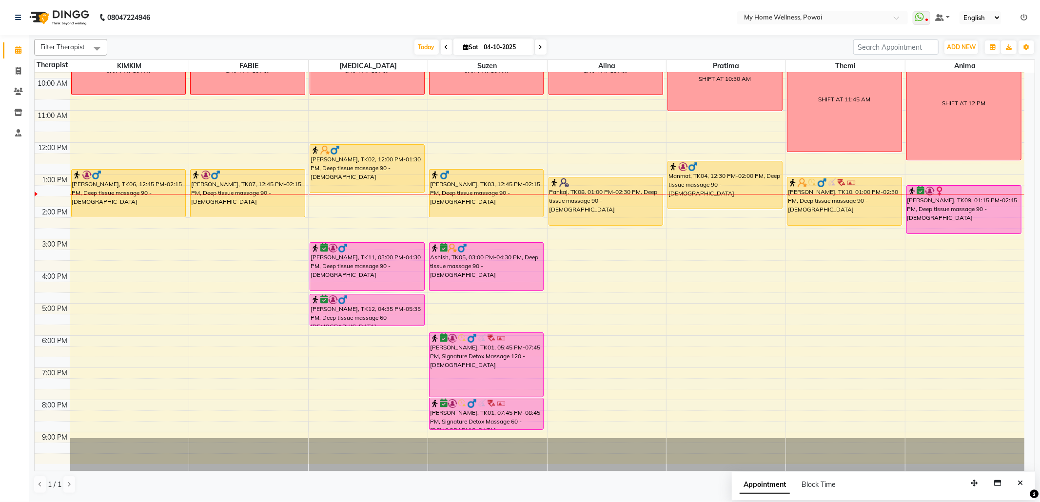
click at [812, 301] on div "8:00 AM 9:00 AM 10:00 AM 11:00 AM 12:00 PM 1:00 PM 2:00 PM 3:00 PM 4:00 PM 5:00…" at bounding box center [530, 239] width 990 height 450
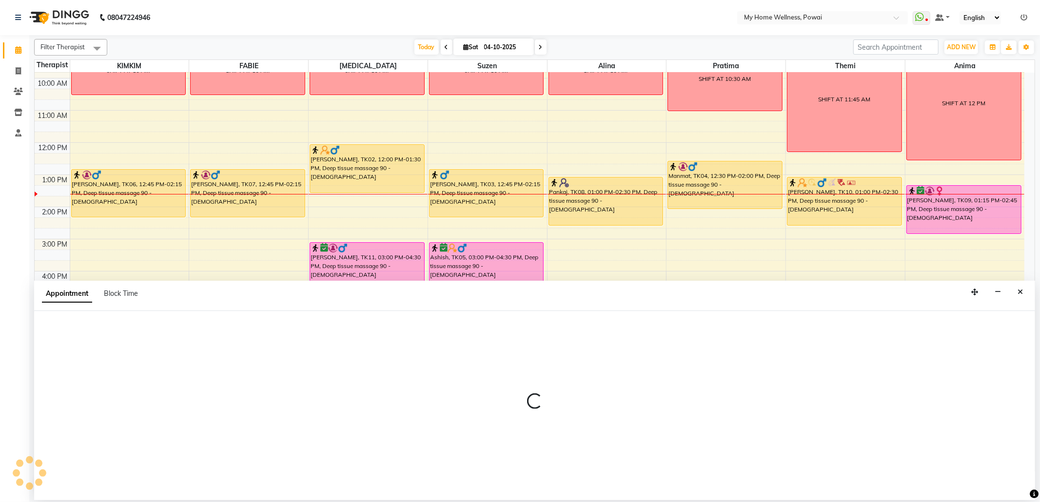
select select "65929"
select select "1005"
select select "tentative"
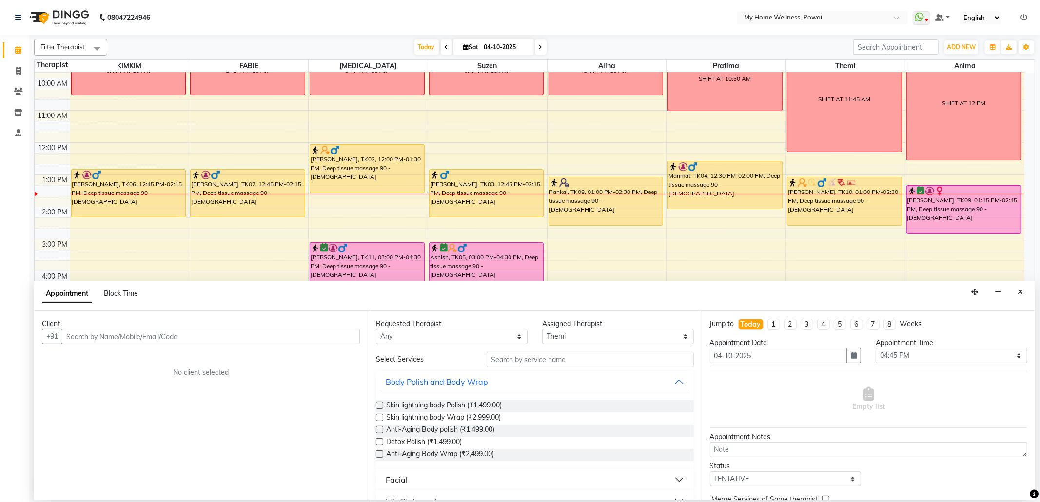
click at [305, 340] on input "text" at bounding box center [211, 336] width 298 height 15
click at [155, 340] on input "text" at bounding box center [211, 336] width 298 height 15
type input "9819988128"
click at [340, 334] on span "Add Client" at bounding box center [339, 336] width 33 height 9
select select "22"
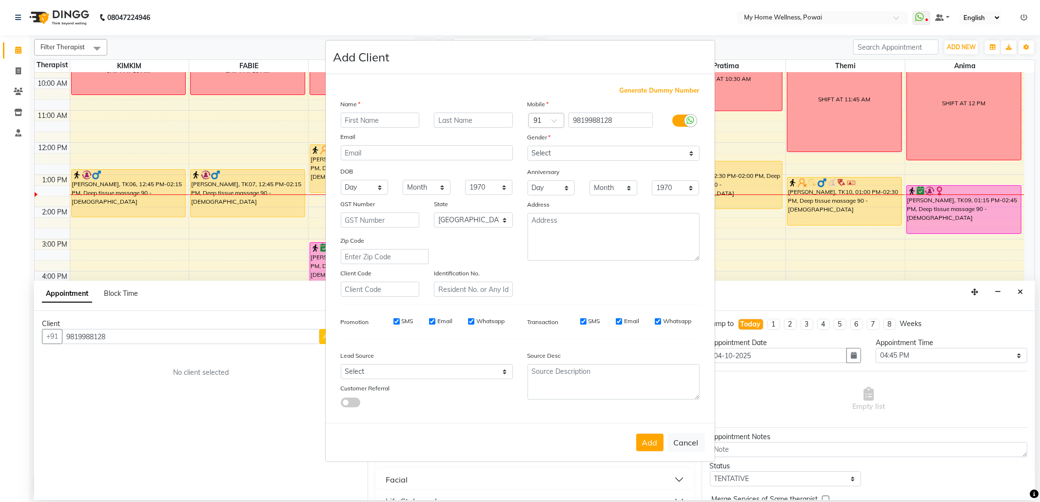
click at [398, 121] on input "text" at bounding box center [380, 120] width 79 height 15
type input "g"
type input "[PERSON_NAME]"
click at [483, 125] on input "text" at bounding box center [473, 120] width 79 height 15
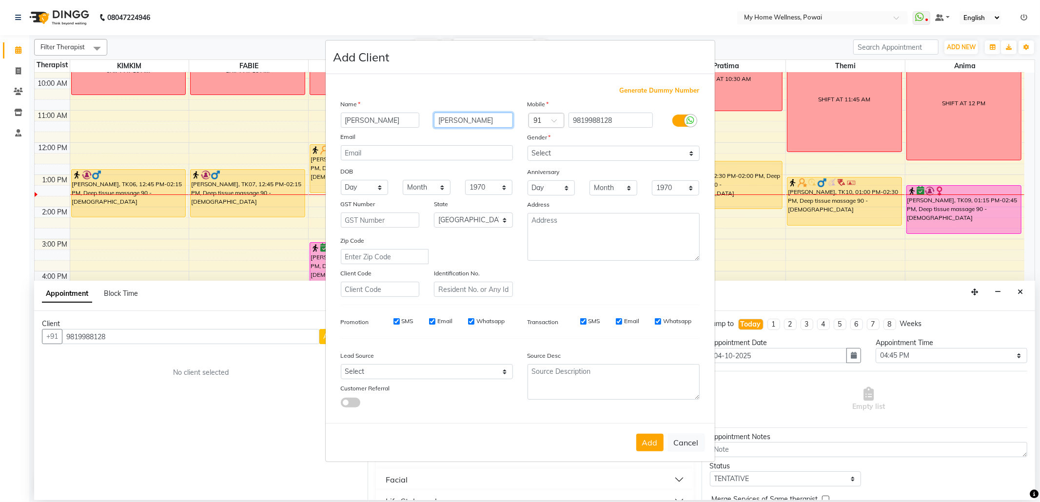
type input "[PERSON_NAME]"
click at [689, 157] on select "Select [DEMOGRAPHIC_DATA] [DEMOGRAPHIC_DATA] Other Prefer Not To Say" at bounding box center [614, 153] width 172 height 15
select select "[DEMOGRAPHIC_DATA]"
click at [528, 147] on select "Select [DEMOGRAPHIC_DATA] [DEMOGRAPHIC_DATA] Other Prefer Not To Say" at bounding box center [614, 153] width 172 height 15
click at [634, 238] on textarea at bounding box center [614, 237] width 172 height 48
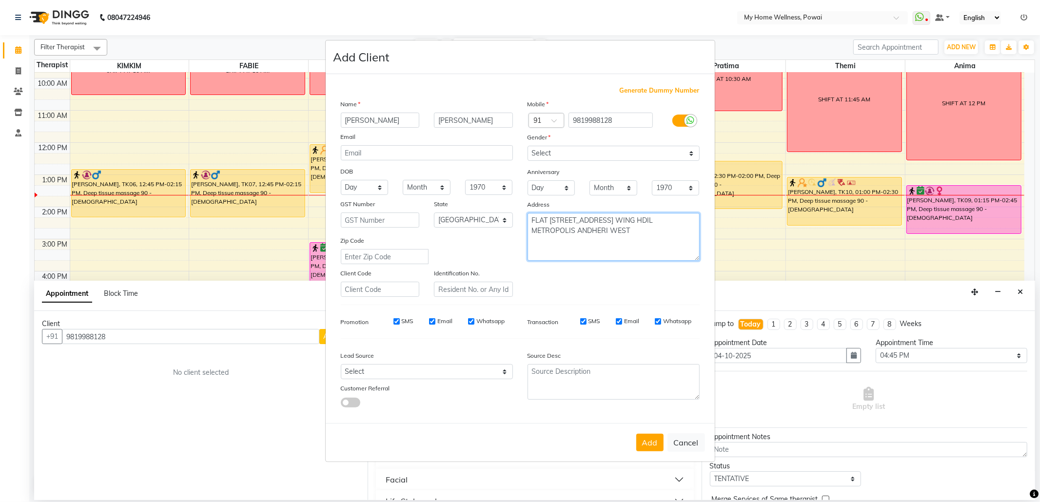
type textarea "FLAT [STREET_ADDRESS] WING HDIL METROPOLIS ANDHERI WEST"
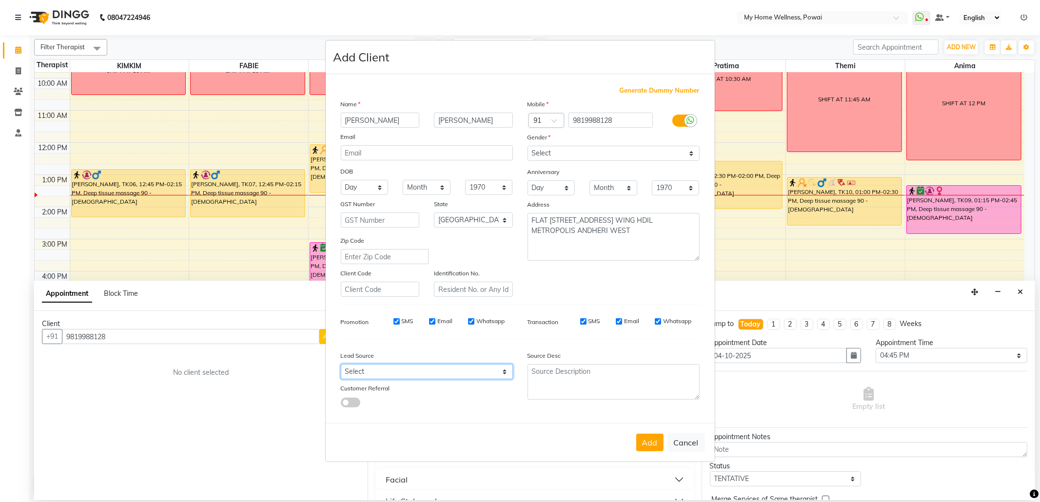
click at [503, 365] on select "Select Walk-in Referral Internet Friend Word of Mouth Advertisement Facebook Ju…" at bounding box center [427, 371] width 172 height 15
select select "21905"
click at [341, 364] on select "Select Walk-in Referral Internet Friend Word of Mouth Advertisement Facebook Ju…" at bounding box center [427, 371] width 172 height 15
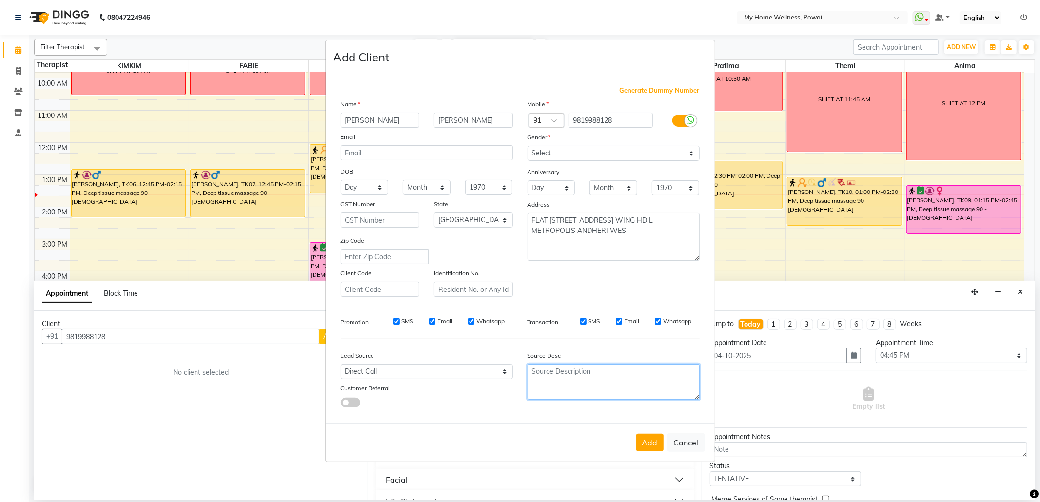
click at [572, 385] on textarea at bounding box center [614, 382] width 172 height 36
type textarea "NEW"
click at [648, 439] on button "Add" at bounding box center [649, 443] width 27 height 18
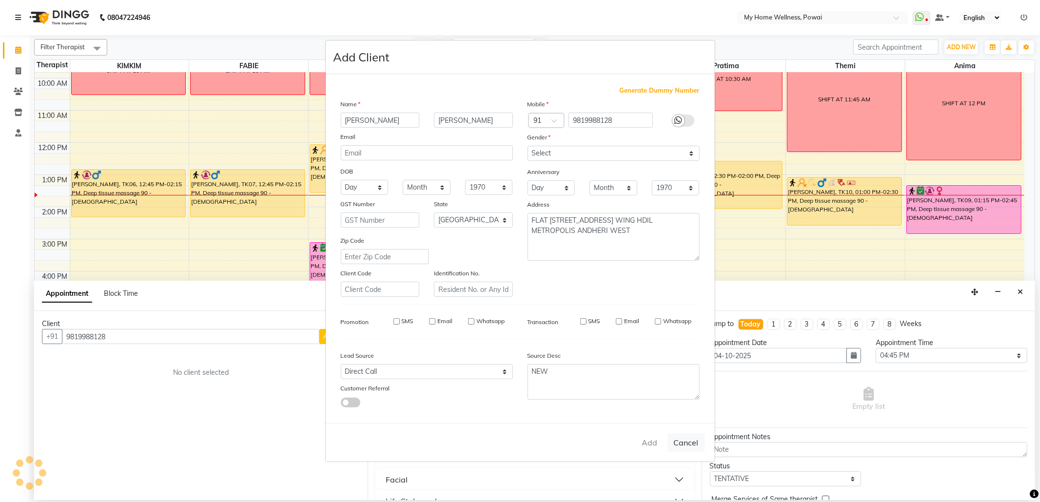
type input "98******28"
select select
select select "null"
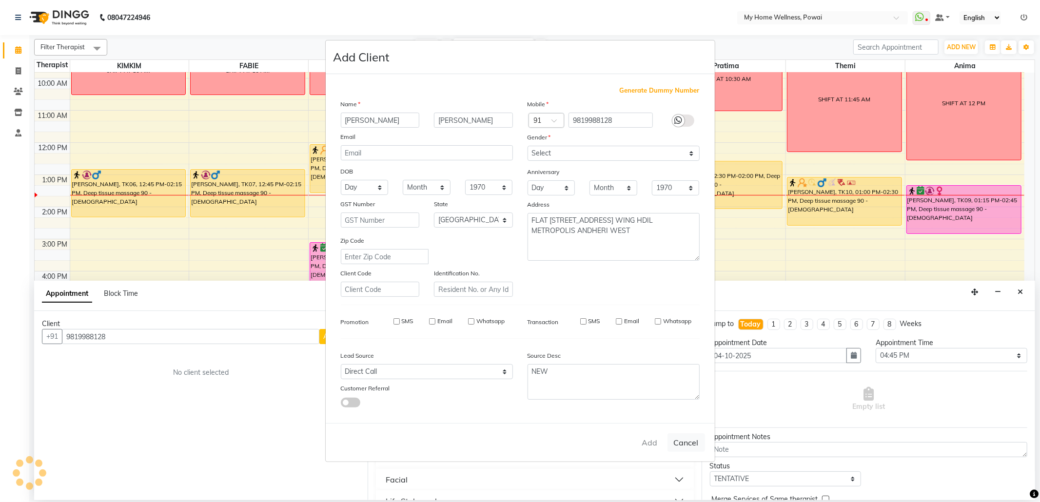
select select
checkbox input "false"
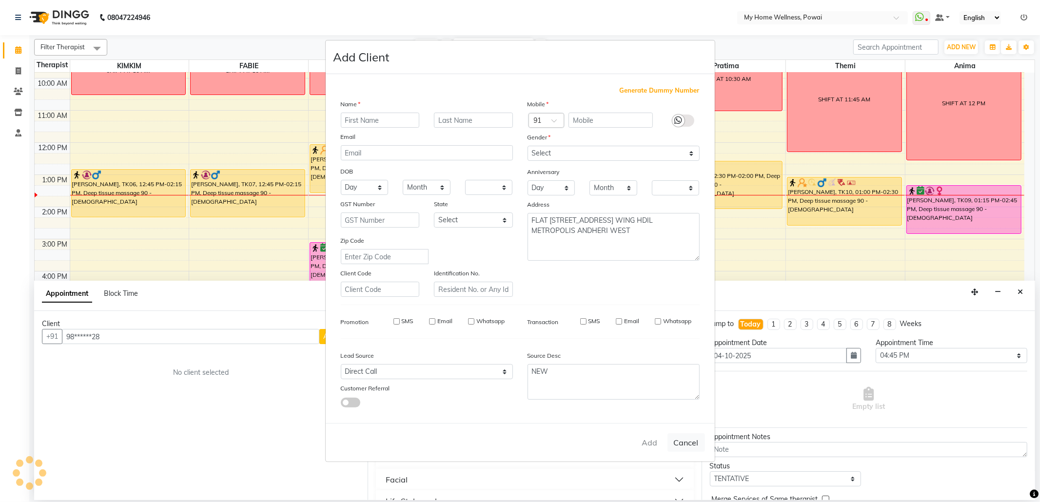
checkbox input "false"
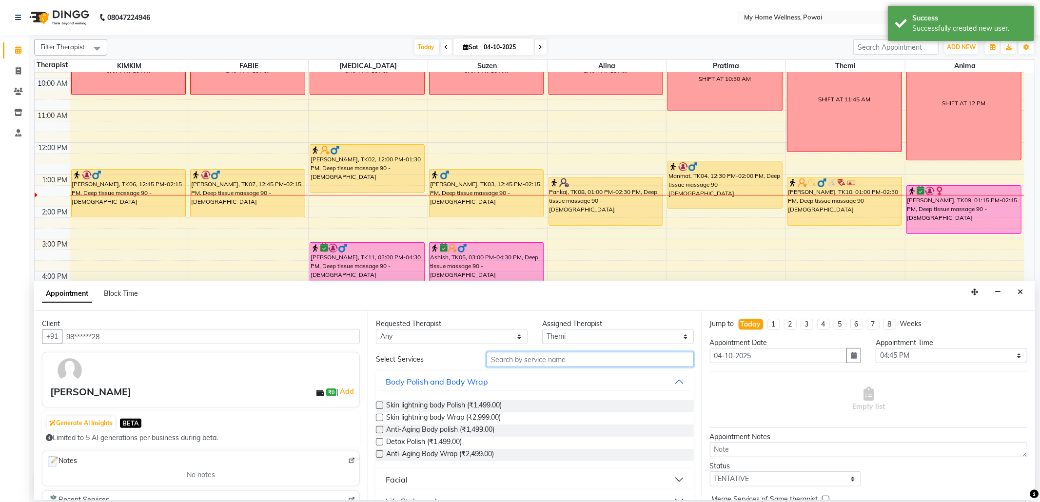
click at [576, 367] on input "text" at bounding box center [590, 359] width 207 height 15
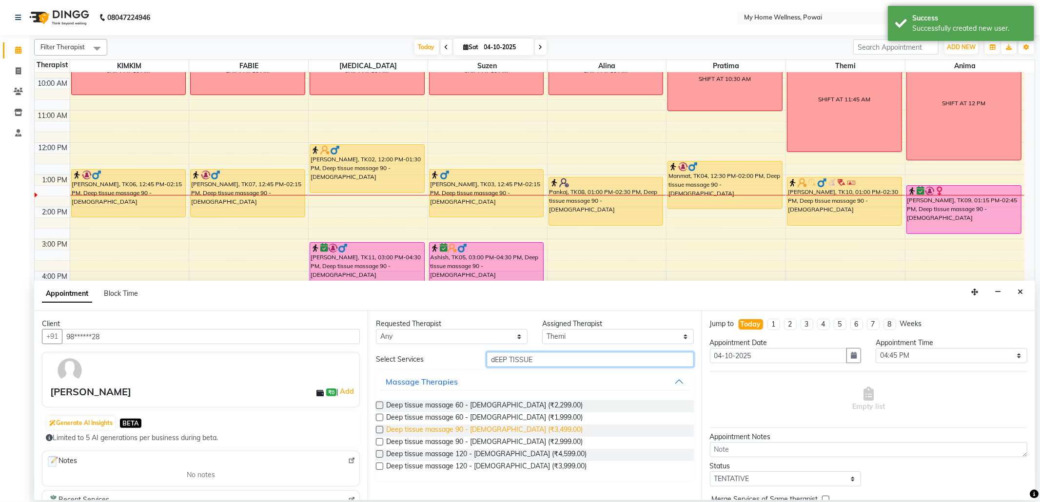
type input "dEEP TISSUE"
click at [517, 428] on span "Deep tissue massage 90 - [DEMOGRAPHIC_DATA] (₹3,499.00)" at bounding box center [484, 431] width 196 height 12
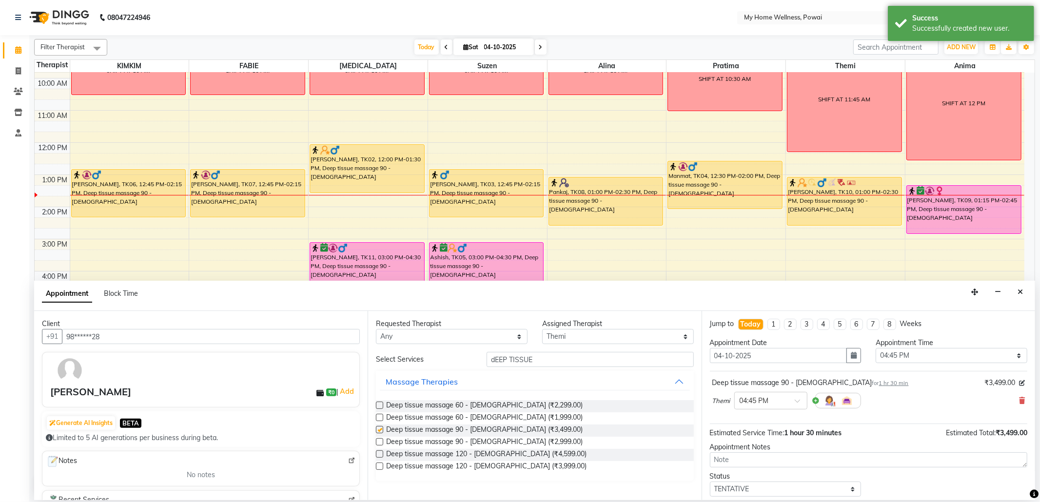
checkbox input "false"
click at [1003, 353] on select "Select 09:00 AM 09:15 AM 09:30 AM 09:45 AM 10:00 AM 10:15 AM 10:30 AM 10:45 AM …" at bounding box center [952, 355] width 152 height 15
select select "975"
click at [876, 349] on select "Select 09:00 AM 09:15 AM 09:30 AM 09:45 AM 10:00 AM 10:15 AM 10:30 AM 10:45 AM …" at bounding box center [952, 355] width 152 height 15
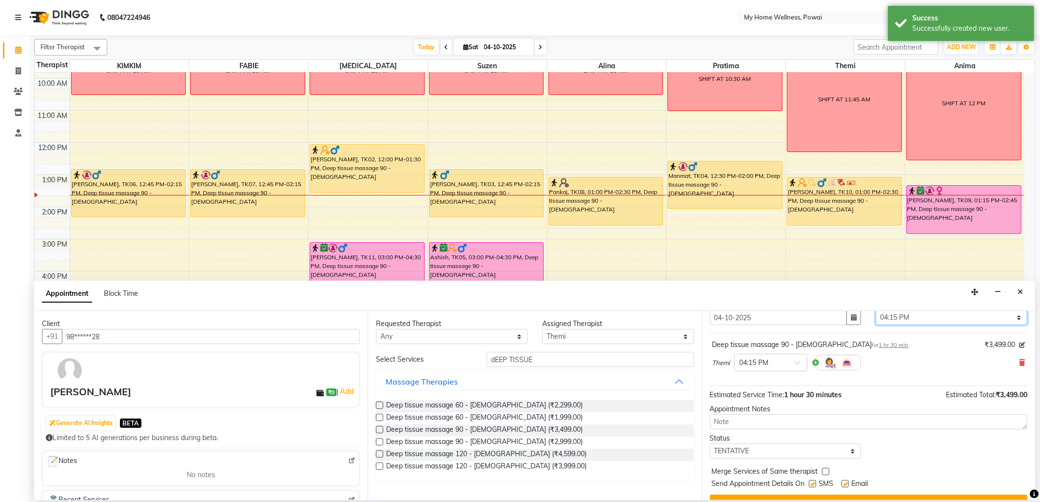
scroll to position [59, 0]
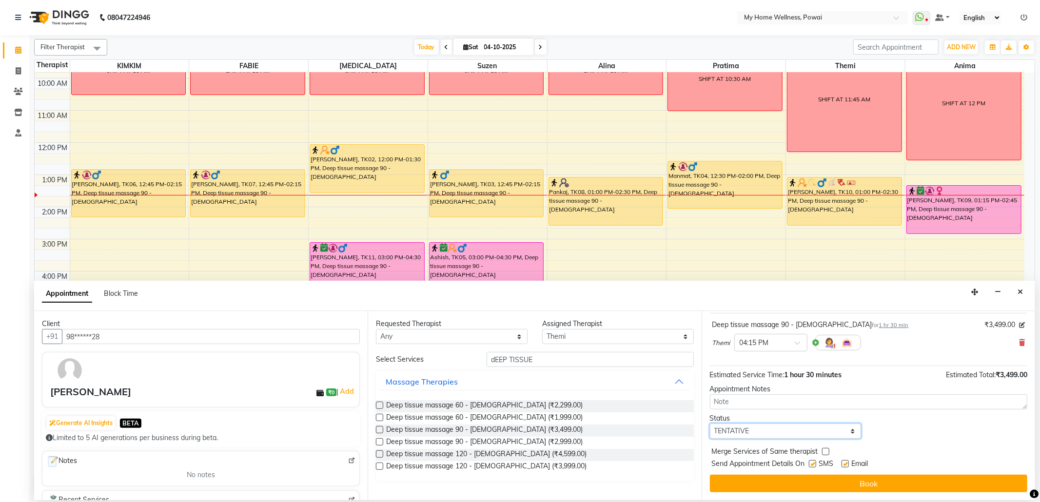
click at [854, 431] on select "Select TENTATIVE CONFIRM CHECK-IN UPCOMING" at bounding box center [786, 431] width 152 height 15
select select "confirm booking"
click at [710, 424] on select "Select TENTATIVE CONFIRM CHECK-IN UPCOMING" at bounding box center [786, 431] width 152 height 15
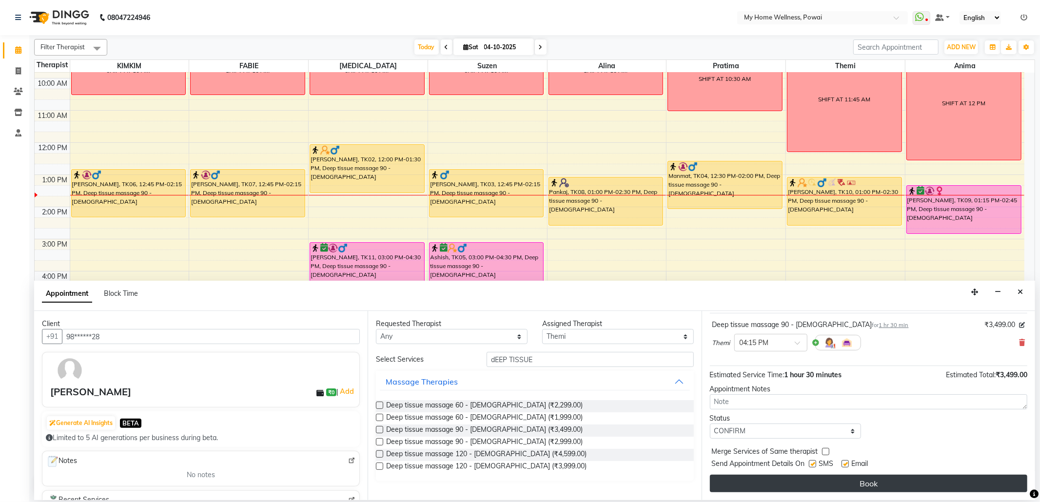
click at [808, 484] on button "Book" at bounding box center [868, 484] width 317 height 18
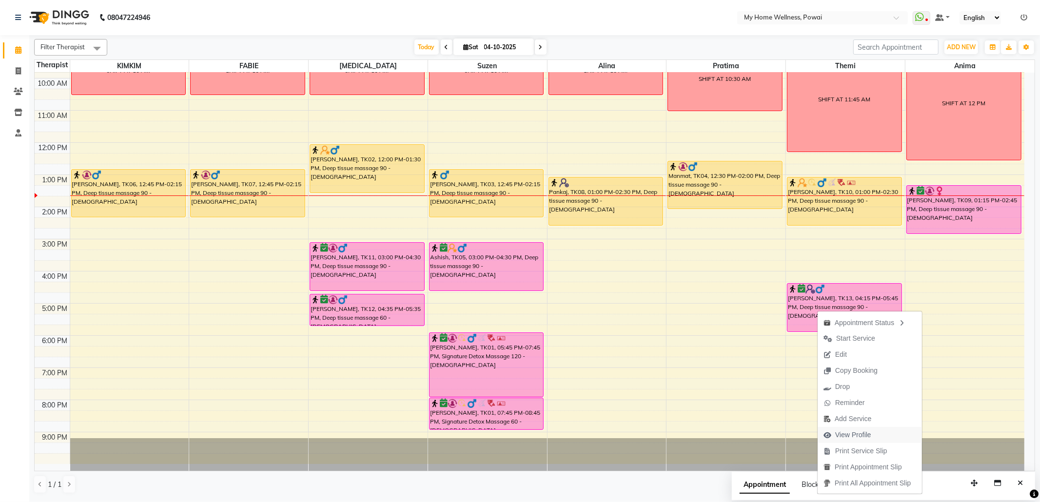
click at [864, 437] on span "View Profile" at bounding box center [853, 435] width 36 height 10
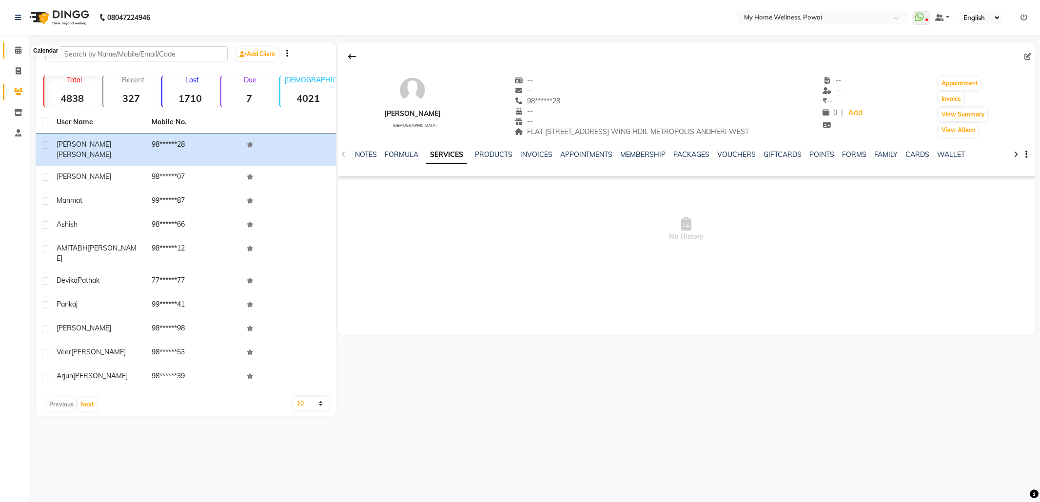
click at [15, 49] on icon at bounding box center [18, 49] width 6 height 7
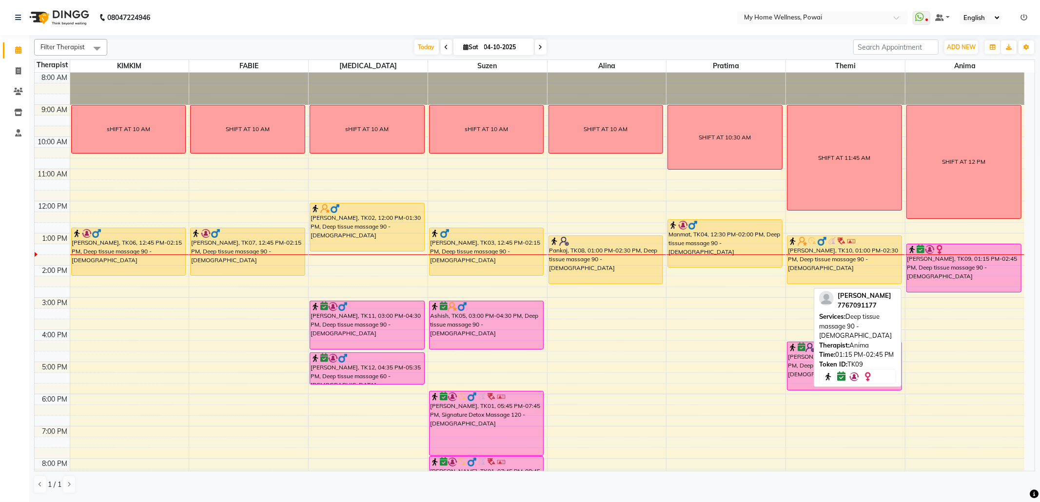
click at [945, 272] on div "[PERSON_NAME], TK09, 01:15 PM-02:45 PM, Deep tissue massage 90 - [DEMOGRAPHIC_D…" at bounding box center [964, 268] width 114 height 48
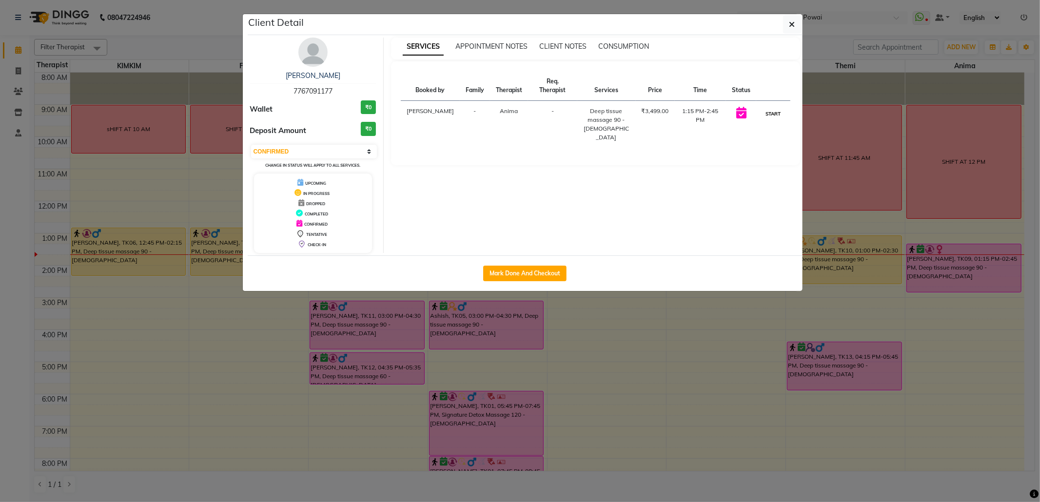
click at [767, 114] on button "START" at bounding box center [773, 114] width 20 height 12
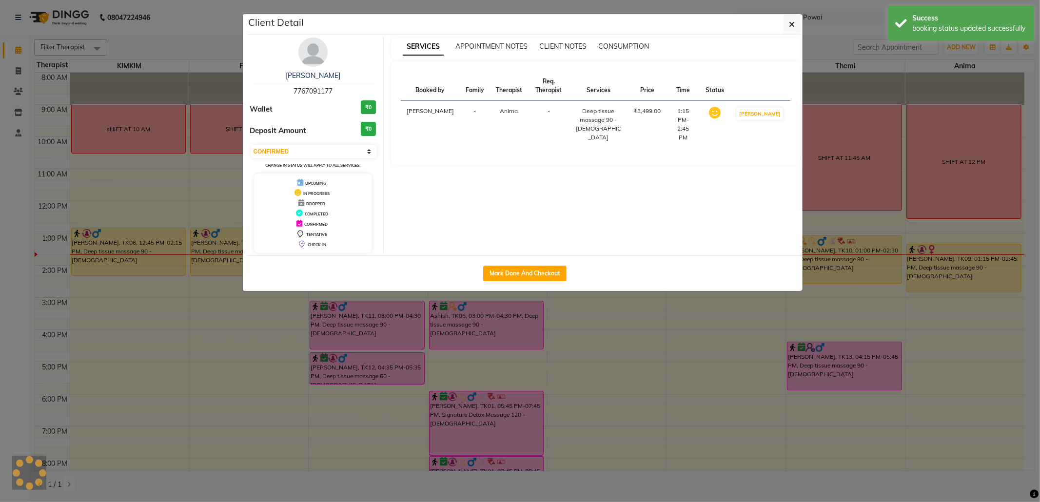
select select "1"
click at [796, 15] on button "button" at bounding box center [792, 24] width 19 height 19
